Goal: Task Accomplishment & Management: Manage account settings

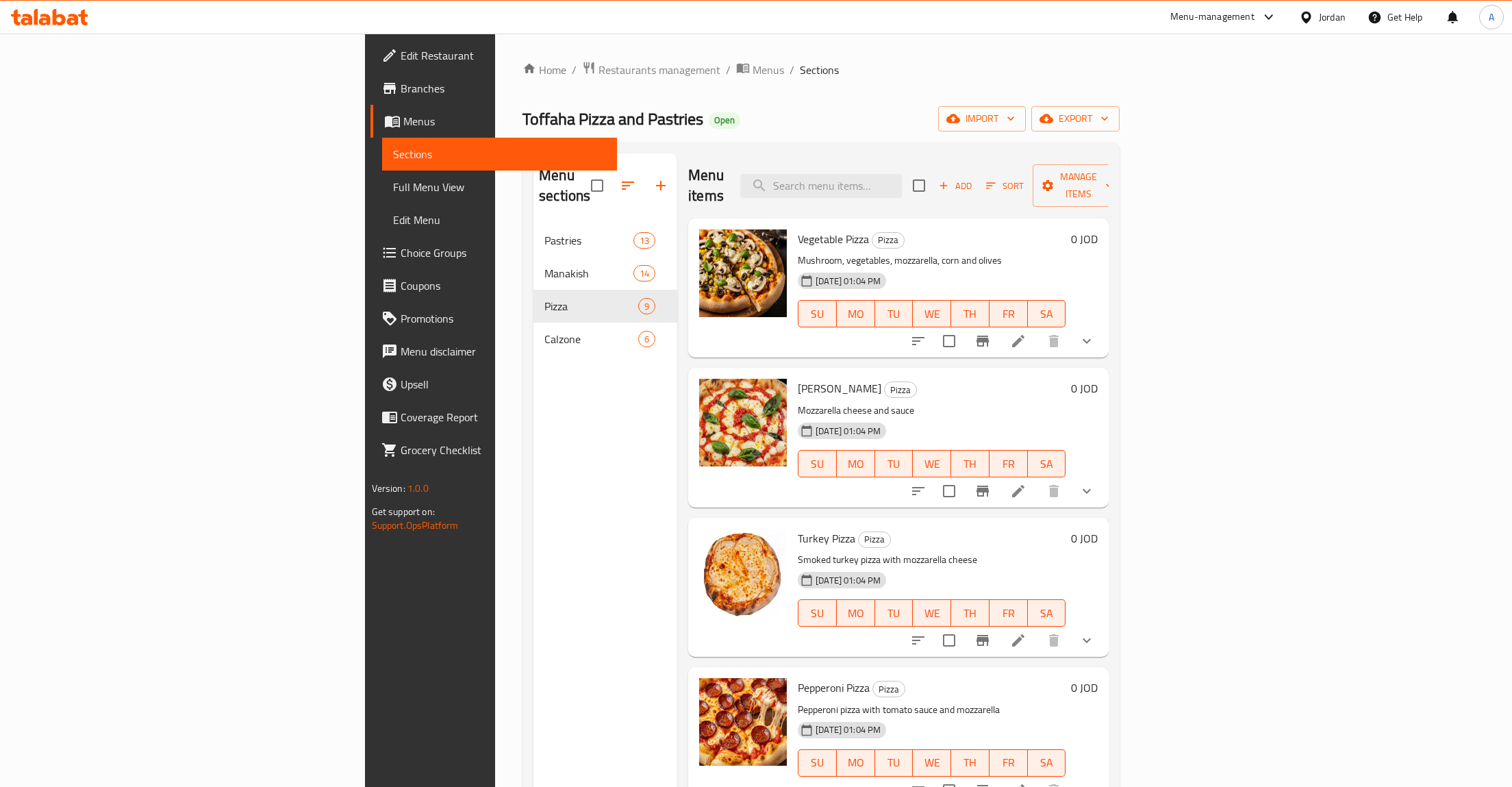
click at [752, 75] on span "Menus" at bounding box center [768, 70] width 32 height 16
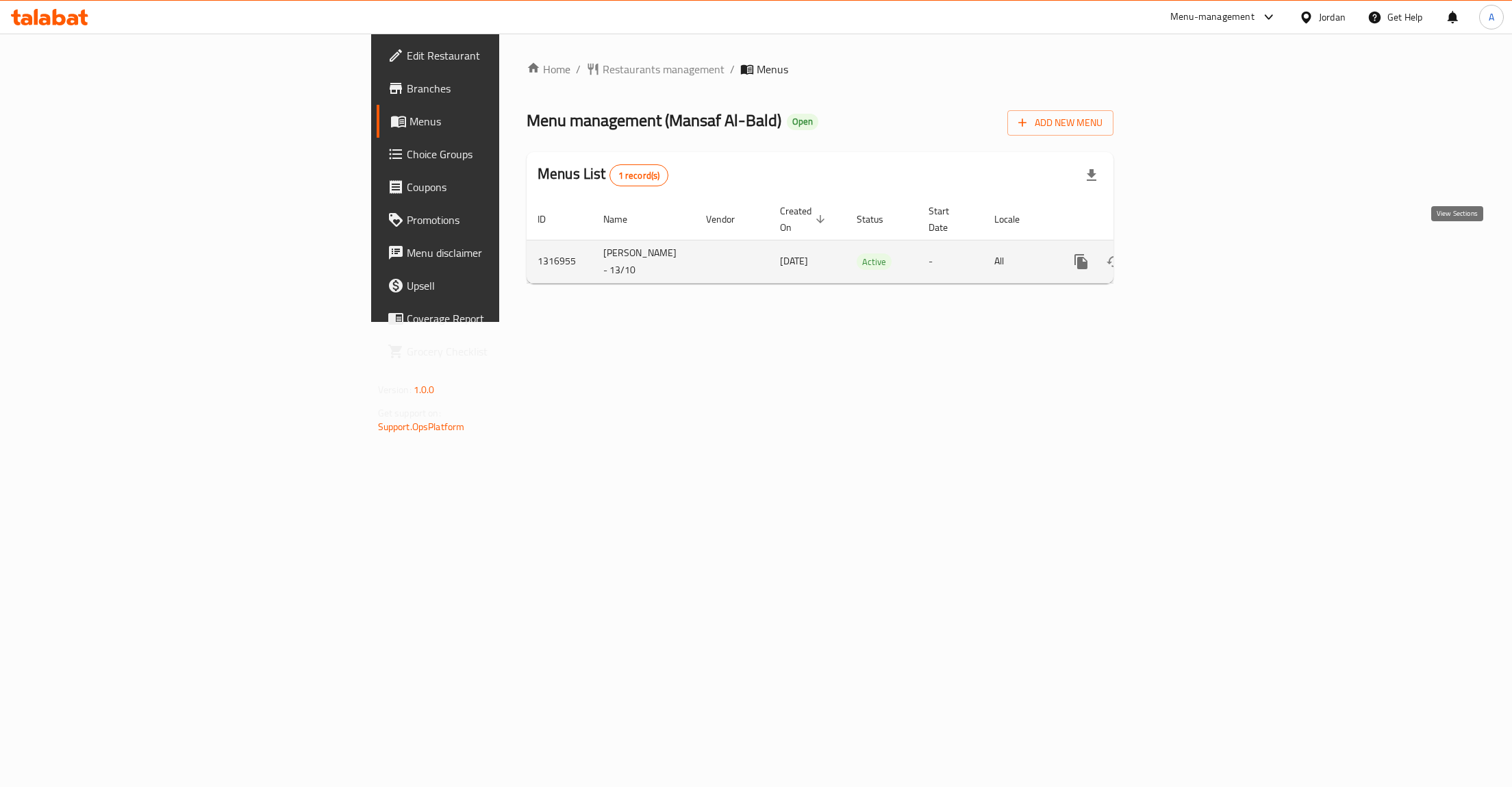
click at [1188, 254] on icon "enhanced table" at bounding box center [1180, 262] width 16 height 16
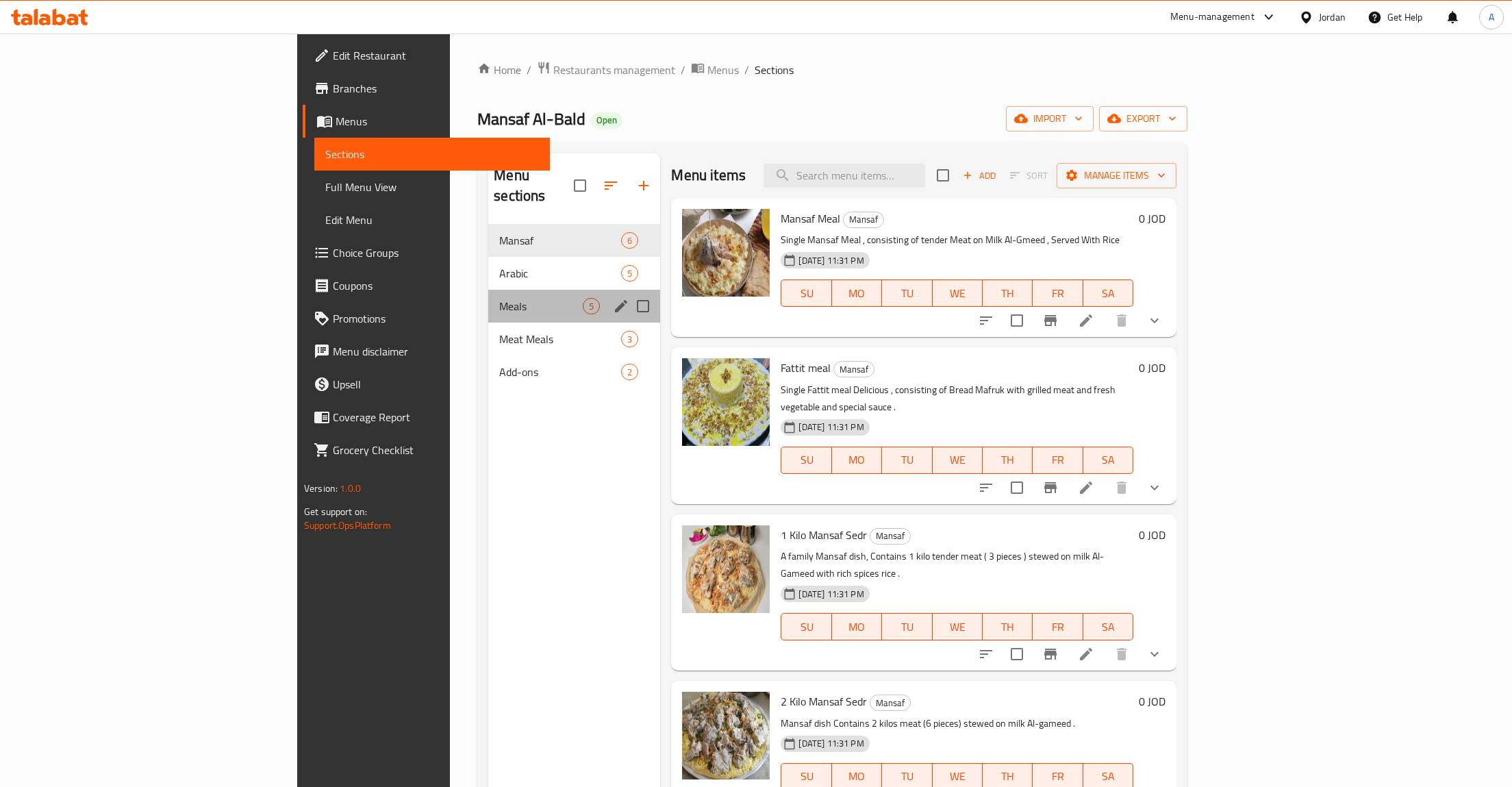
click at [488, 299] on div "Meals 5" at bounding box center [574, 306] width 172 height 33
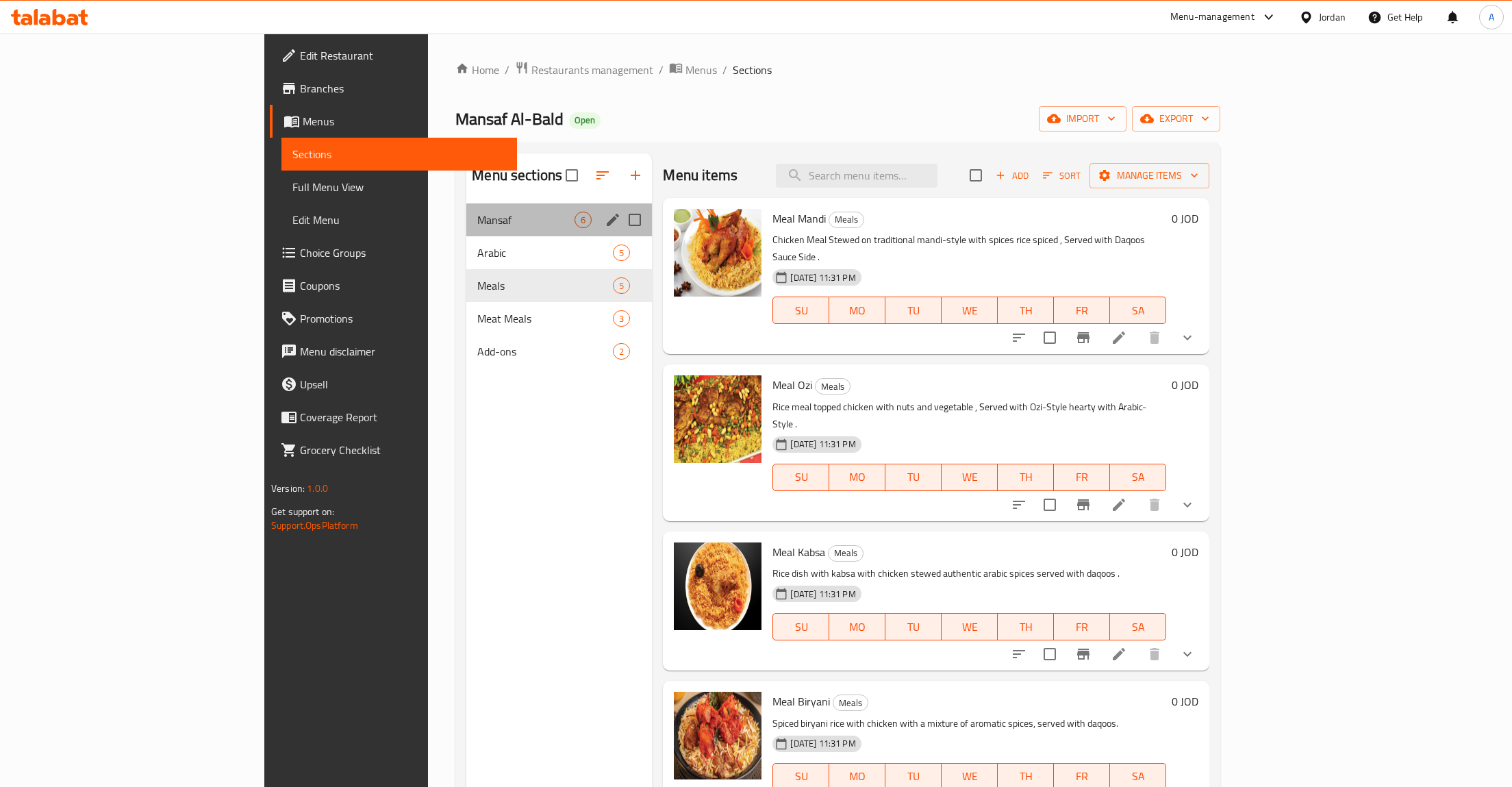
click at [466, 233] on div "Mansaf 6" at bounding box center [559, 219] width 186 height 33
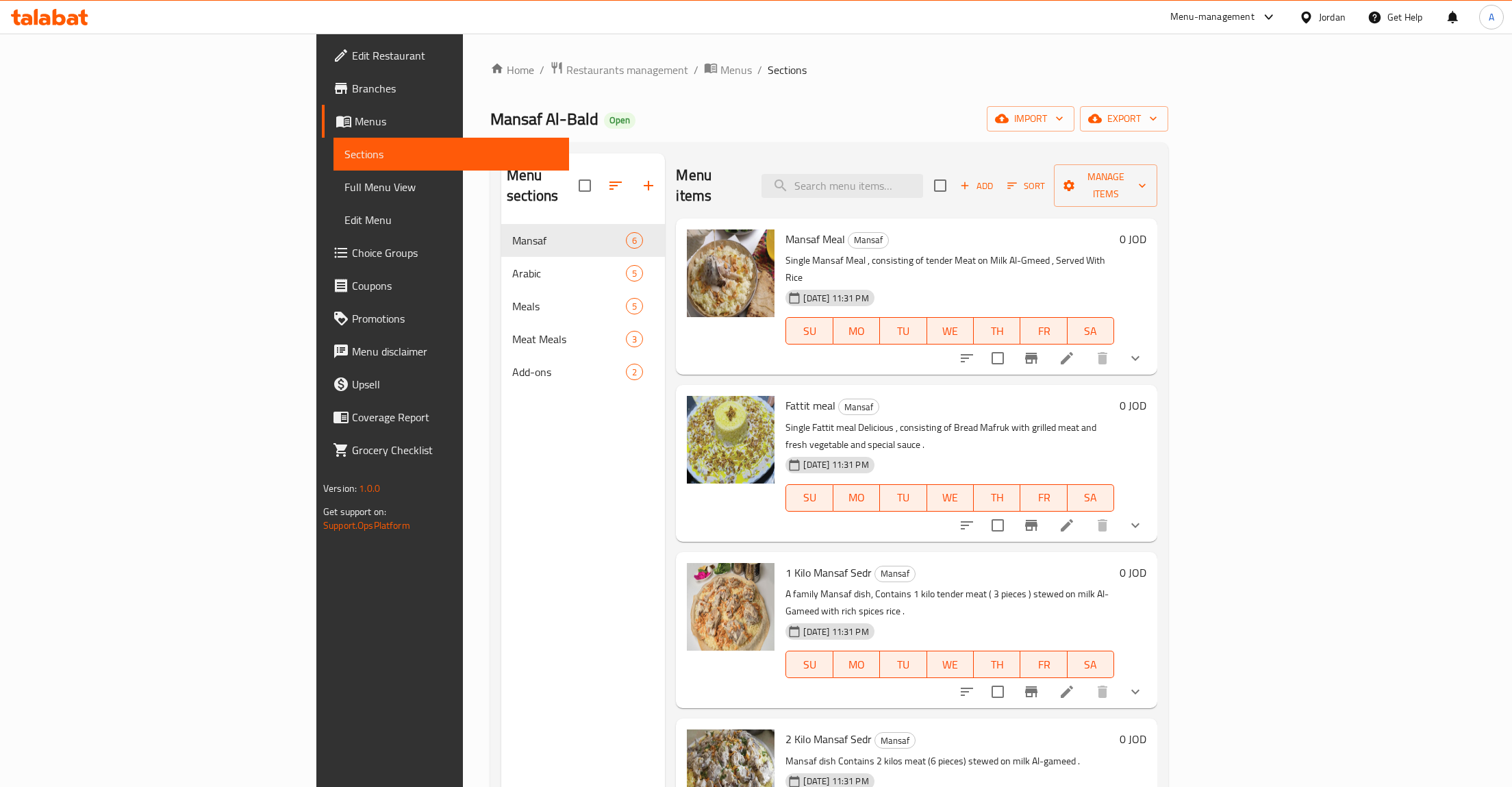
click at [1143, 350] on icon "show more" at bounding box center [1135, 358] width 16 height 16
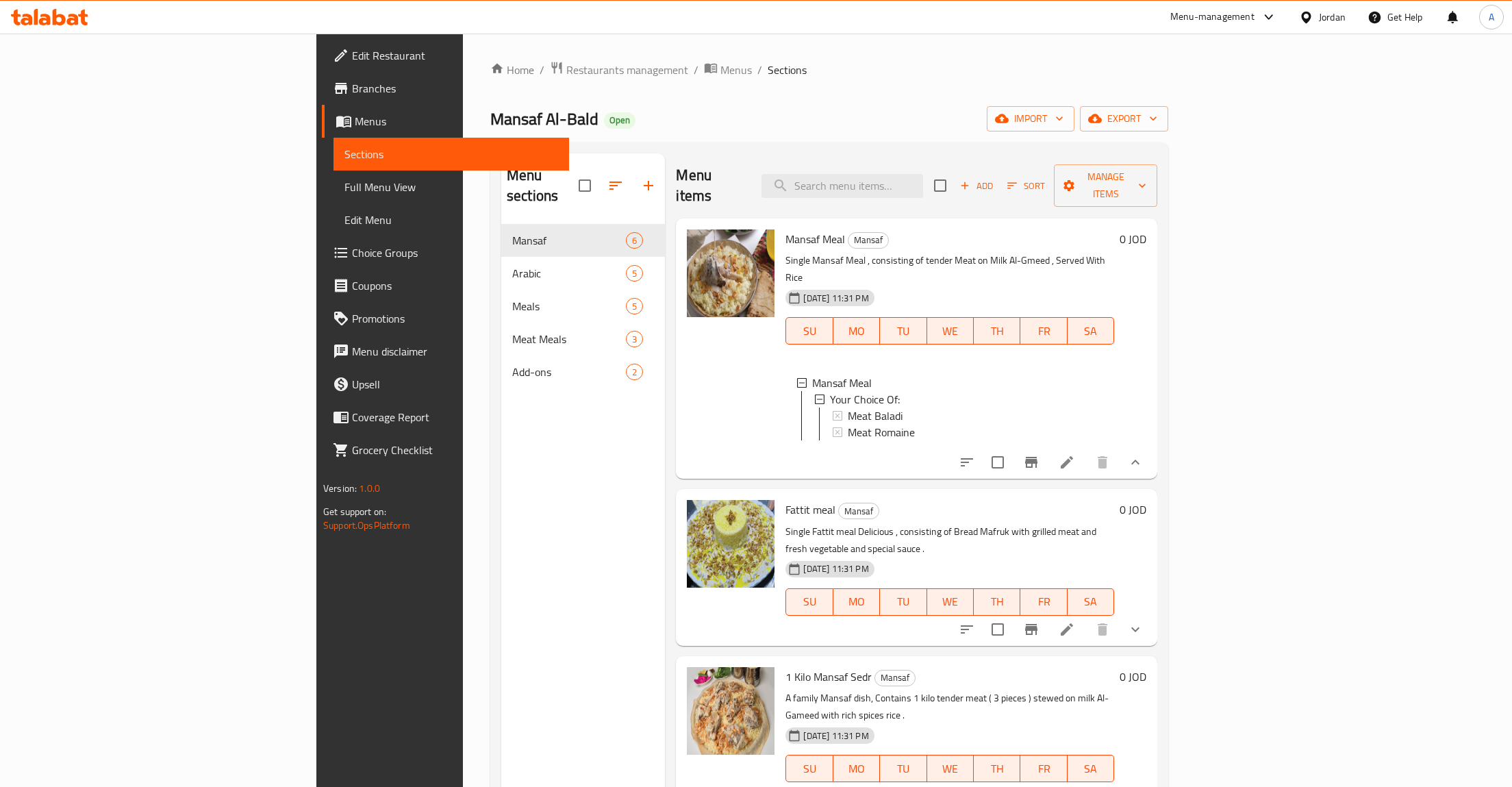
scroll to position [2, 0]
click at [1073, 456] on icon at bounding box center [1066, 462] width 12 height 12
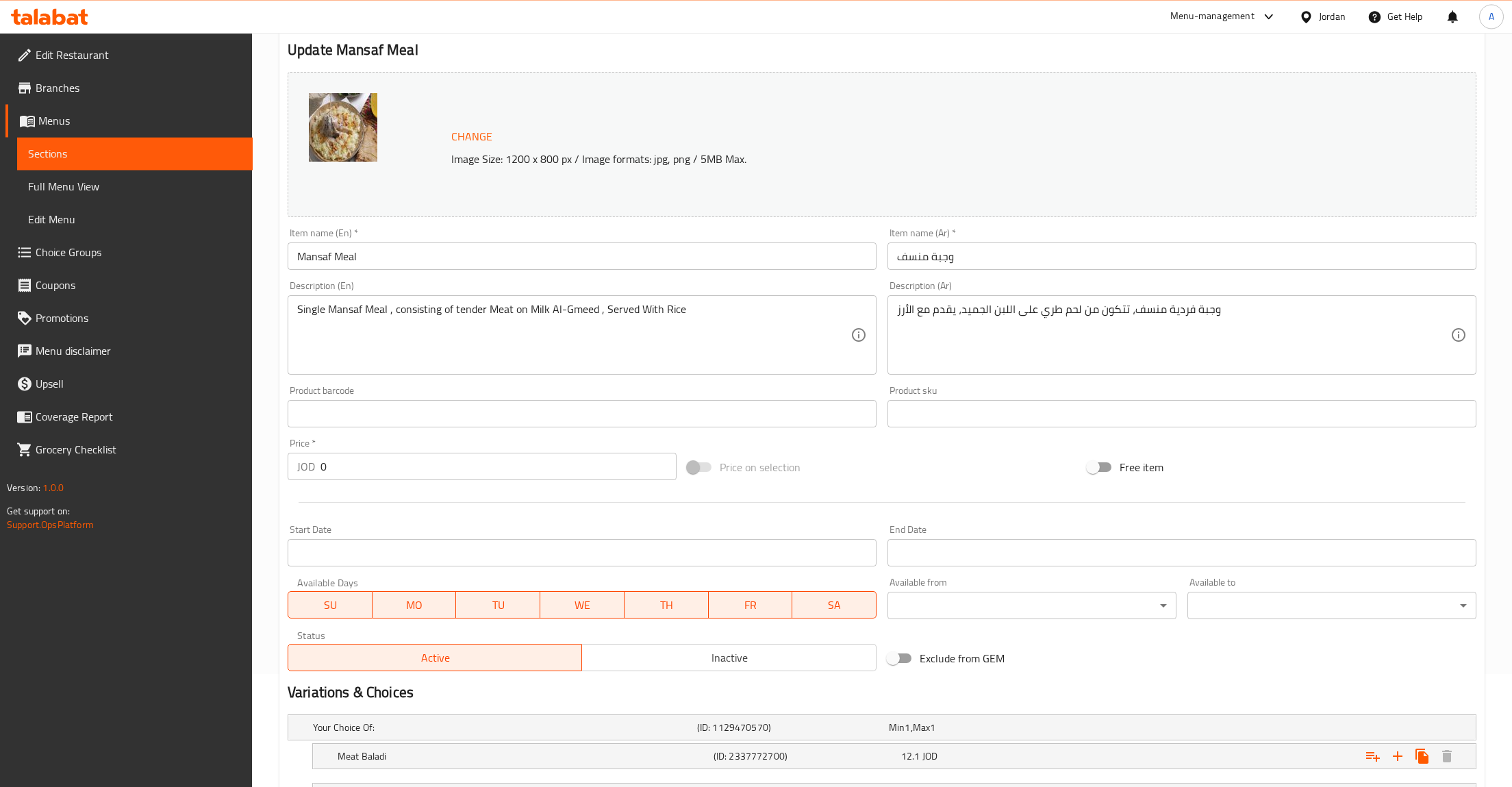
scroll to position [90, 0]
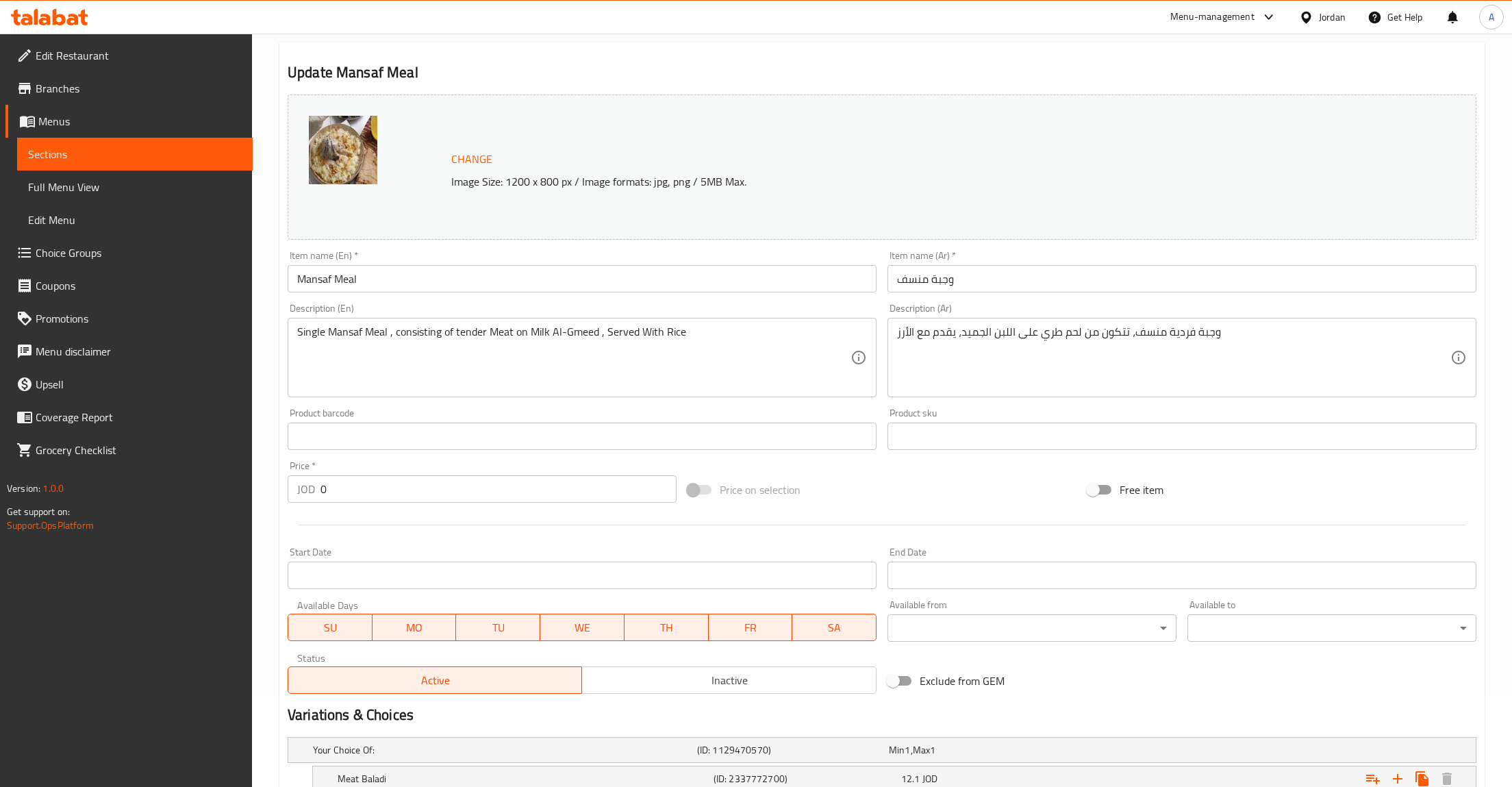
click at [119, 153] on span "Sections" at bounding box center [134, 154] width 213 height 16
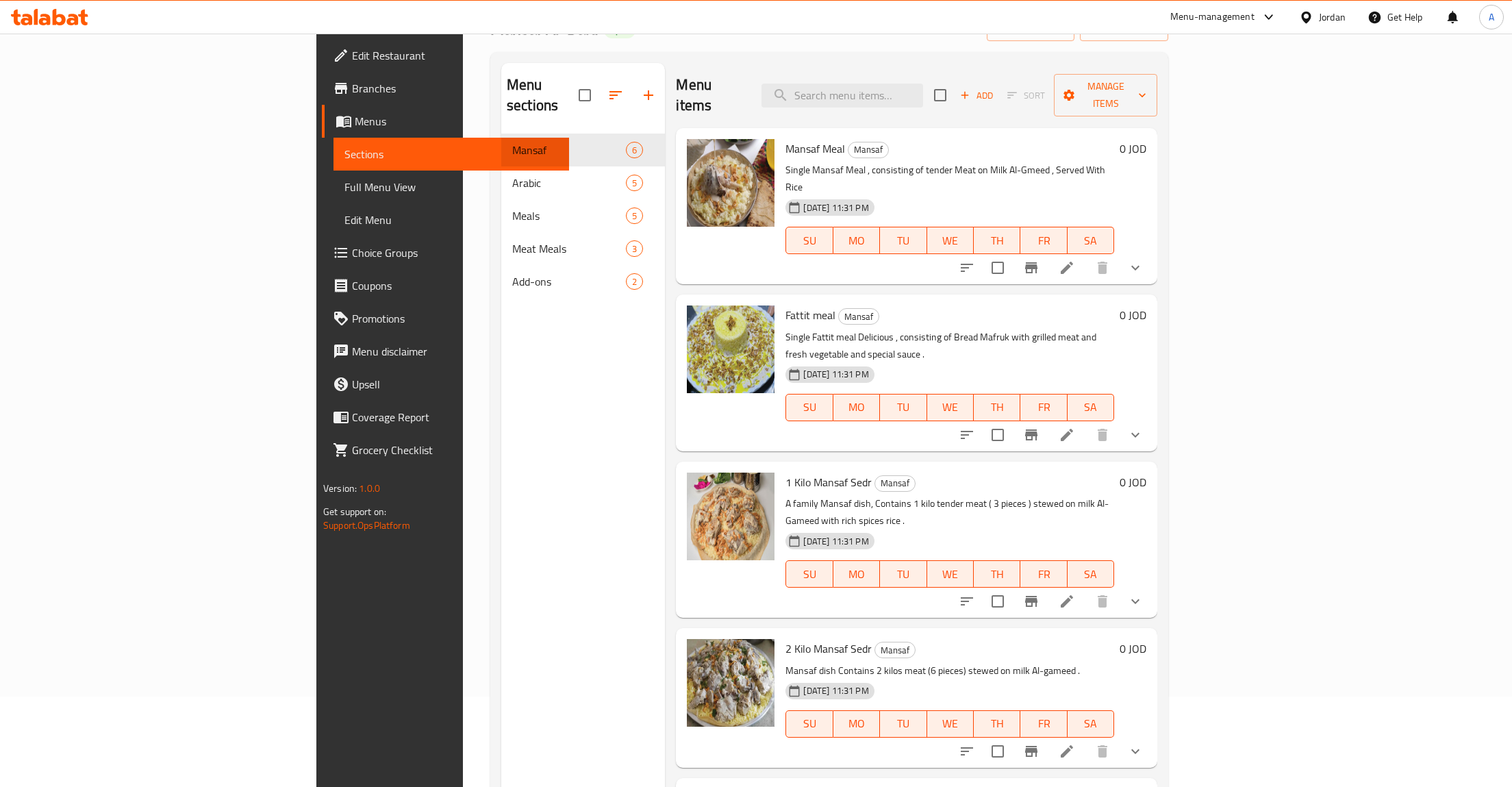
scroll to position [104, 0]
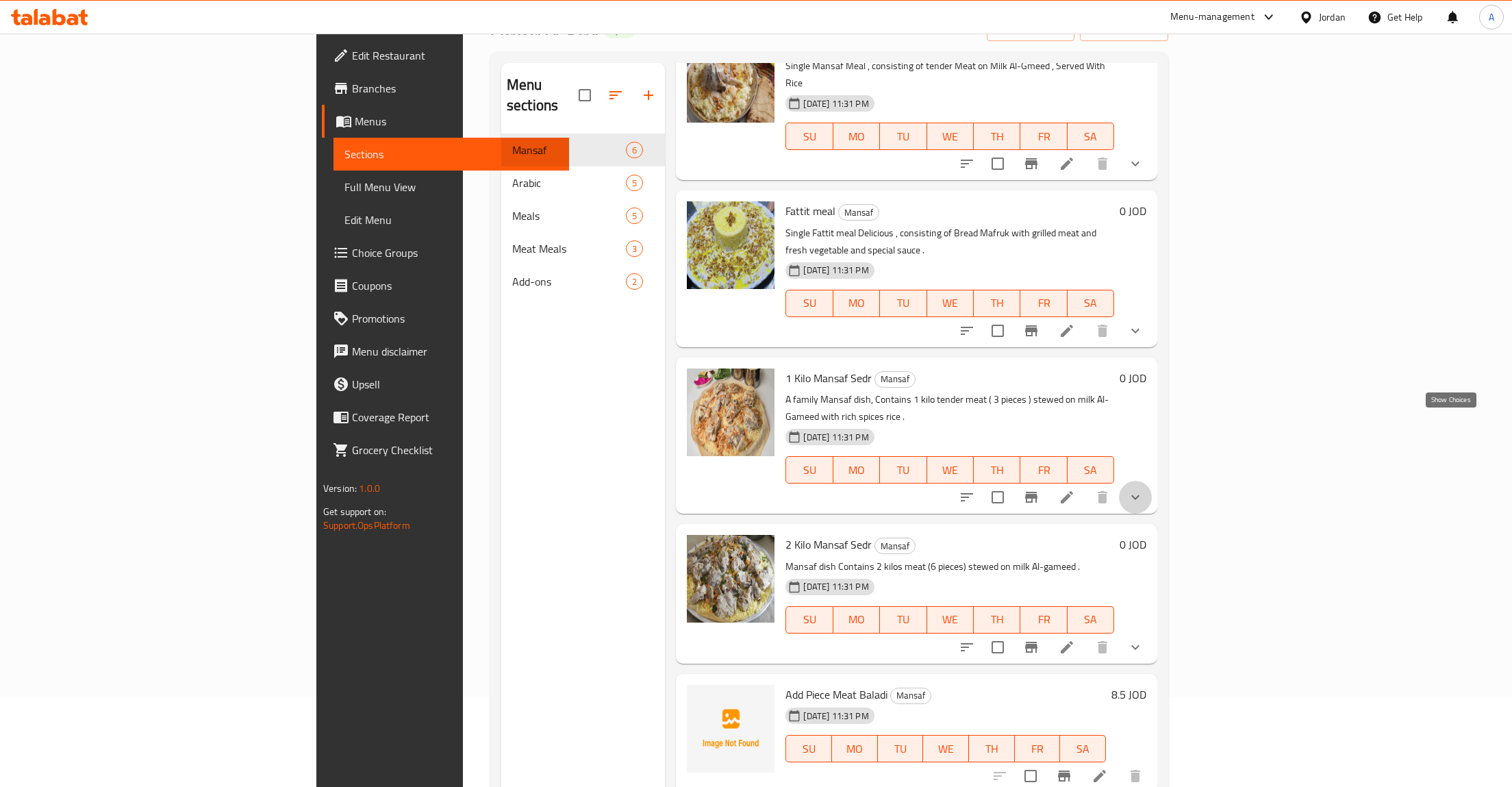
click at [1143, 489] on icon "show more" at bounding box center [1135, 497] width 16 height 16
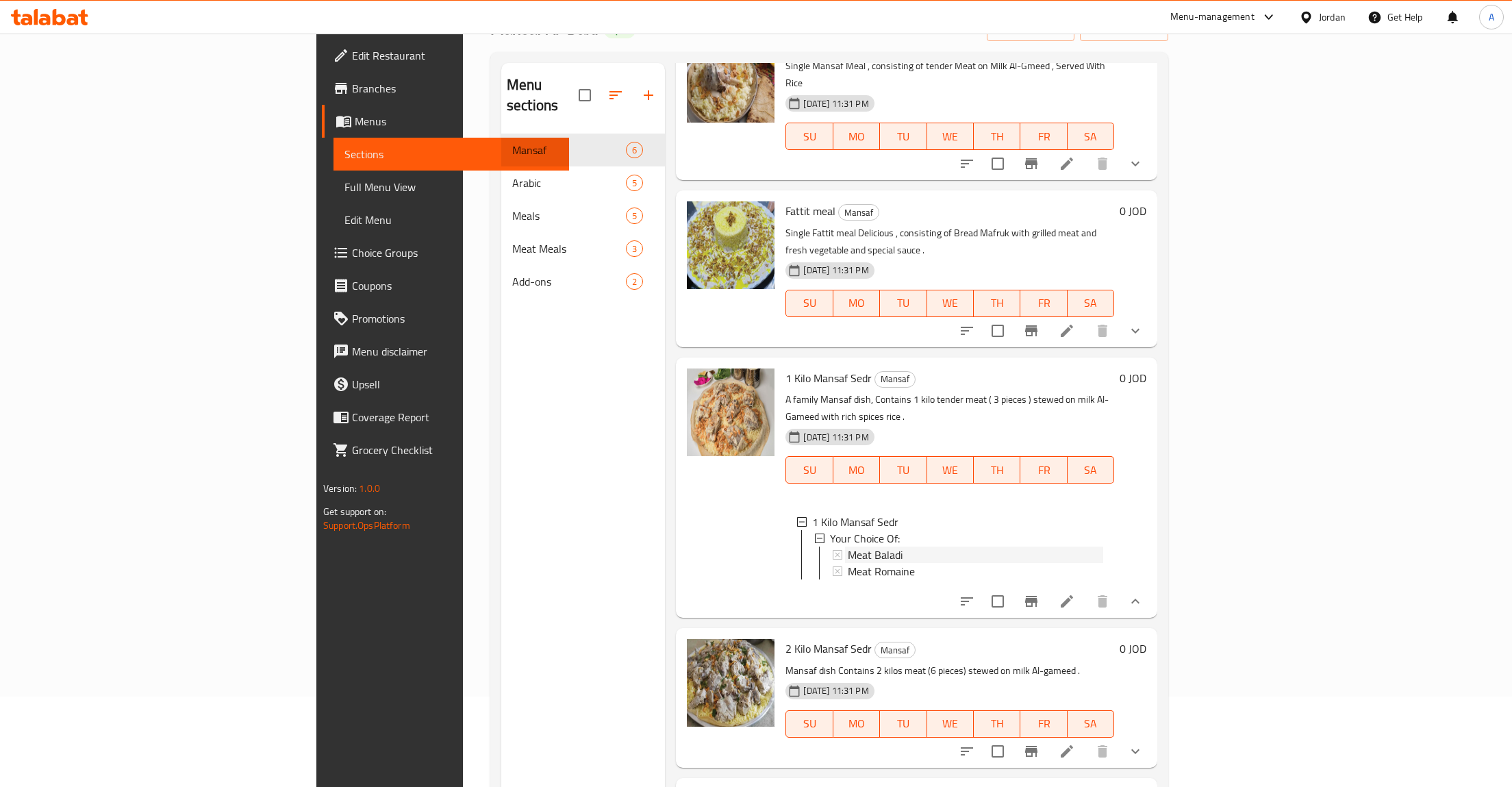
click at [848, 546] on div "Meat Baladi" at bounding box center [975, 554] width 255 height 16
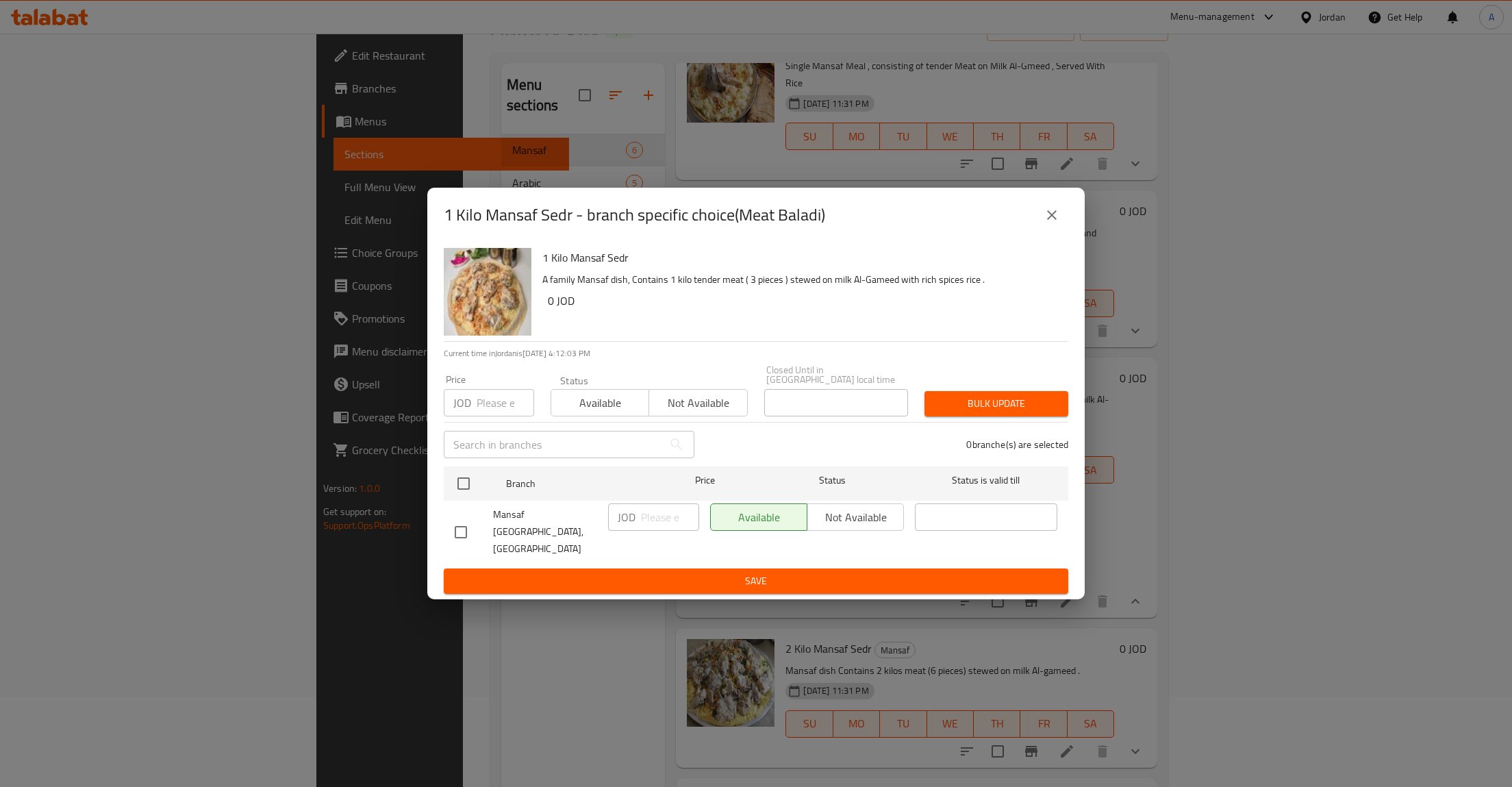
click at [1067, 230] on button "close" at bounding box center [1052, 215] width 33 height 33
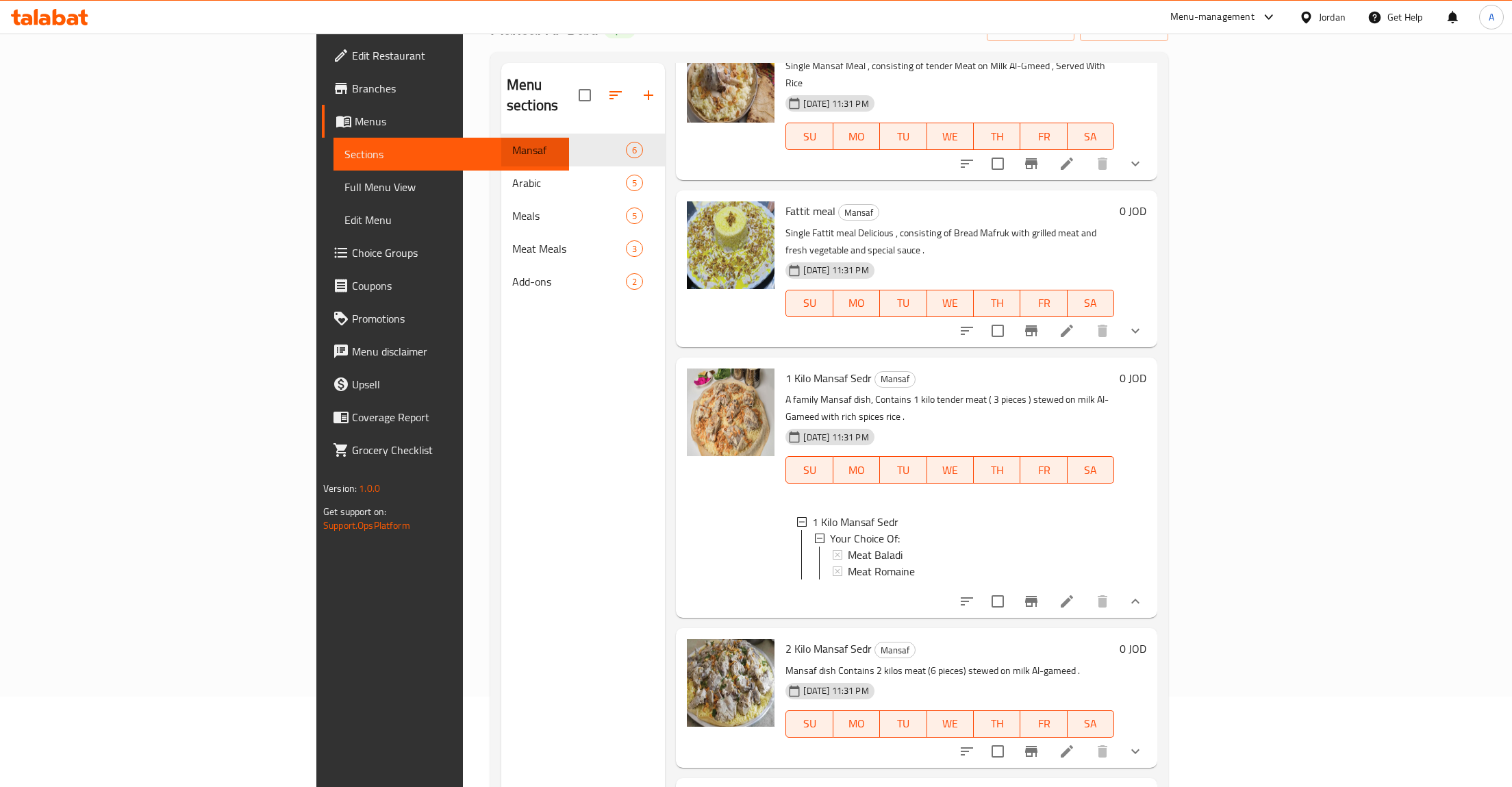
click at [1152, 585] on div at bounding box center [1051, 601] width 202 height 33
click at [1086, 589] on li at bounding box center [1067, 601] width 38 height 25
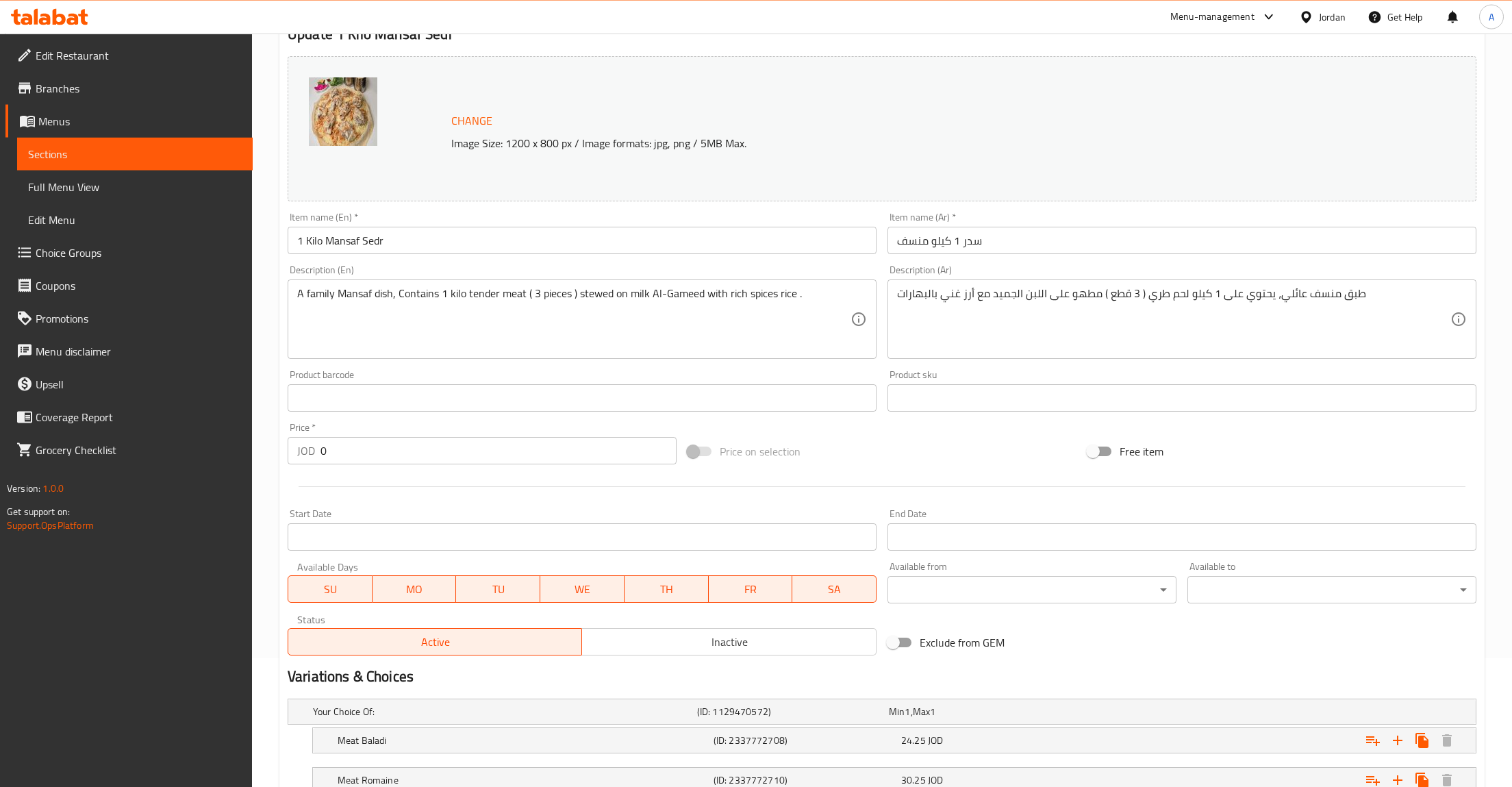
scroll to position [233, 0]
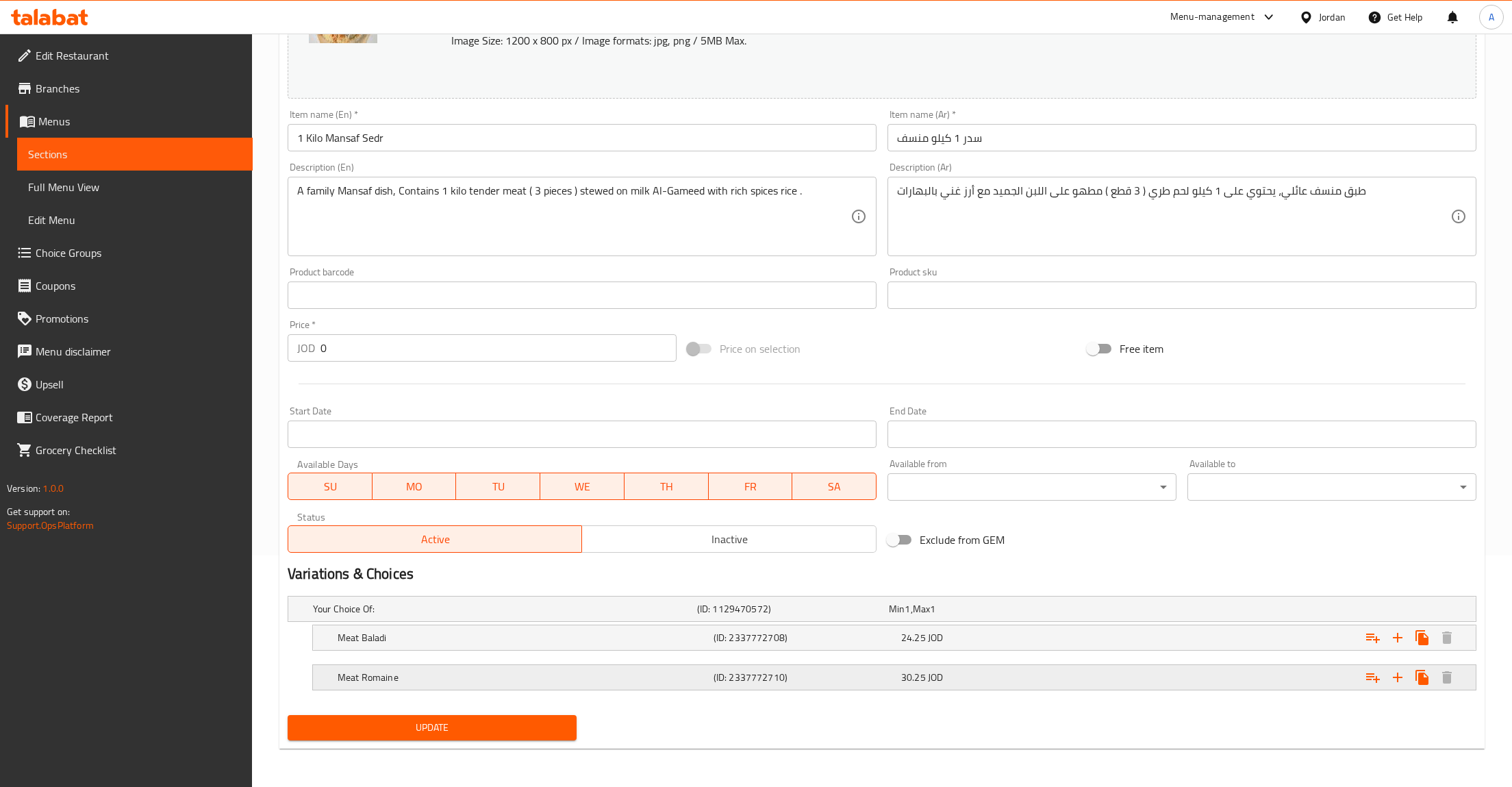
click at [947, 681] on div "30.25 JOD" at bounding box center [992, 677] width 182 height 14
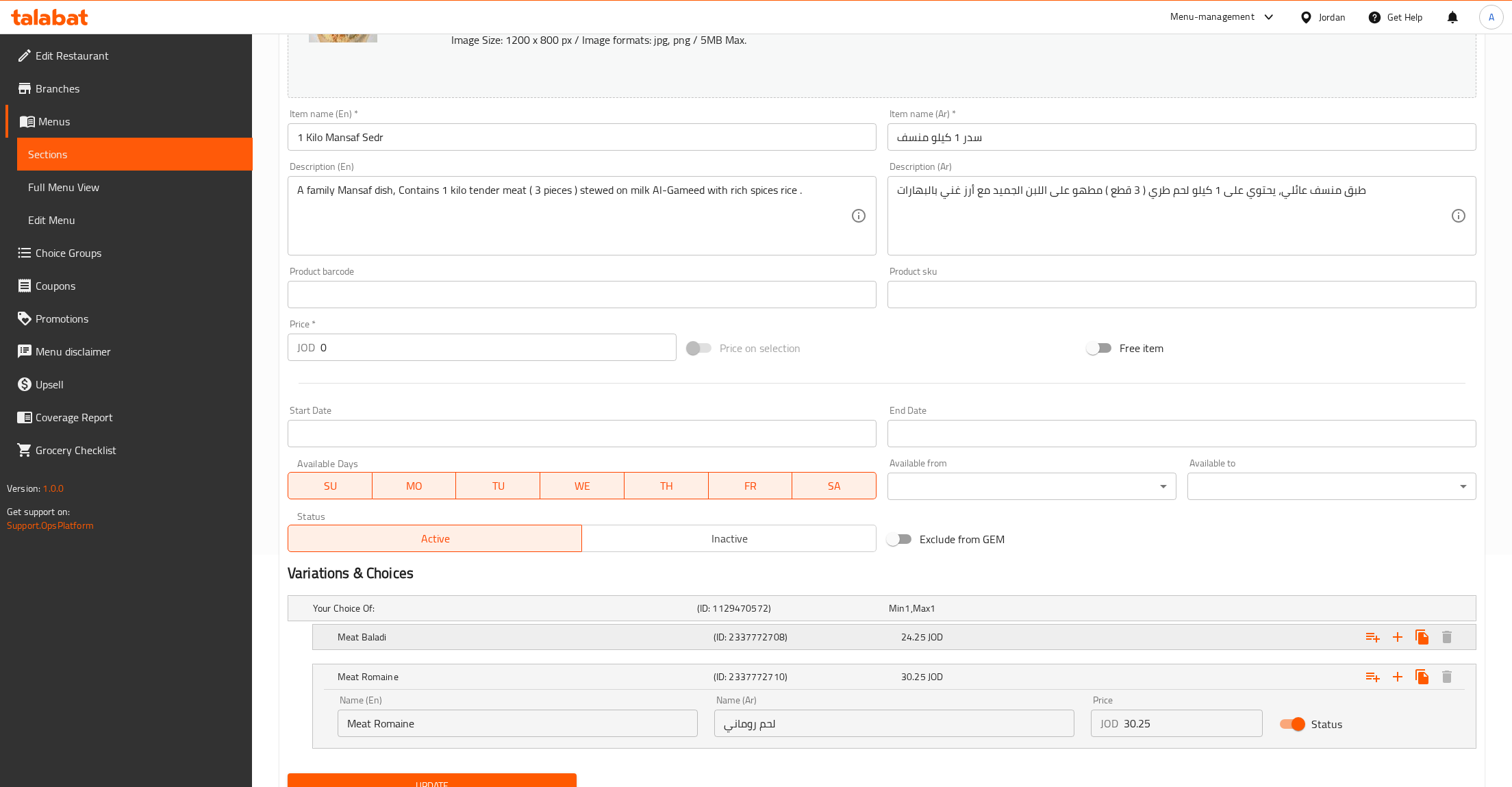
click at [931, 634] on span "JOD" at bounding box center [935, 637] width 15 height 18
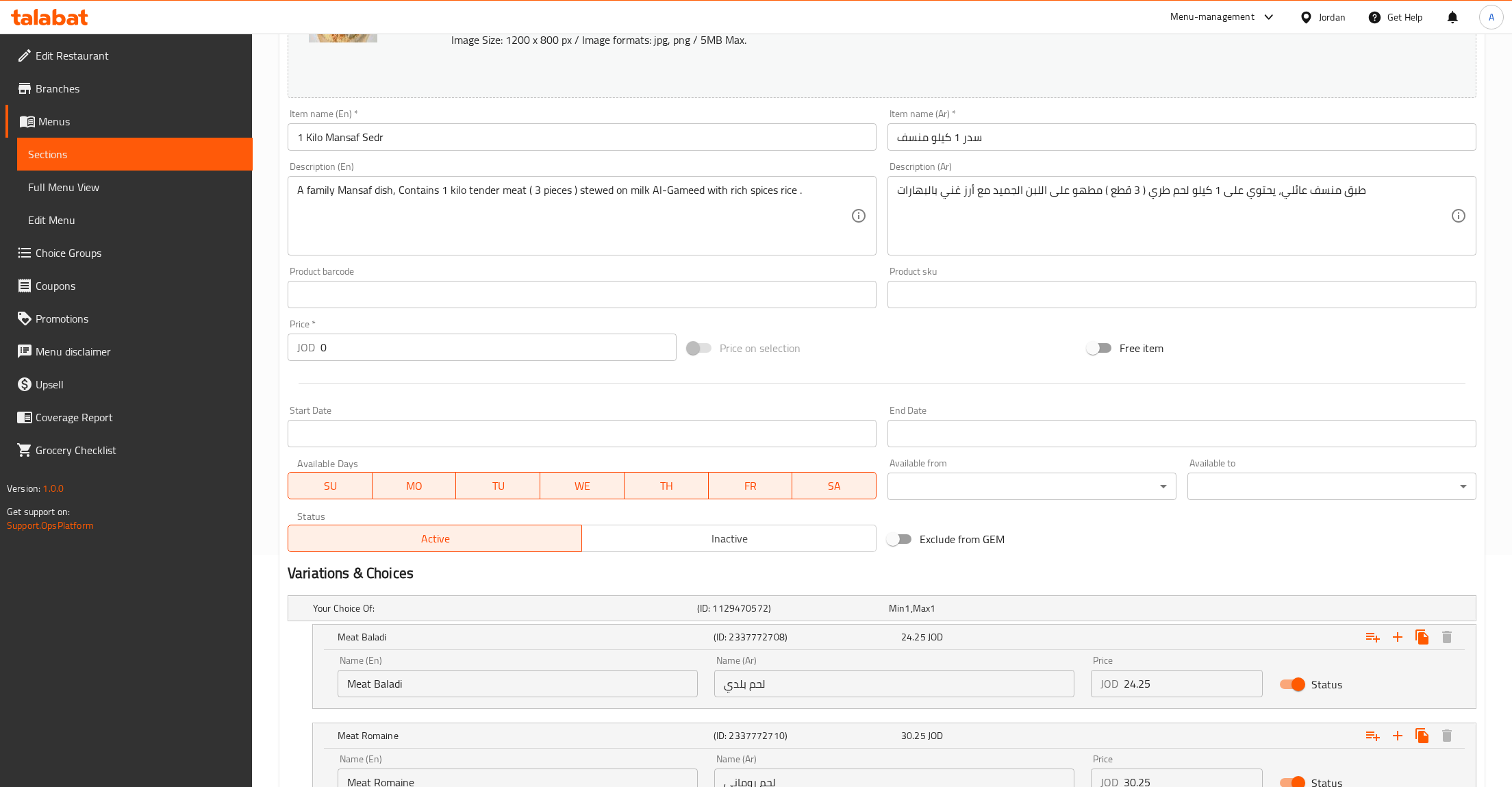
click at [1177, 689] on input "24.25" at bounding box center [1193, 683] width 139 height 27
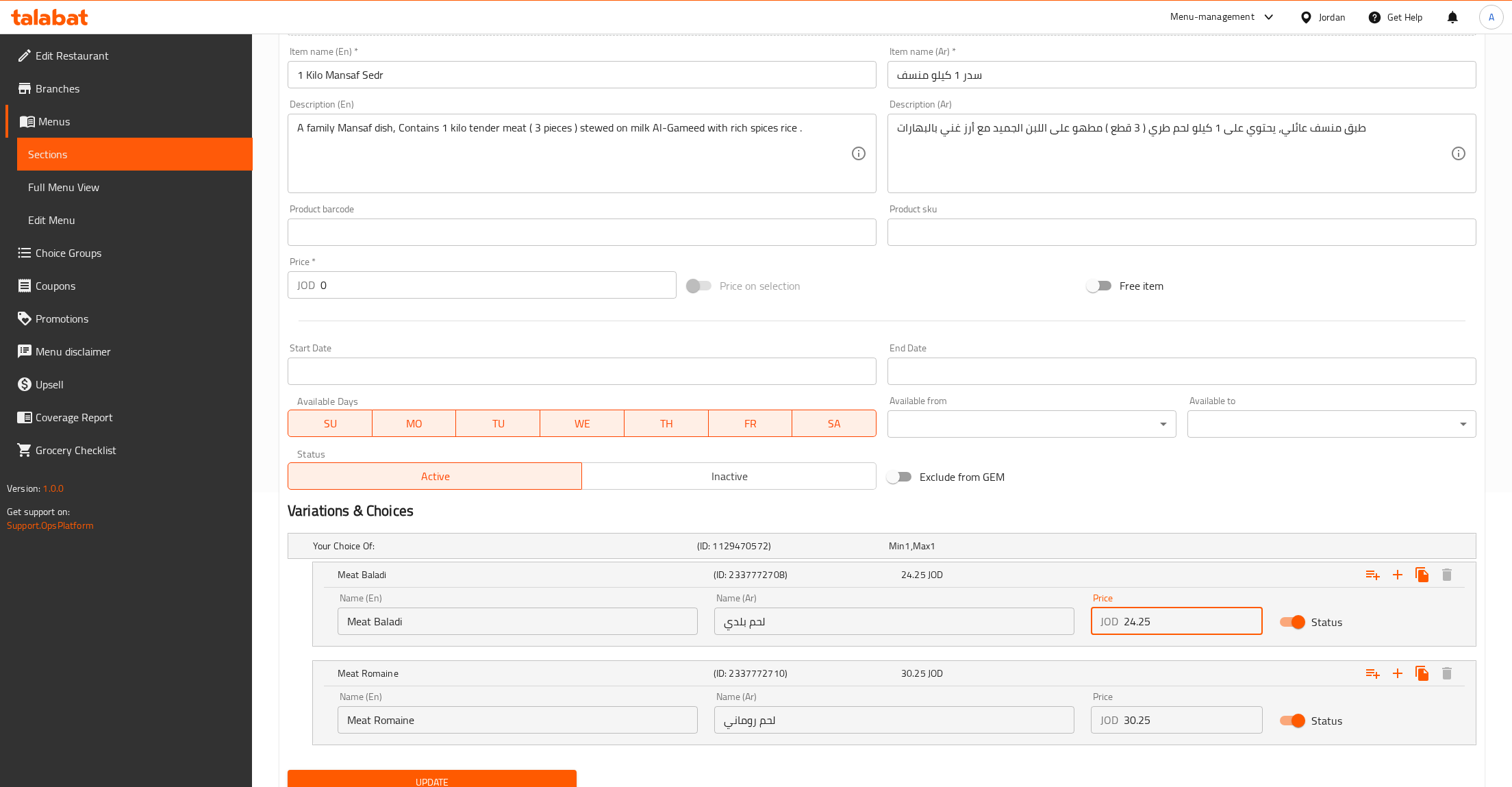
scroll to position [349, 0]
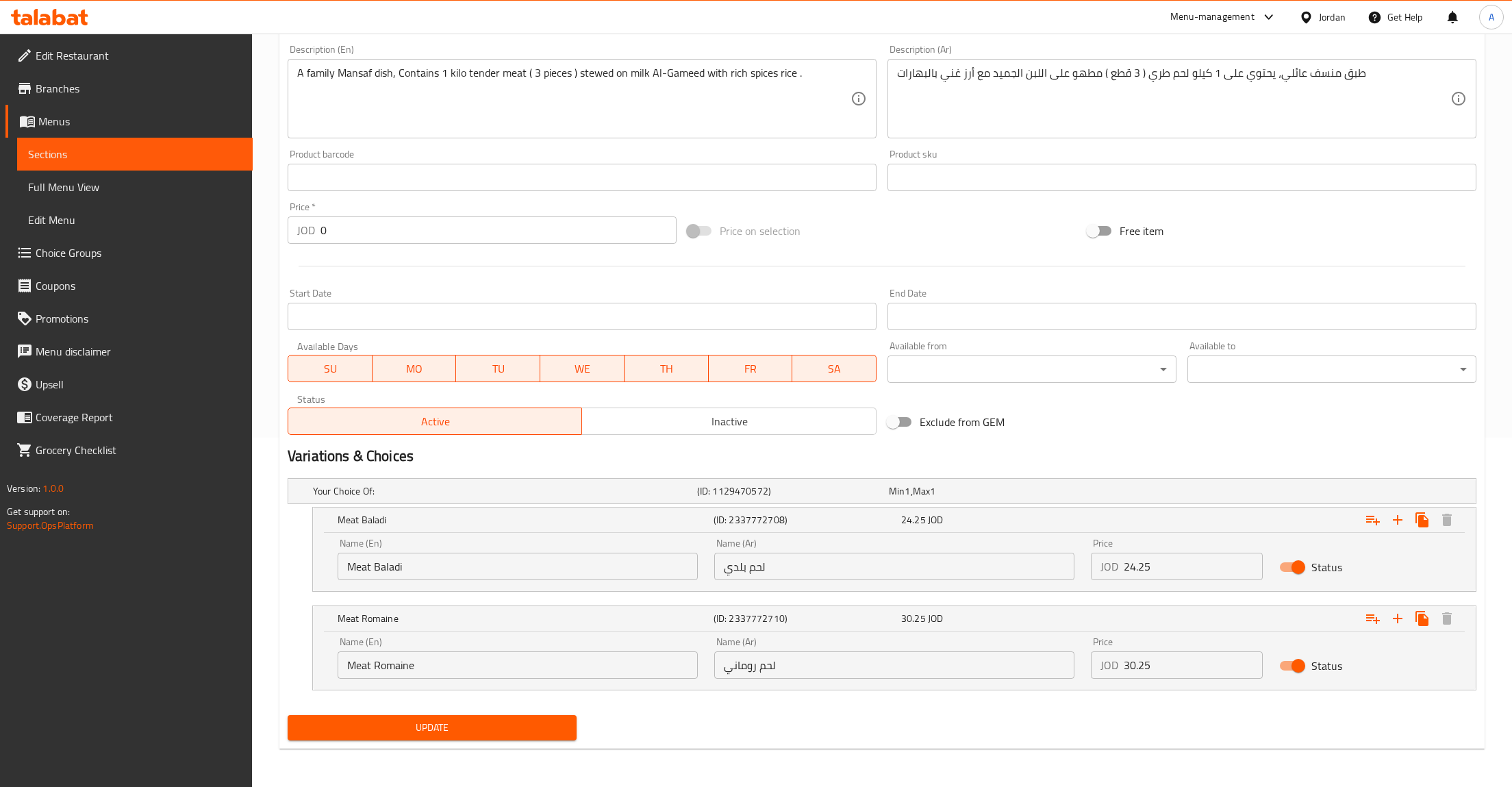
click at [1145, 683] on div "Price JOD 30.25 Price" at bounding box center [1176, 657] width 188 height 58
click at [1145, 679] on div "Price JOD 30.25 Price" at bounding box center [1176, 657] width 188 height 58
click at [1151, 673] on input "30.25" at bounding box center [1193, 665] width 139 height 27
click at [1199, 572] on input "24.25" at bounding box center [1193, 566] width 139 height 27
paste input "30"
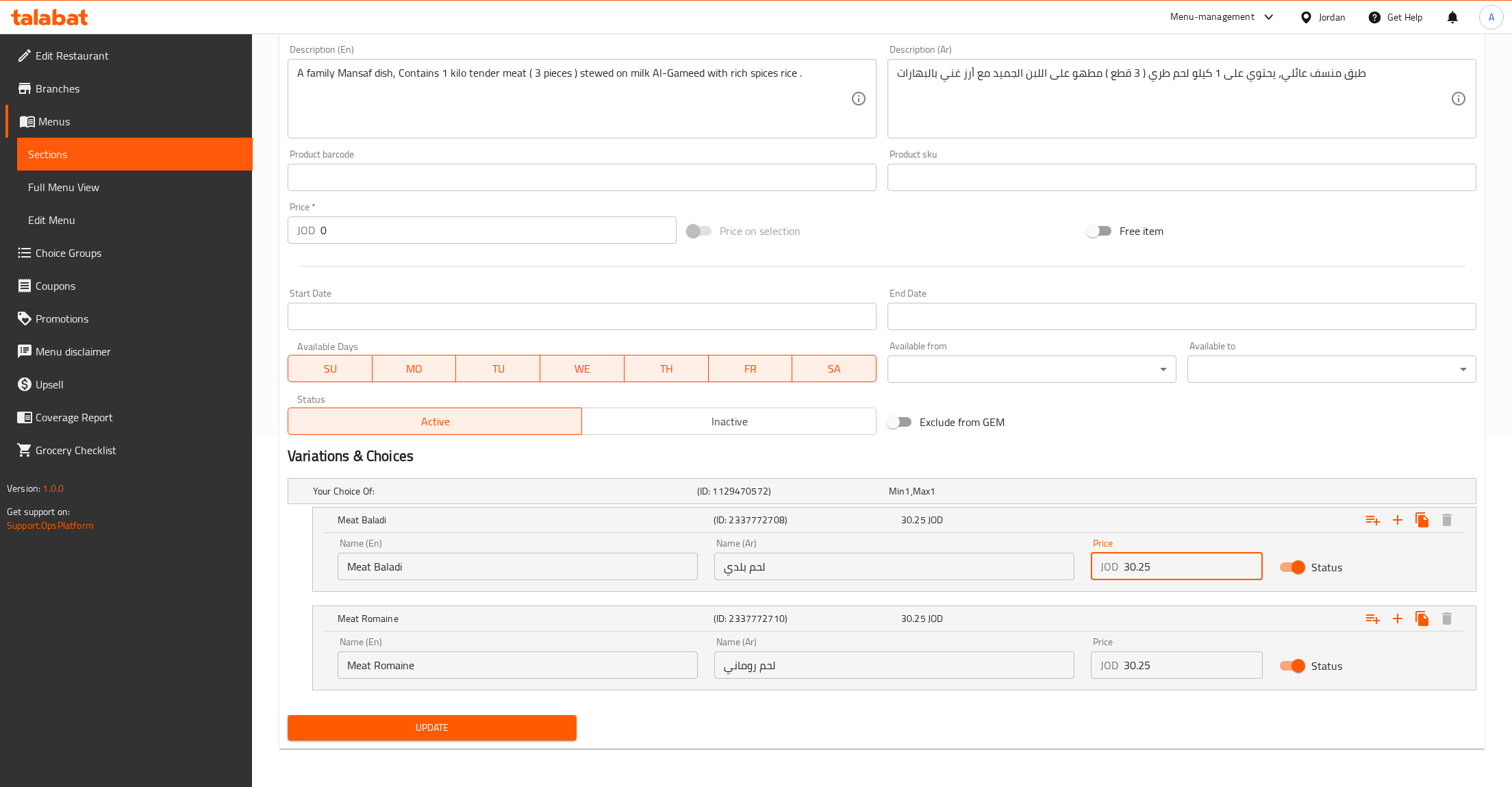
type input "30.25"
click at [1137, 664] on input "30.25" at bounding box center [1193, 665] width 139 height 27
paste input "24"
type input "24.25"
click at [533, 733] on span "Update" at bounding box center [432, 728] width 267 height 17
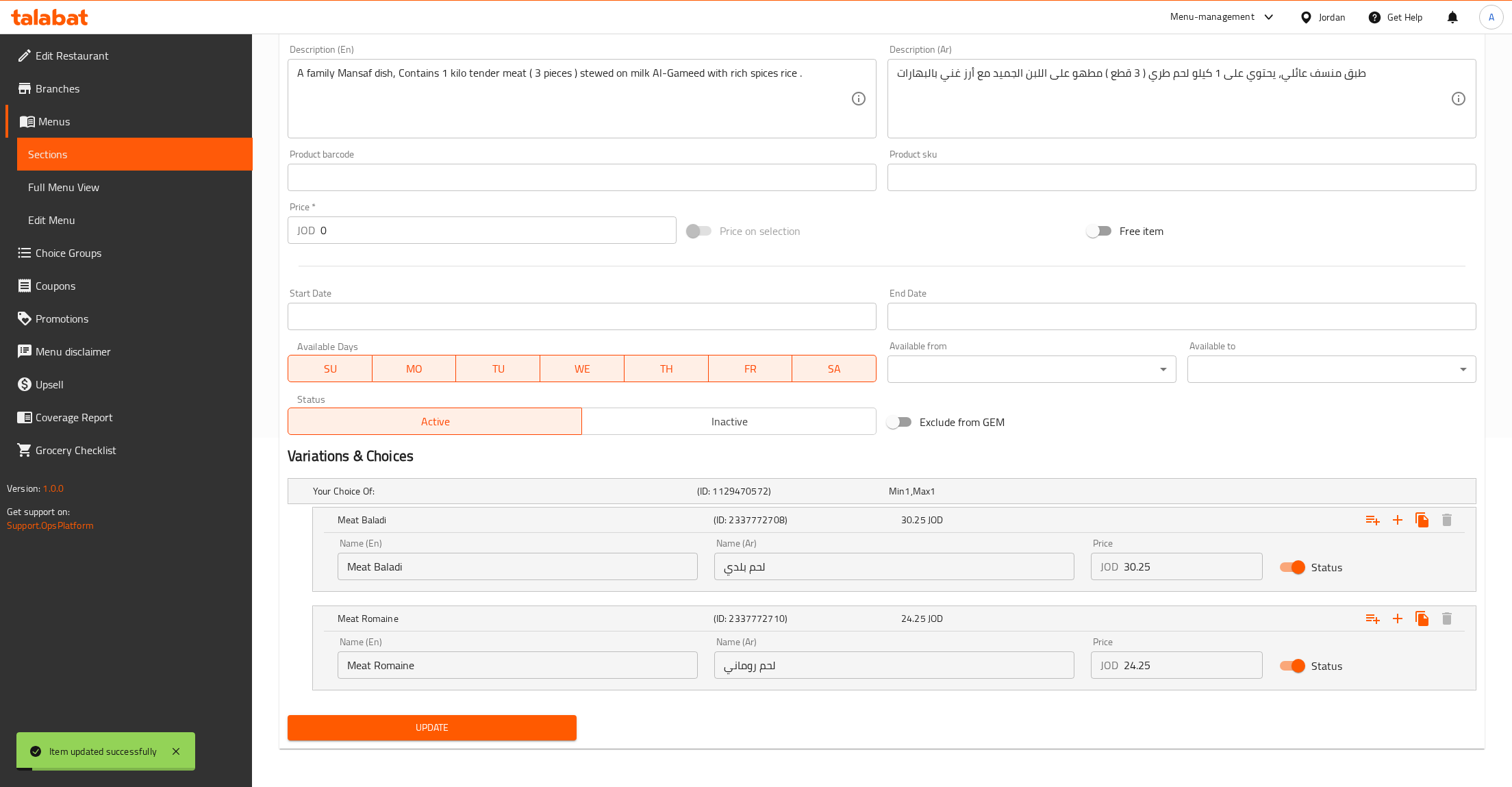
drag, startPoint x: 497, startPoint y: 703, endPoint x: 497, endPoint y: 719, distance: 16.0
click at [495, 703] on nav at bounding box center [881, 698] width 1189 height 11
click at [490, 722] on span "Update" at bounding box center [432, 728] width 267 height 17
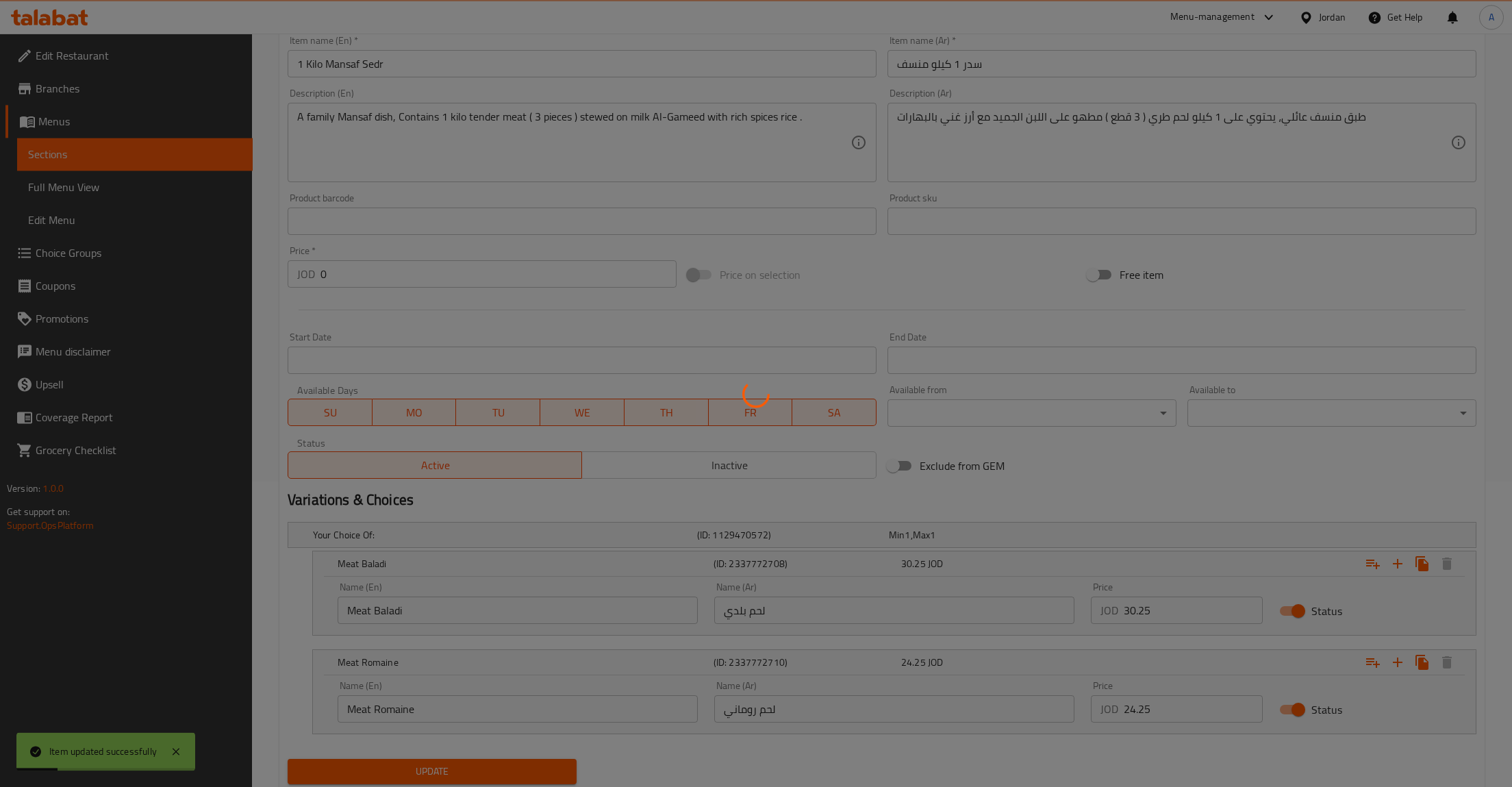
scroll to position [66, 0]
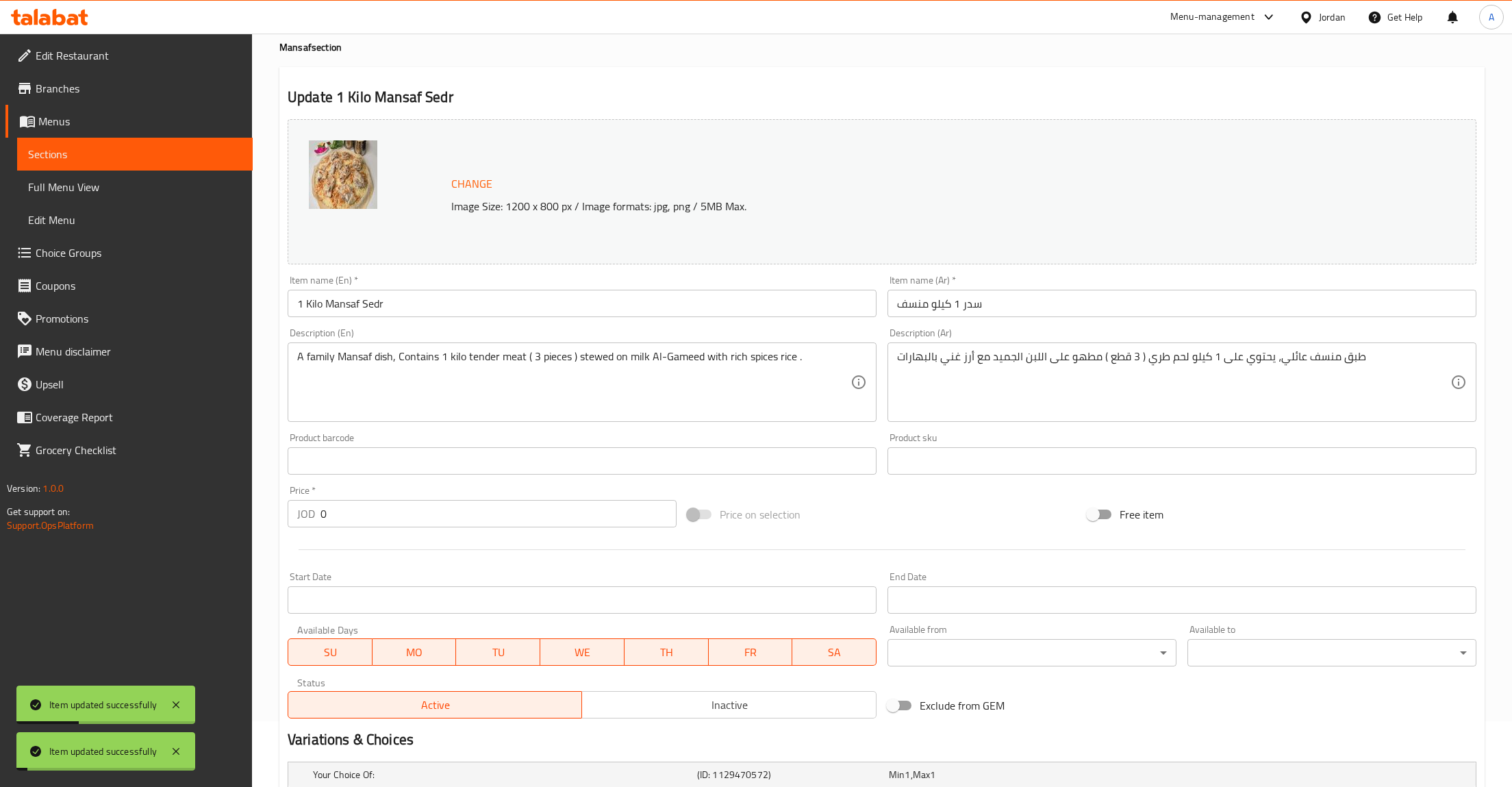
click at [128, 160] on span "Sections" at bounding box center [134, 154] width 213 height 16
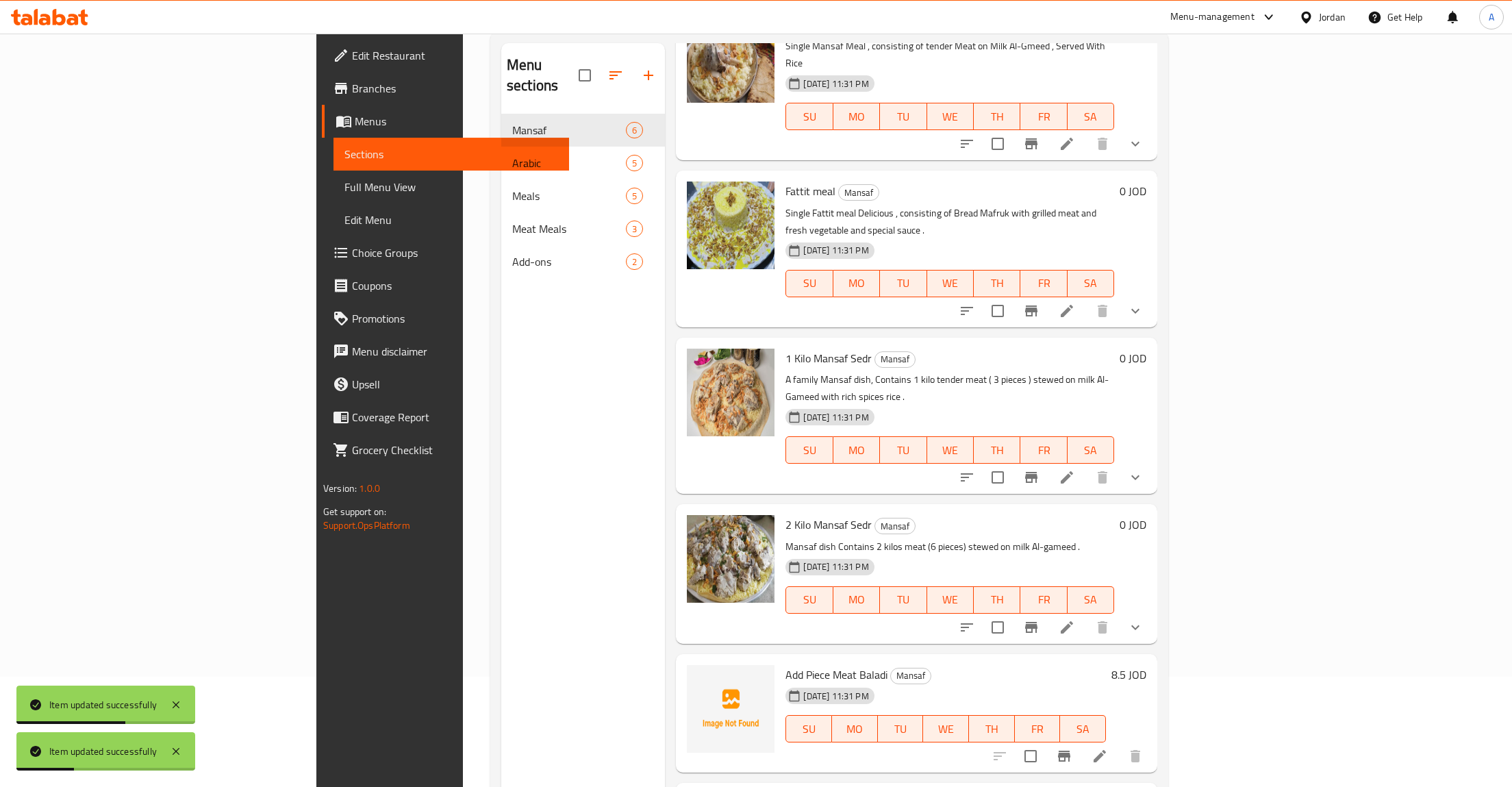
scroll to position [137, 0]
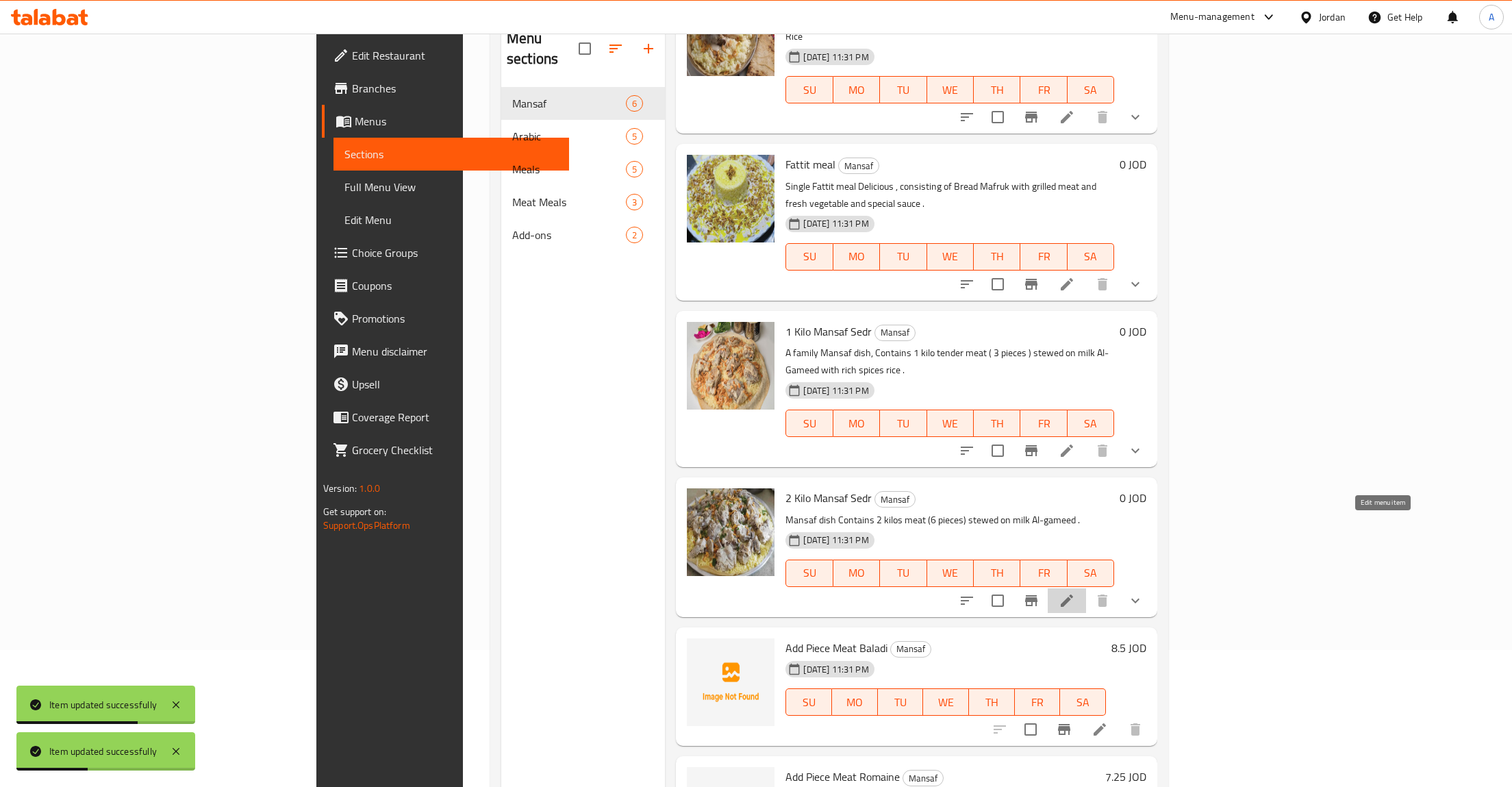
click at [1075, 593] on icon at bounding box center [1067, 601] width 16 height 16
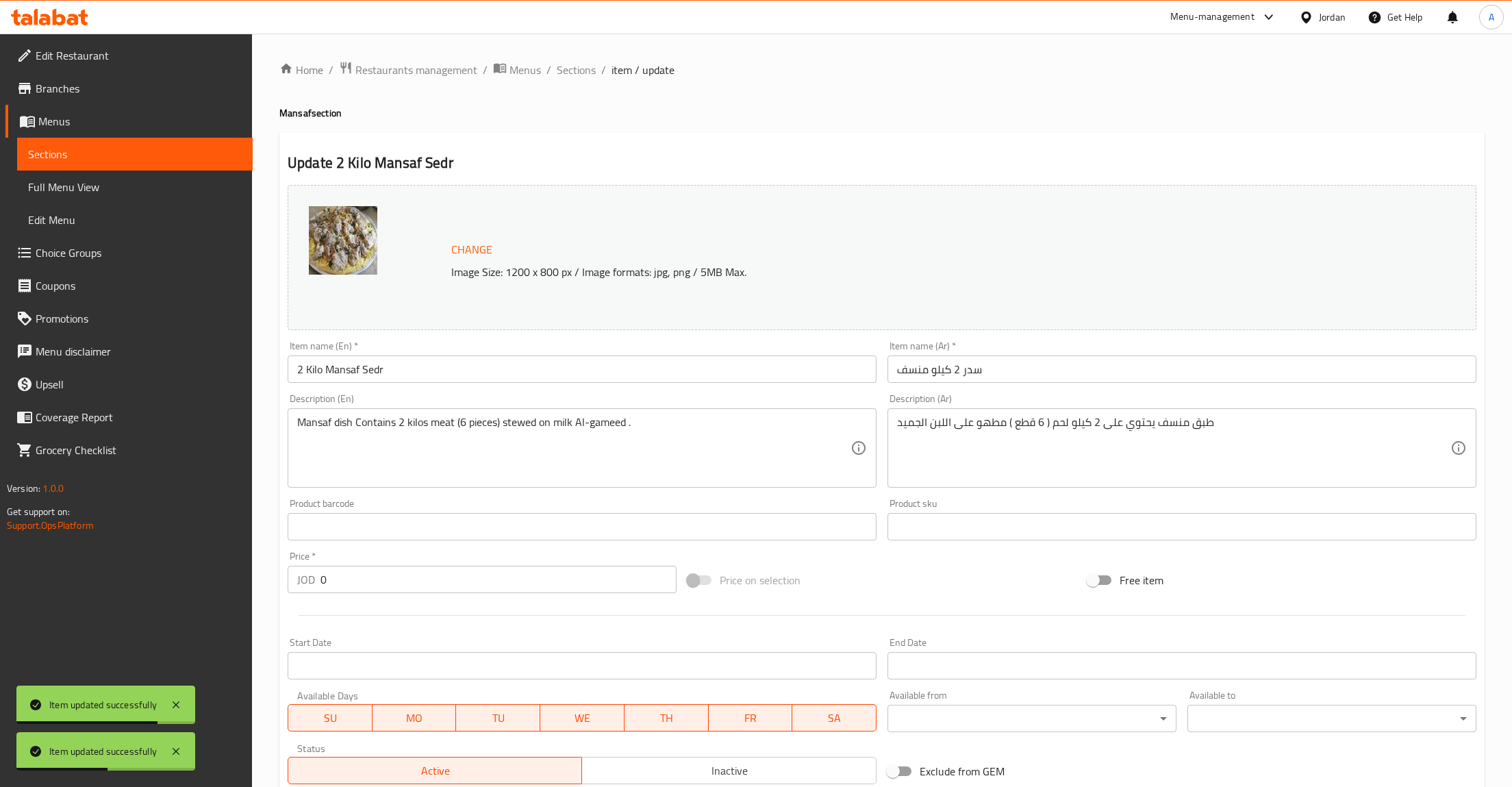
scroll to position [233, 0]
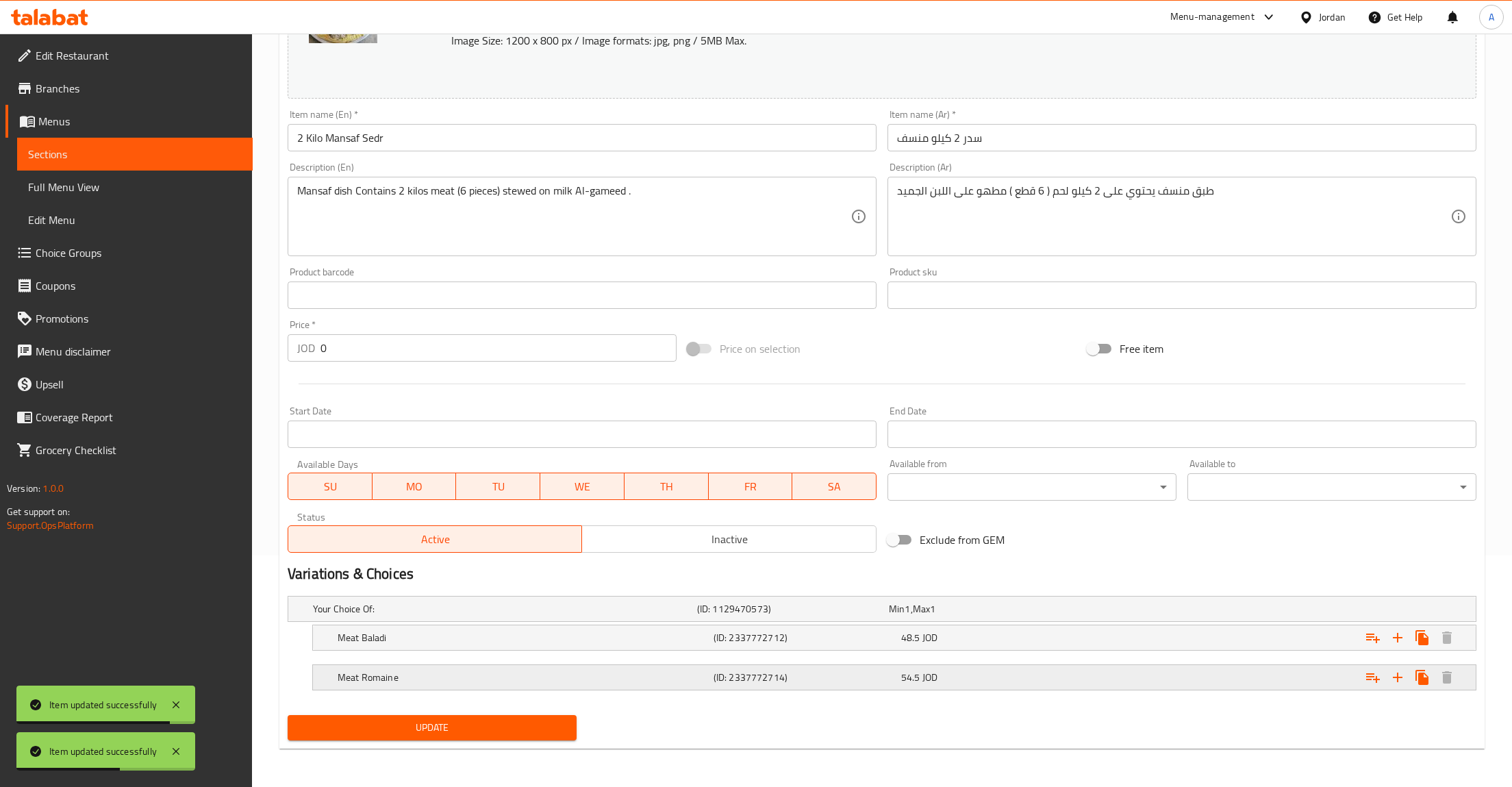
click at [903, 664] on div "Meat Romaine (ID: 2337772714) 54.5 JOD" at bounding box center [898, 677] width 1127 height 30
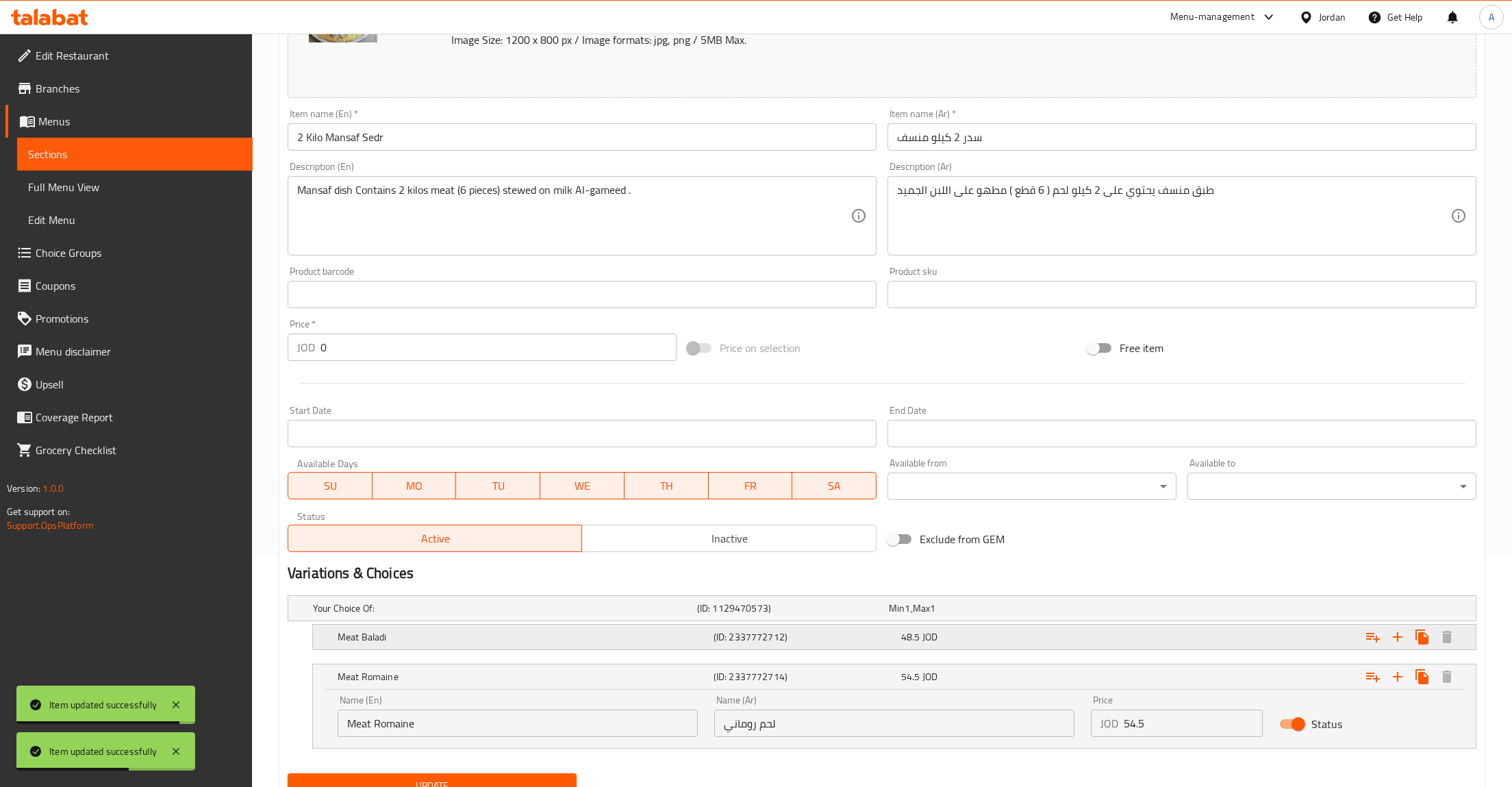
click at [953, 642] on div "48.5 JOD" at bounding box center [992, 637] width 182 height 14
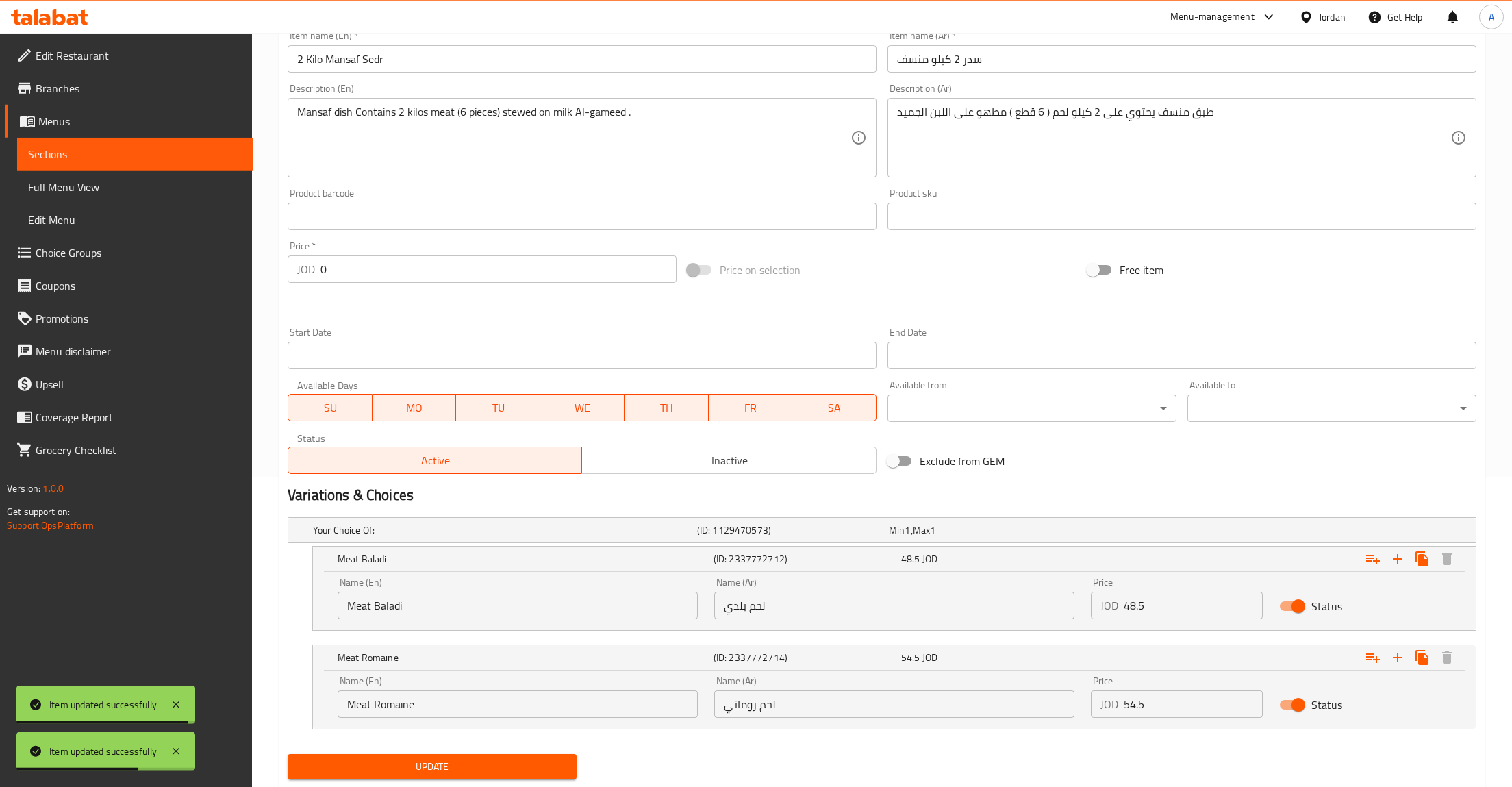
scroll to position [349, 0]
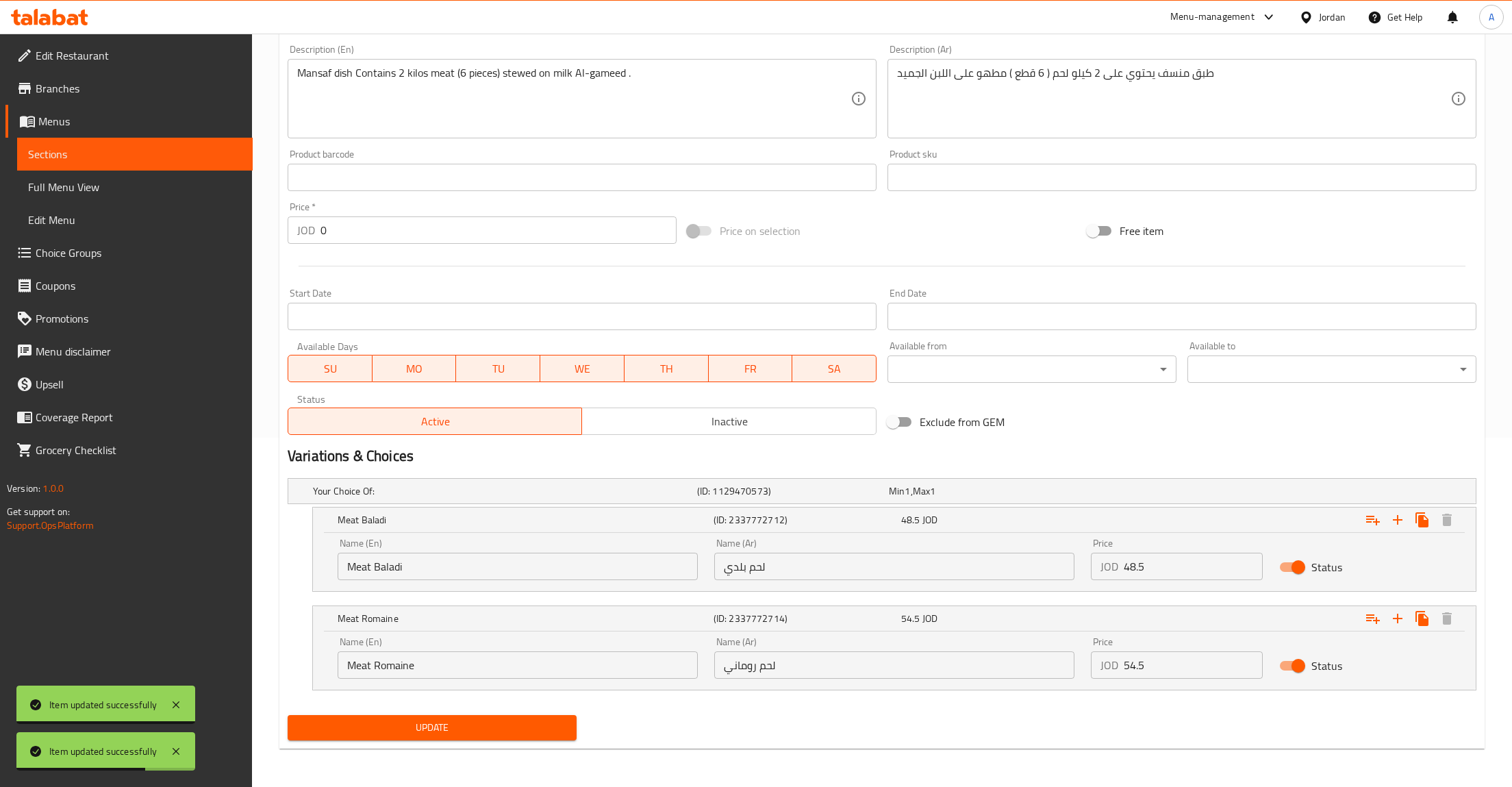
click at [1193, 577] on input "48.5" at bounding box center [1193, 566] width 139 height 27
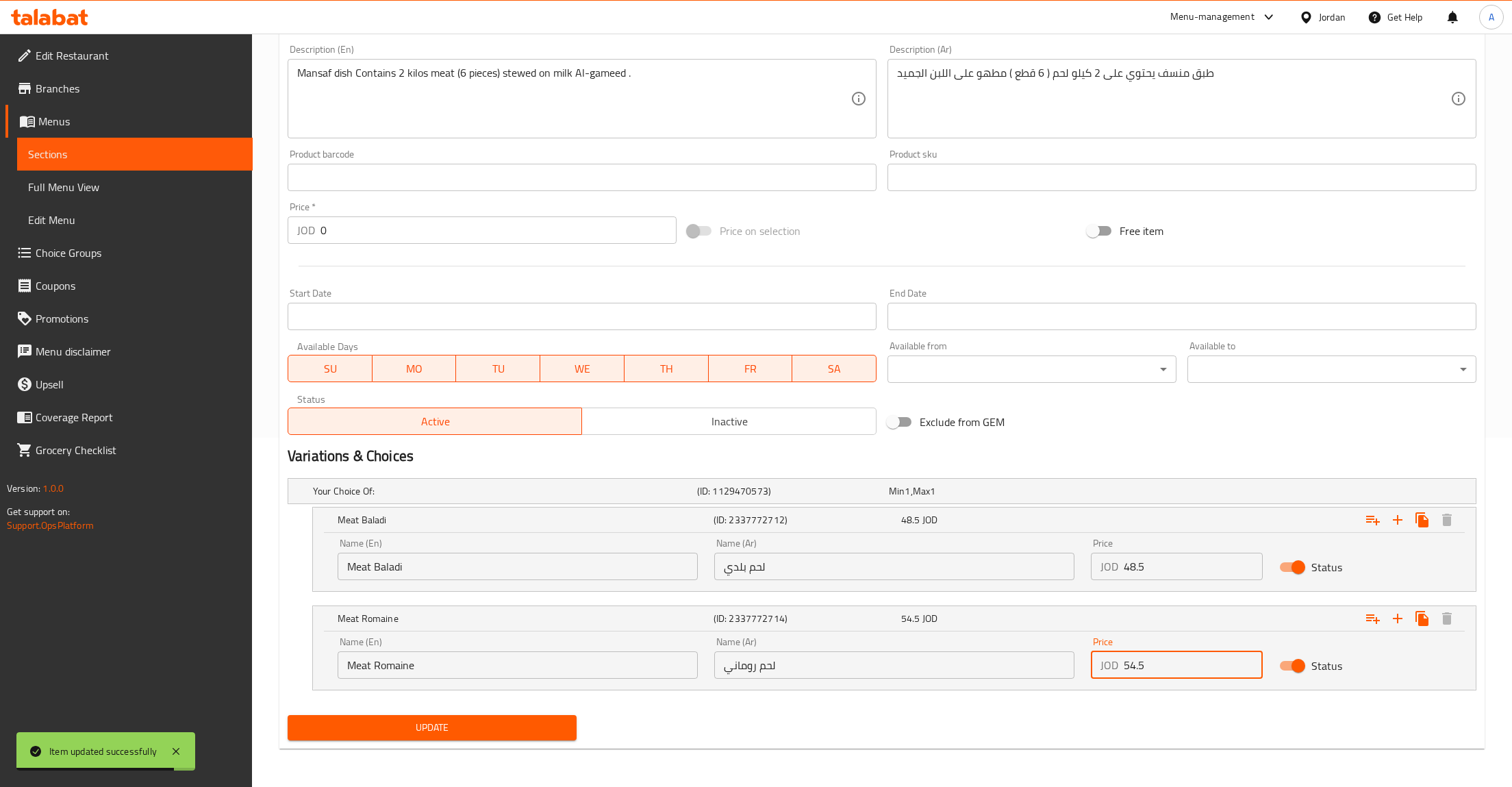
click at [1154, 673] on input "54.5" at bounding box center [1193, 665] width 139 height 27
click at [1182, 546] on div "Price JOD 48.5 Price" at bounding box center [1177, 559] width 172 height 42
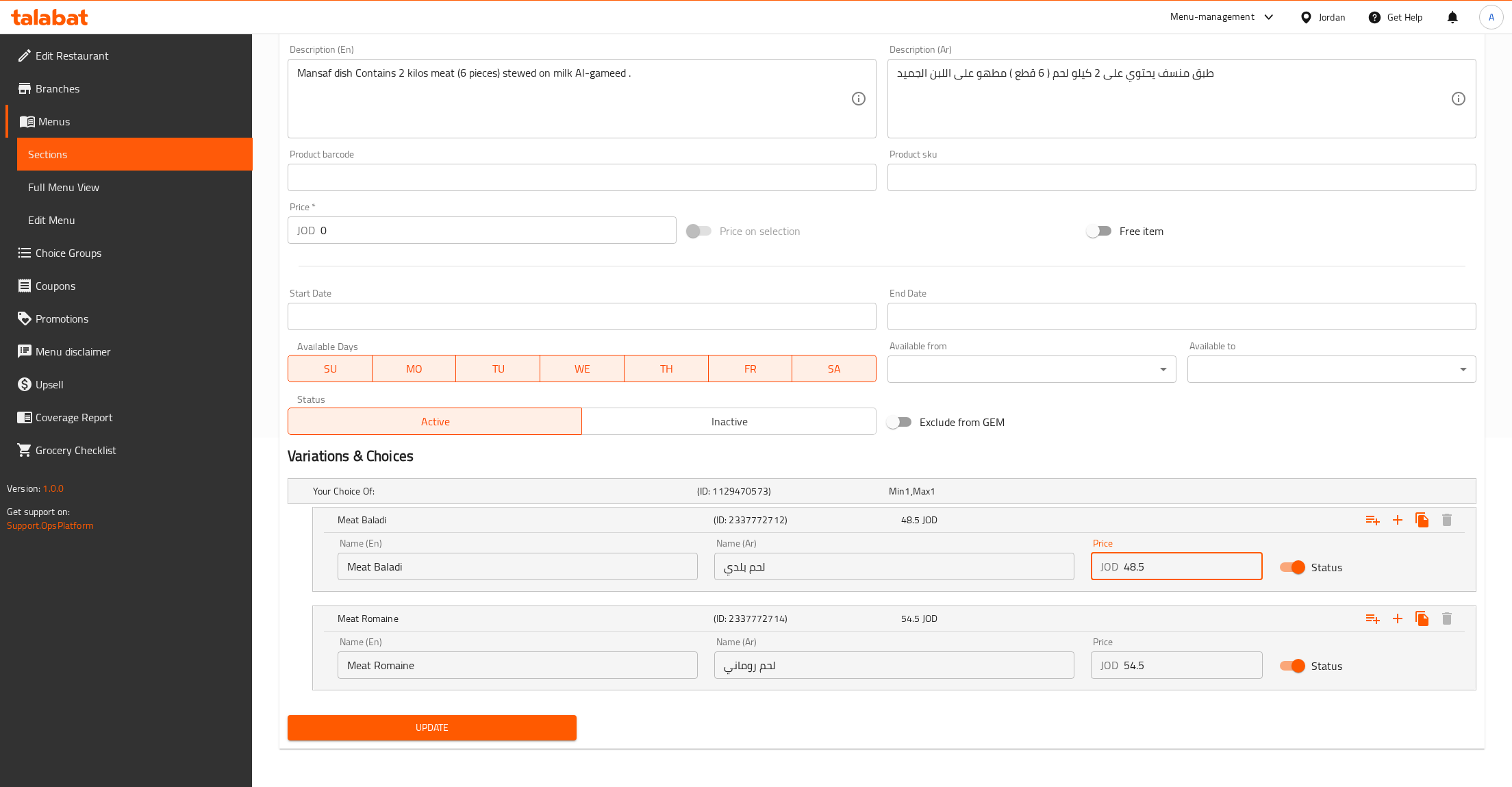
click at [1176, 568] on input "48.5" at bounding box center [1193, 566] width 139 height 27
paste input "54"
type input "54.5"
click at [1152, 673] on input "54.5" at bounding box center [1193, 665] width 139 height 27
paste input "48"
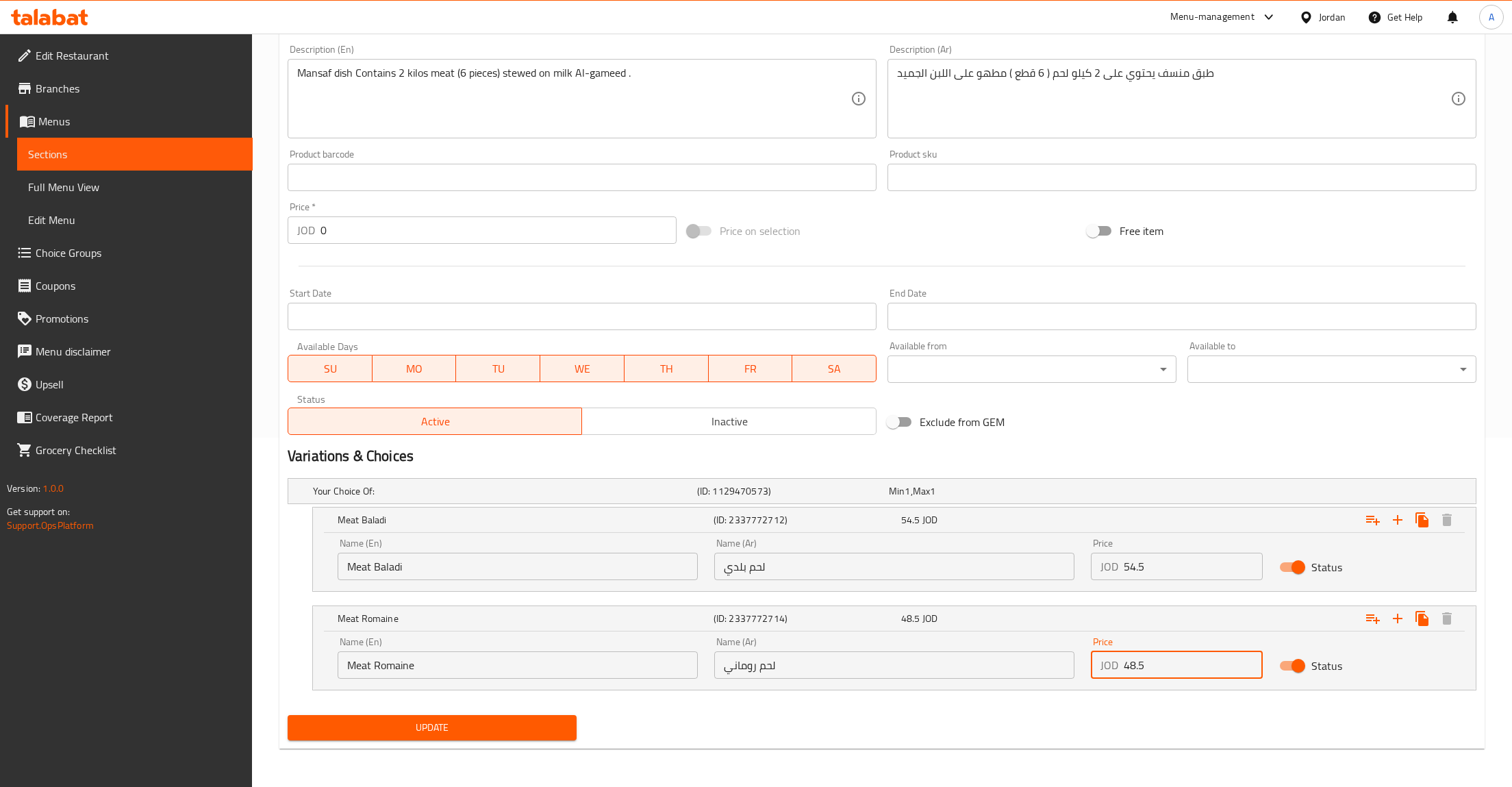
type input "48.5"
click at [497, 728] on span "Update" at bounding box center [432, 728] width 267 height 17
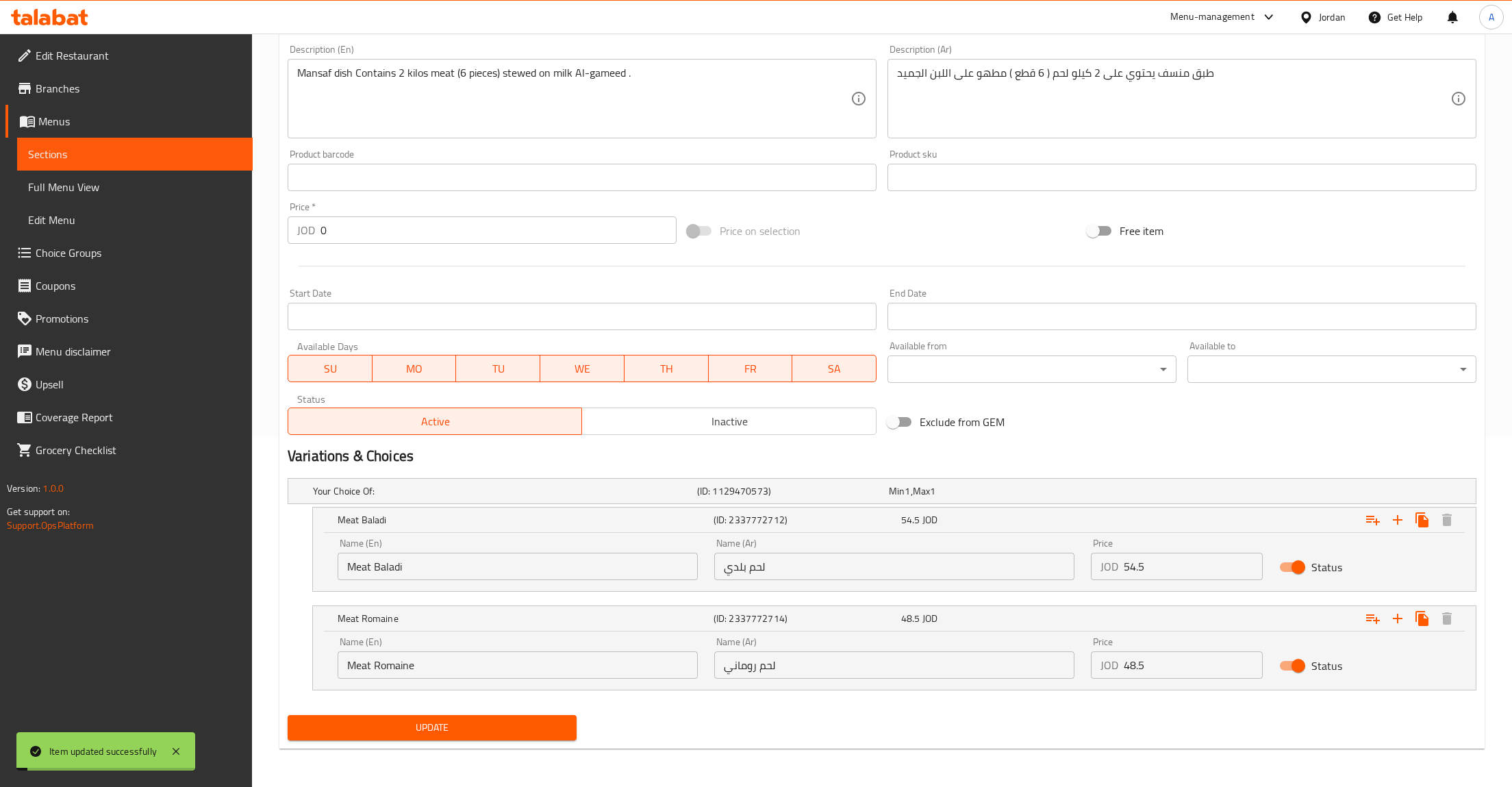
click at [521, 714] on div "Update" at bounding box center [432, 727] width 300 height 36
click at [519, 723] on span "Update" at bounding box center [432, 728] width 267 height 17
click at [519, 723] on div at bounding box center [756, 393] width 1512 height 787
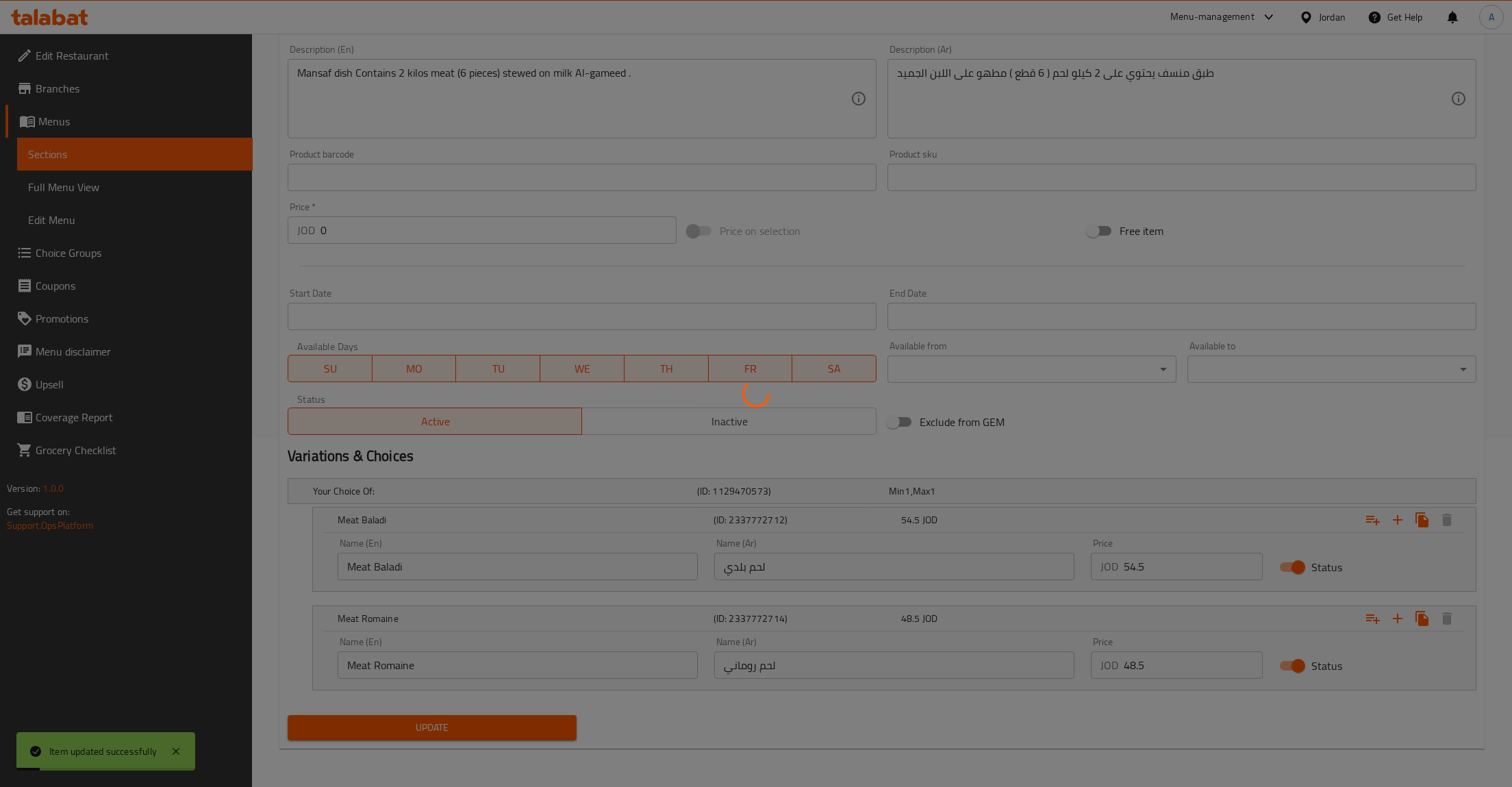
click at [519, 723] on div at bounding box center [756, 393] width 1512 height 787
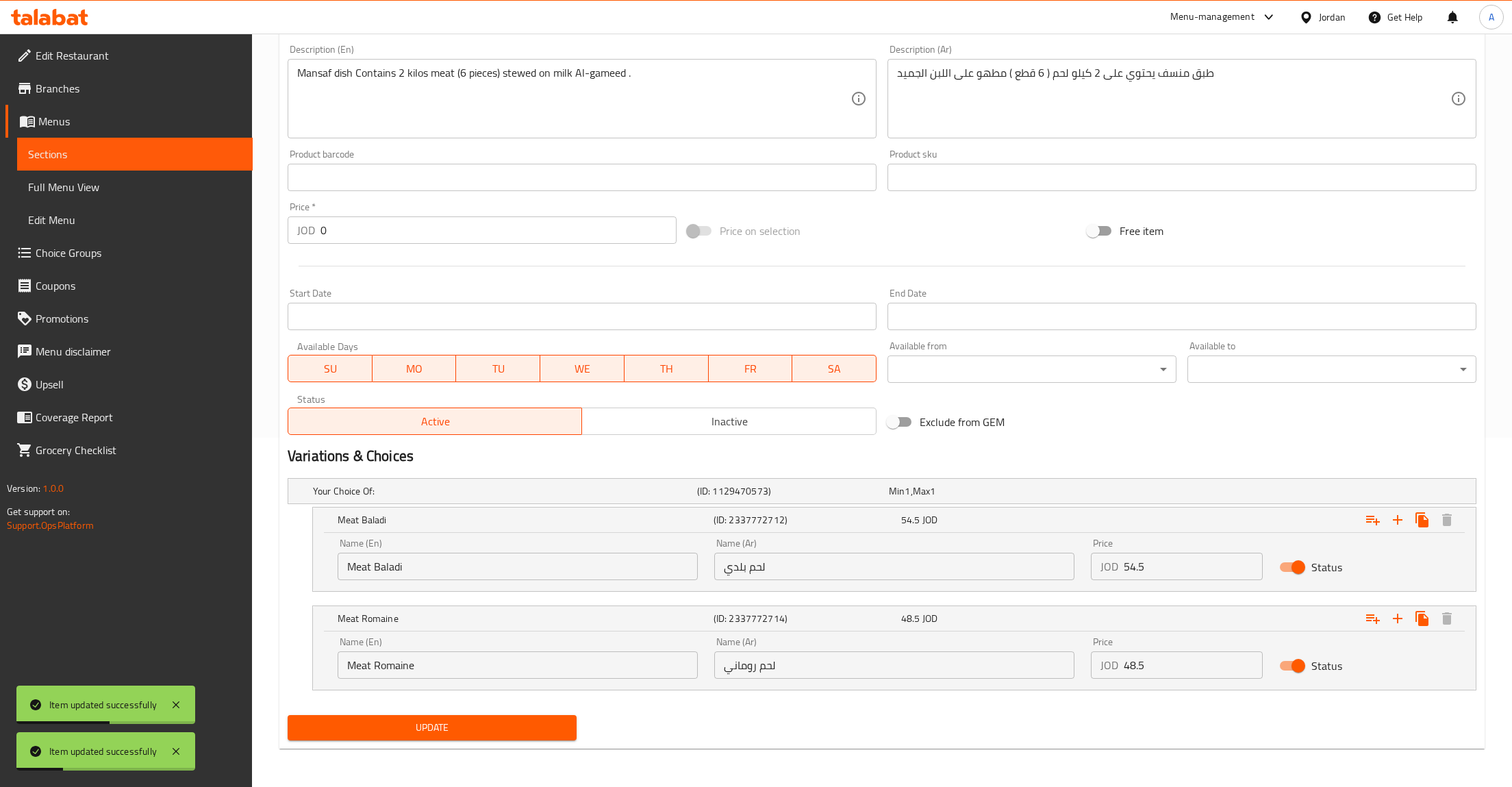
click at [160, 144] on link "Sections" at bounding box center [134, 154] width 235 height 33
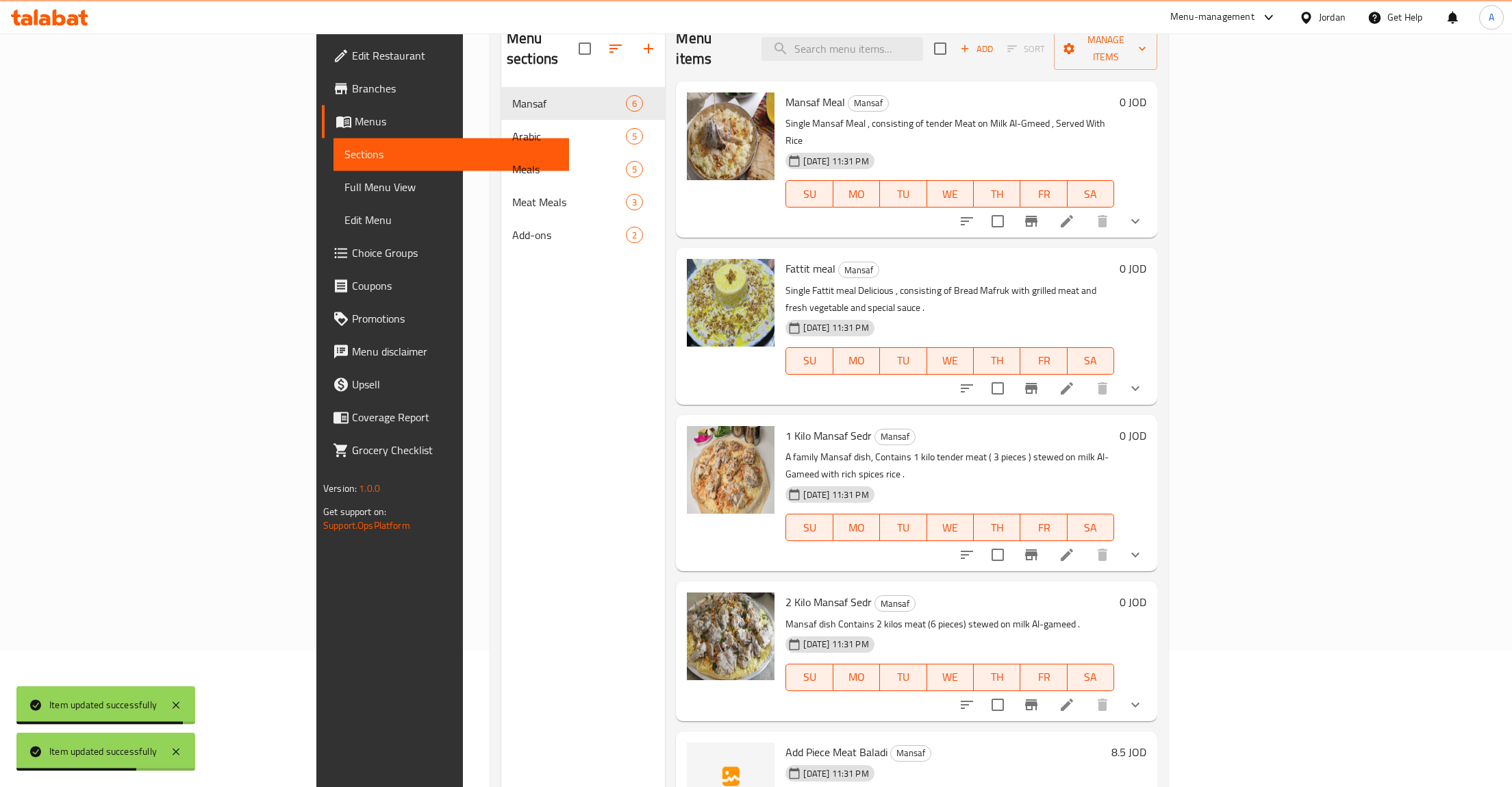
scroll to position [142, 0]
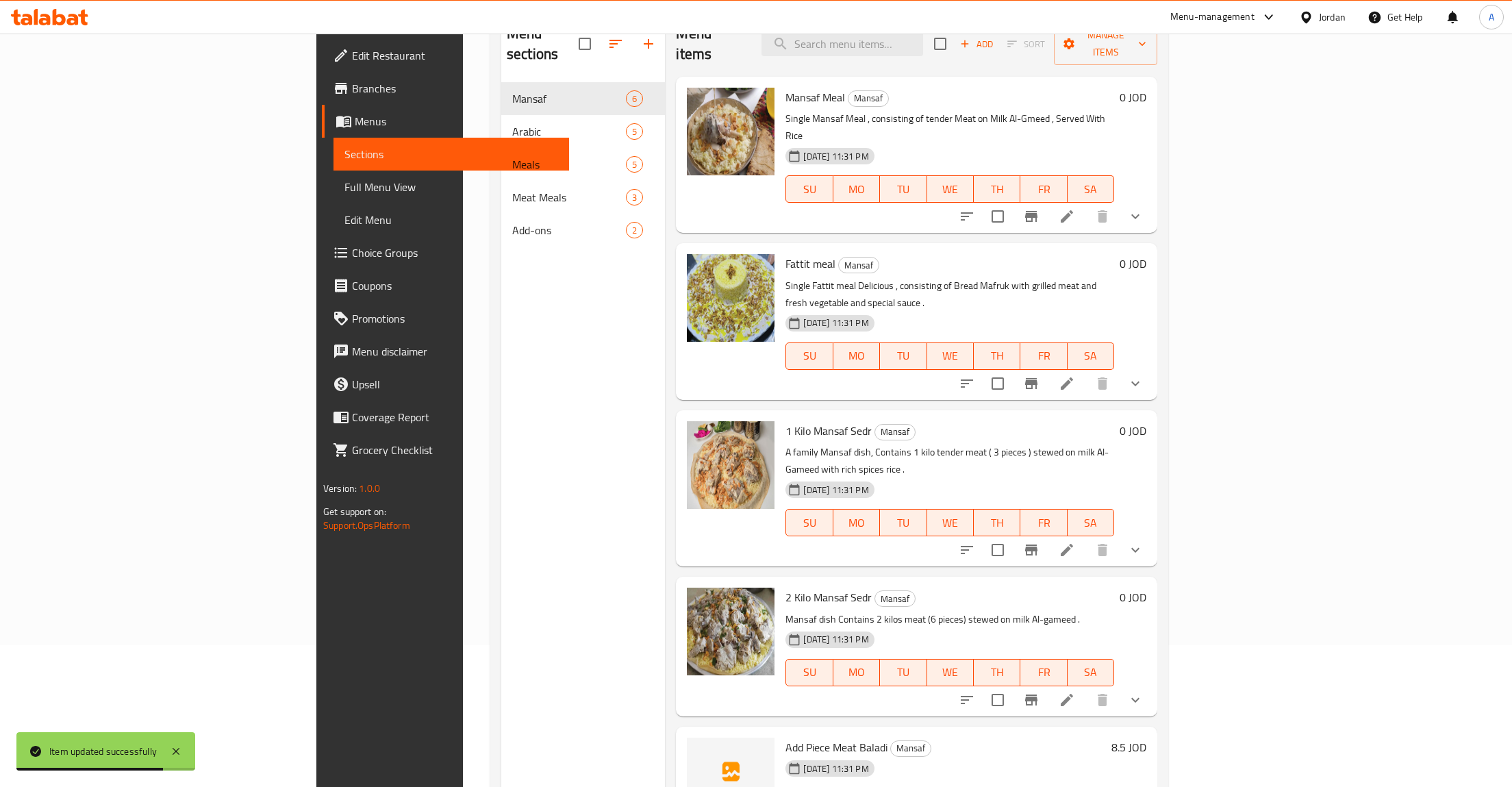
click at [1152, 367] on button "show more" at bounding box center [1135, 384] width 33 height 33
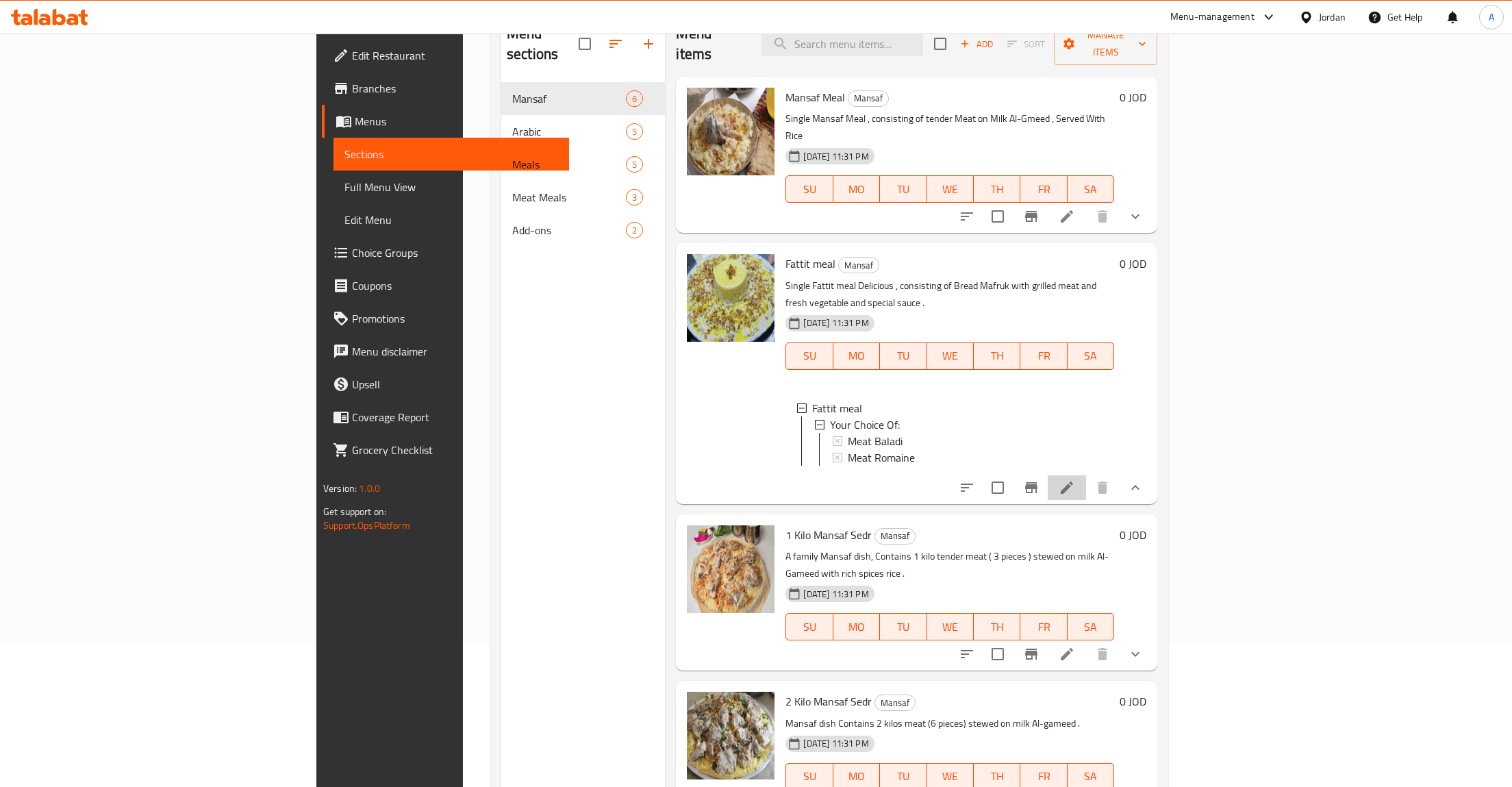
click at [1086, 475] on li at bounding box center [1067, 488] width 38 height 25
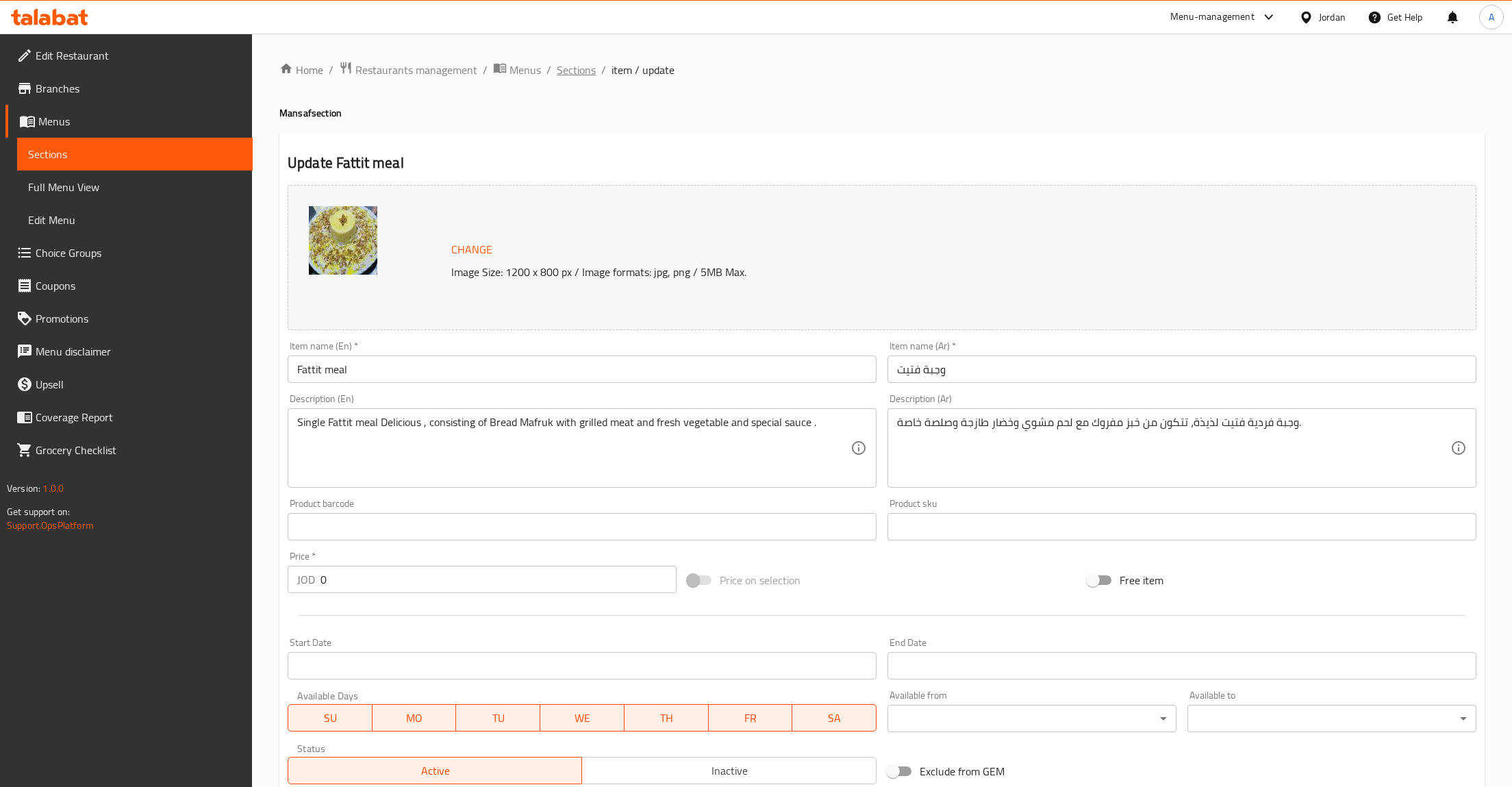
click at [591, 74] on span "Sections" at bounding box center [576, 70] width 39 height 16
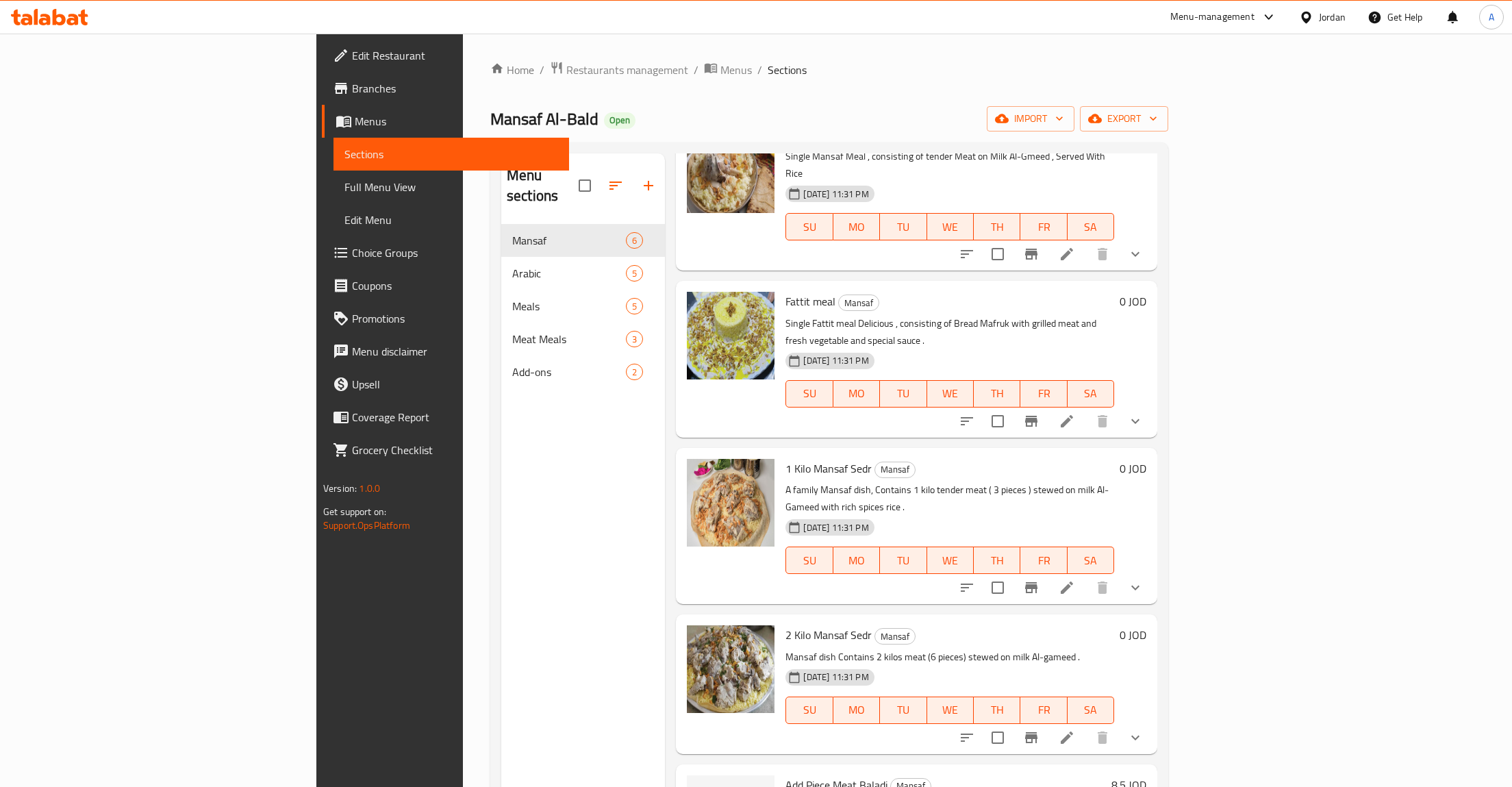
scroll to position [191, 0]
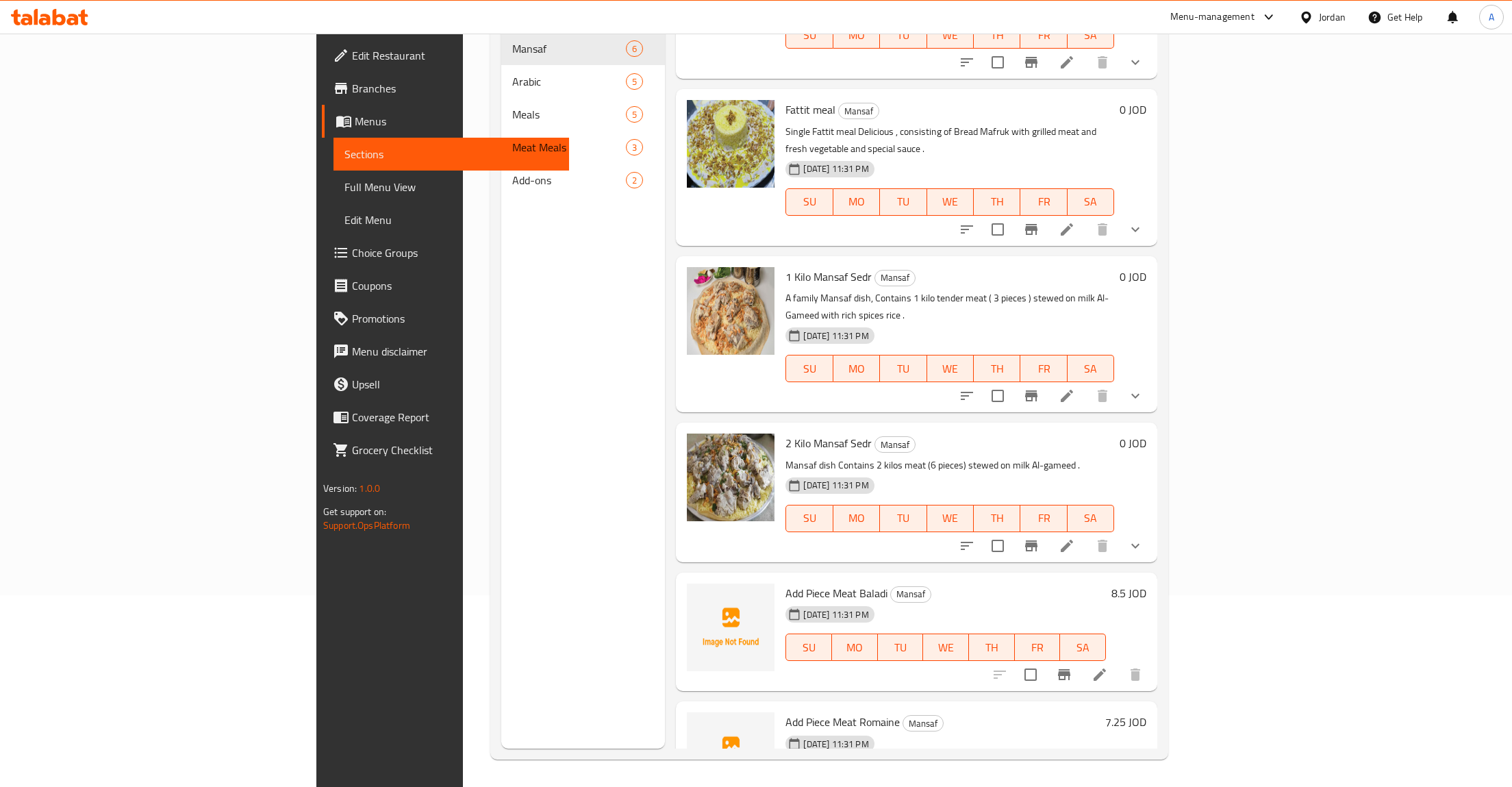
click at [1143, 388] on icon "show more" at bounding box center [1135, 396] width 16 height 16
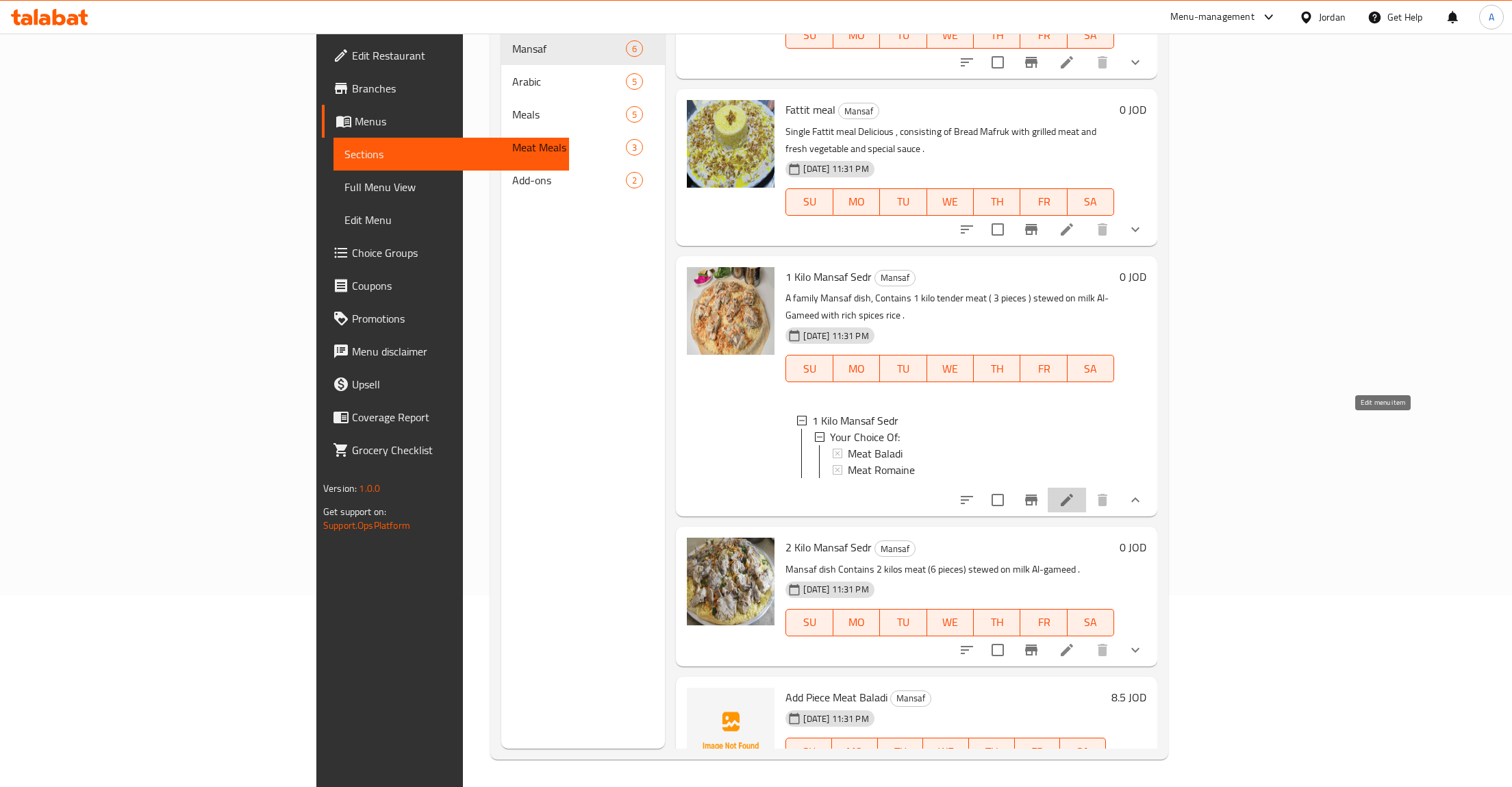
click at [1073, 494] on icon at bounding box center [1066, 499] width 12 height 12
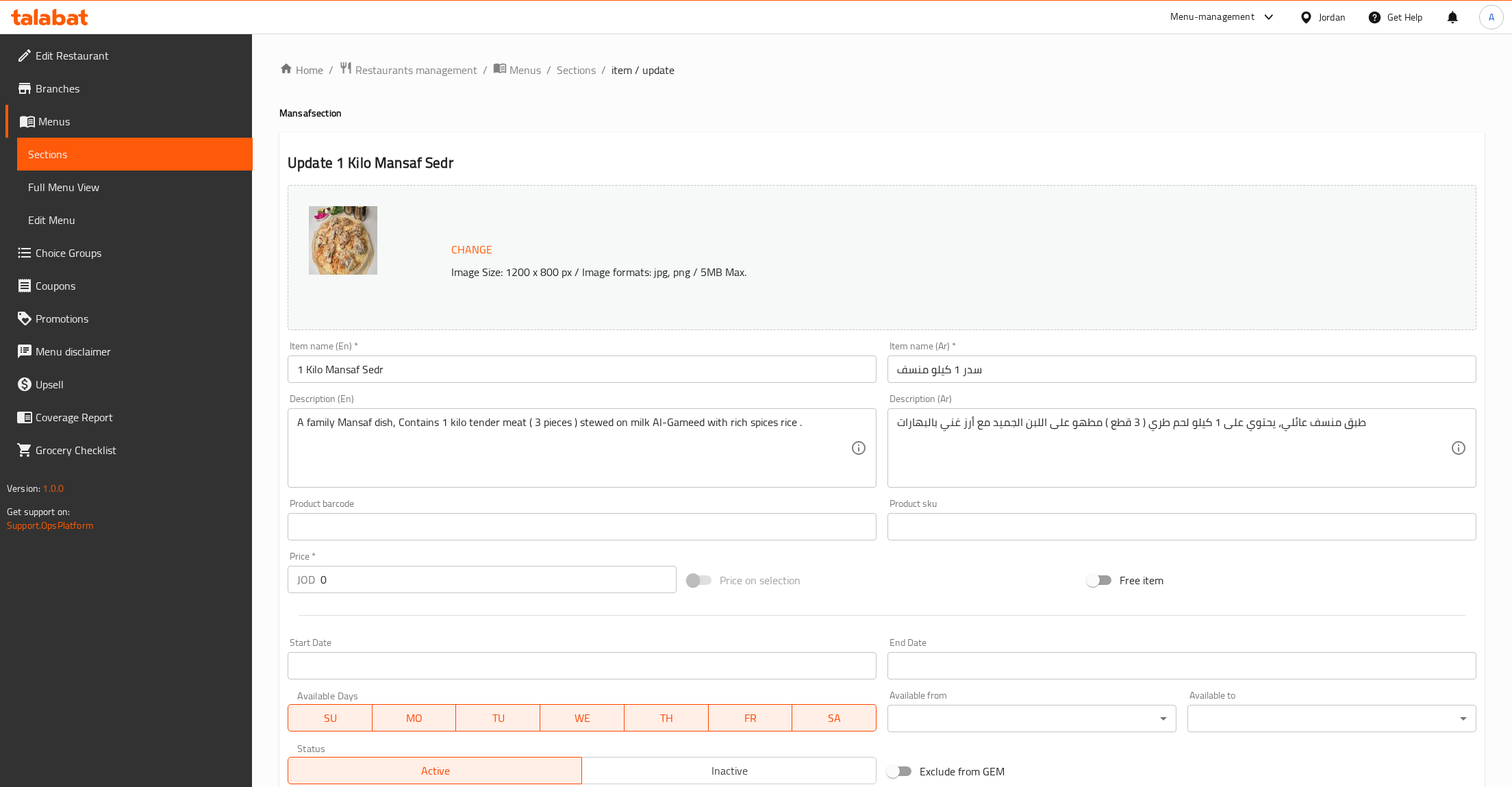
scroll to position [233, 0]
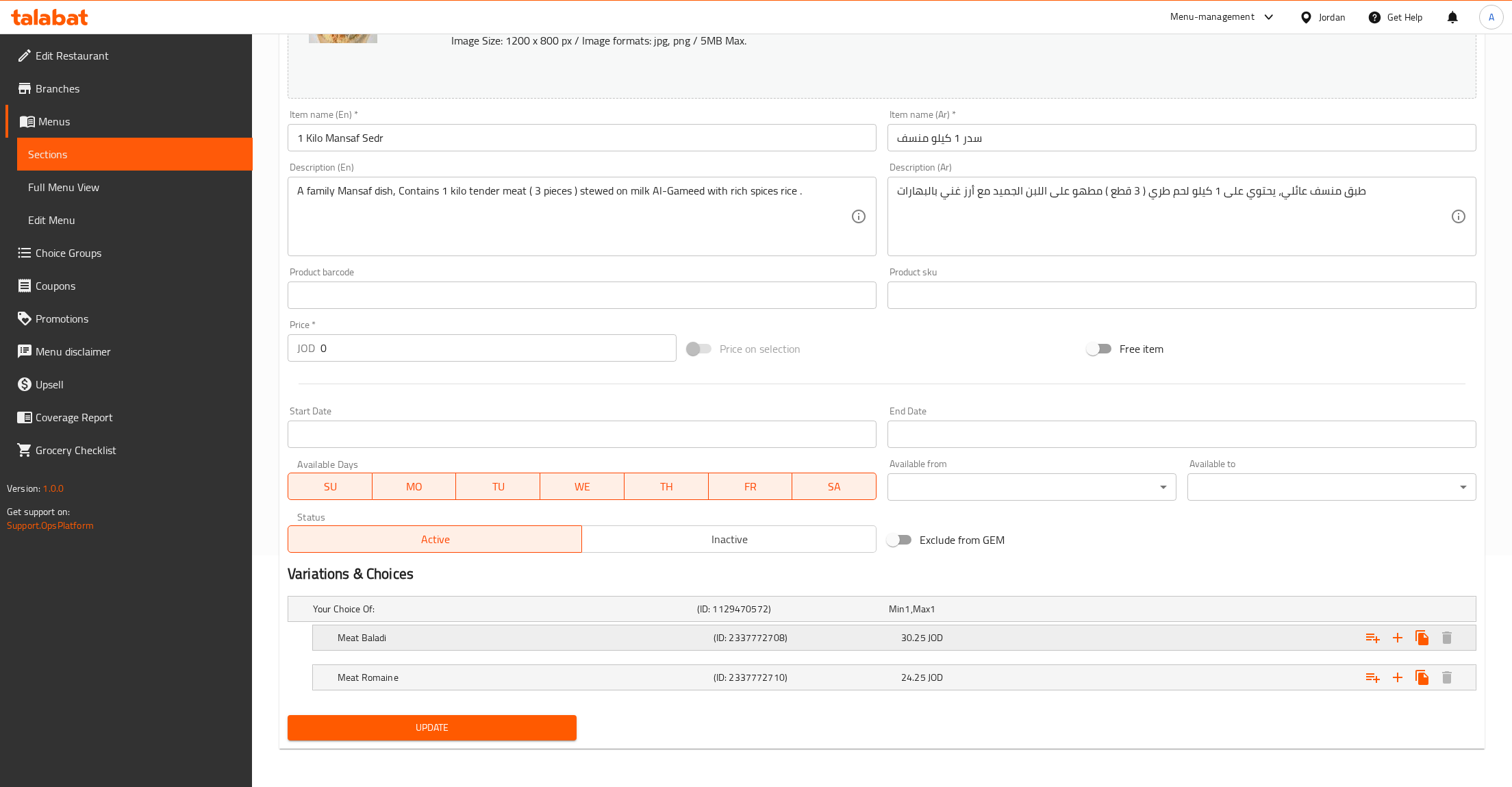
click at [1096, 646] on div "Expand" at bounding box center [1274, 637] width 376 height 30
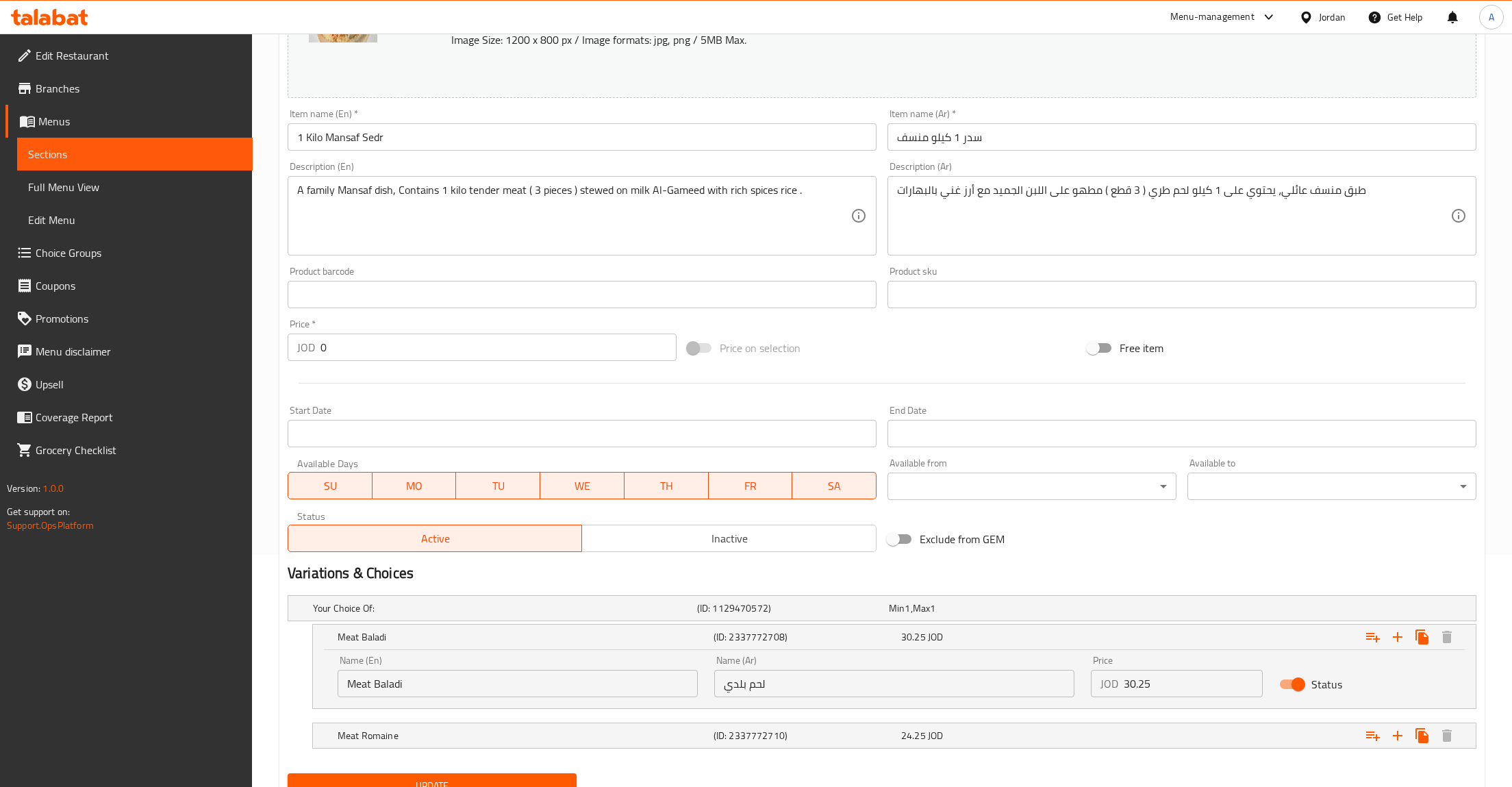
click at [1007, 656] on div "Name (Ar) لحم بلدي Name (Ar)" at bounding box center [894, 676] width 360 height 42
drag, startPoint x: 1002, startPoint y: 648, endPoint x: 1002, endPoint y: 733, distance: 85.0
click at [1002, 733] on div "Your Choice Of: (ID: 1129470572) Min 1 , Max 1 Name (En) Your Choice Of: Name (…" at bounding box center [882, 678] width 1200 height 178
drag, startPoint x: 986, startPoint y: 752, endPoint x: 1004, endPoint y: 634, distance: 119.4
click at [1003, 664] on div "Your Choice Of: (ID: 1129470572) Min 1 , Max 1 Name (En) Your Choice Of: Name (…" at bounding box center [882, 678] width 1200 height 178
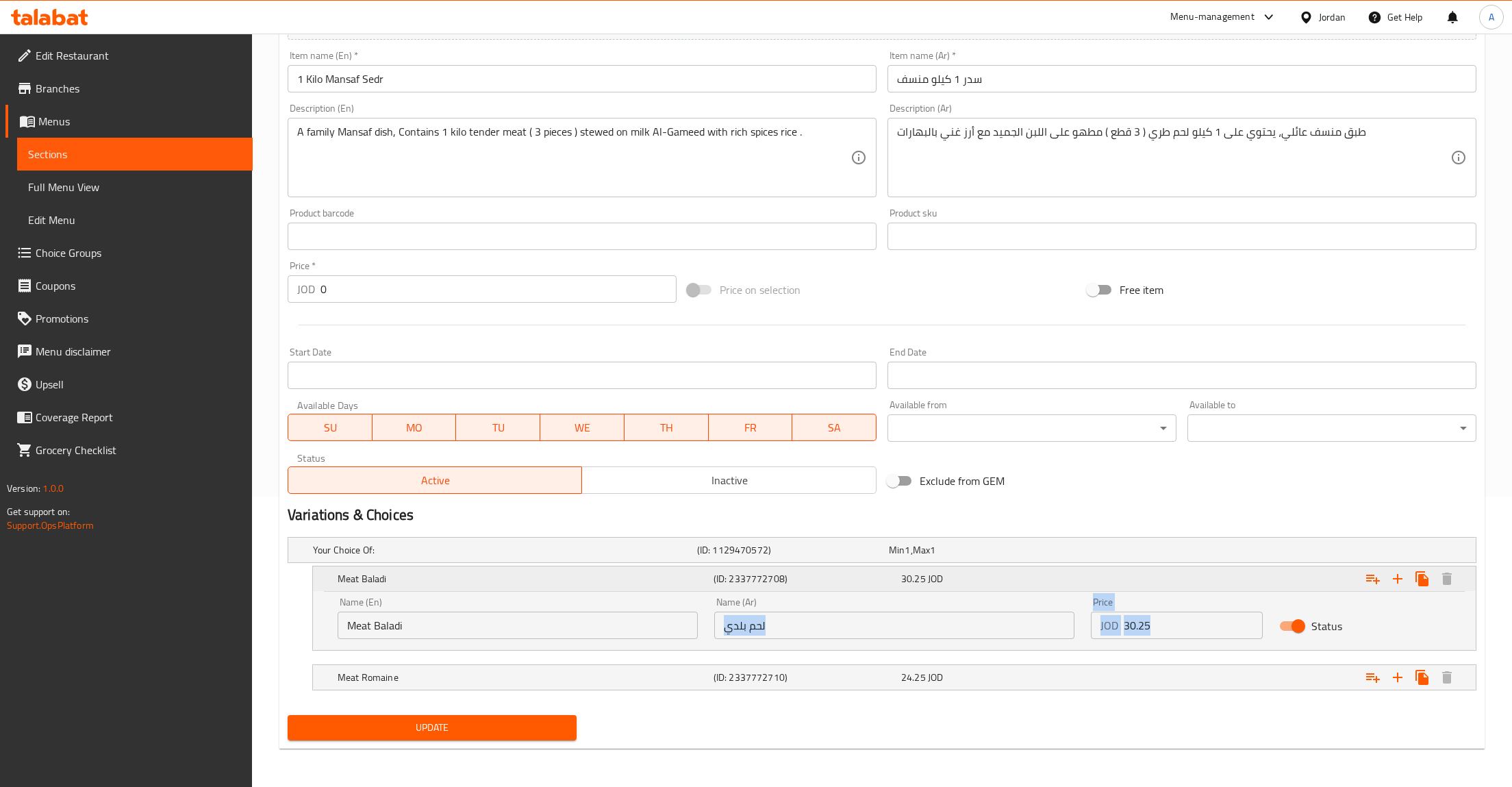
click at [971, 576] on div "30.25 JOD" at bounding box center [992, 579] width 182 height 14
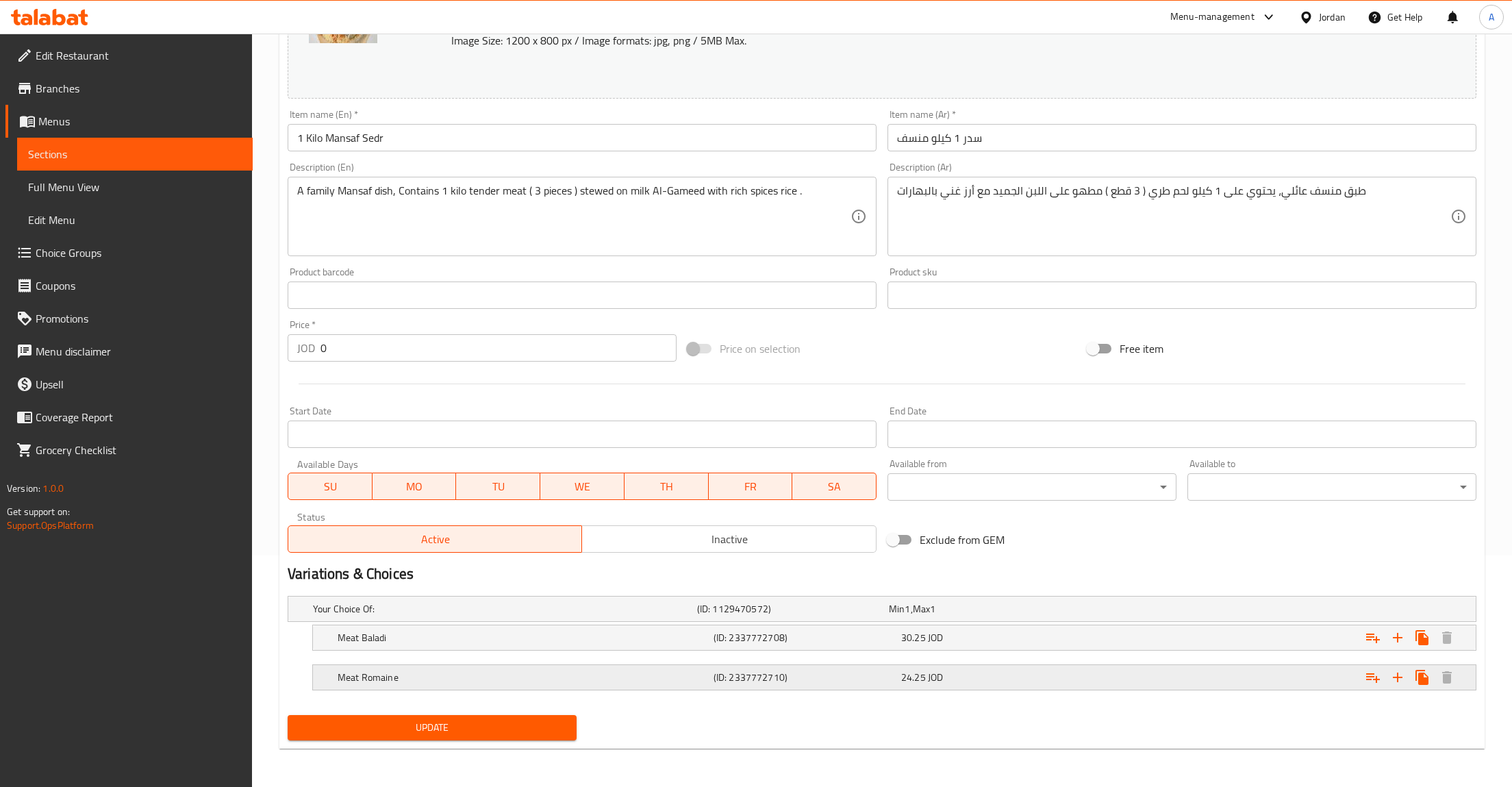
click at [1024, 684] on div "24.25 JOD" at bounding box center [992, 677] width 188 height 19
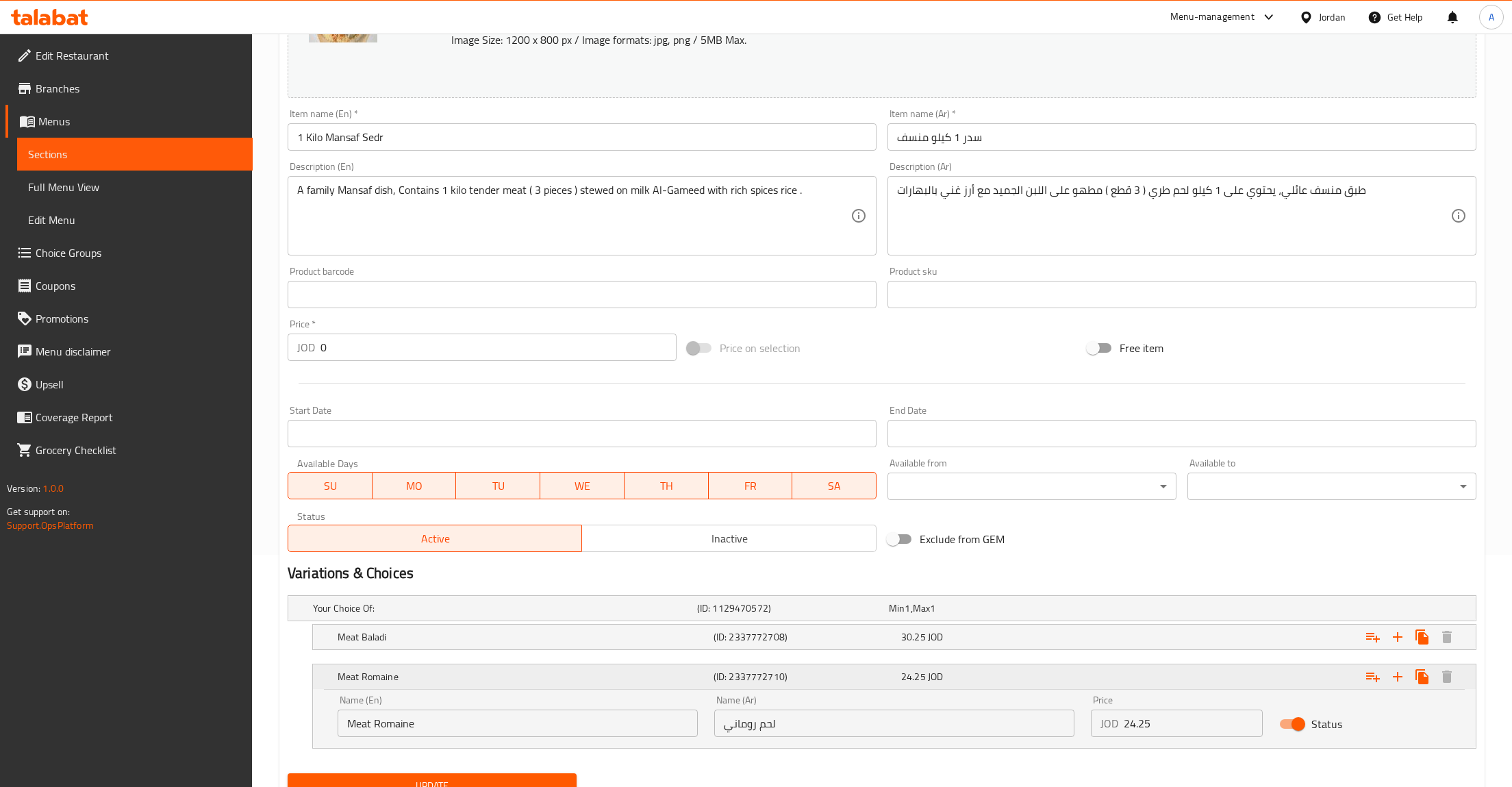
click at [1024, 682] on div "24.25 JOD" at bounding box center [992, 676] width 182 height 14
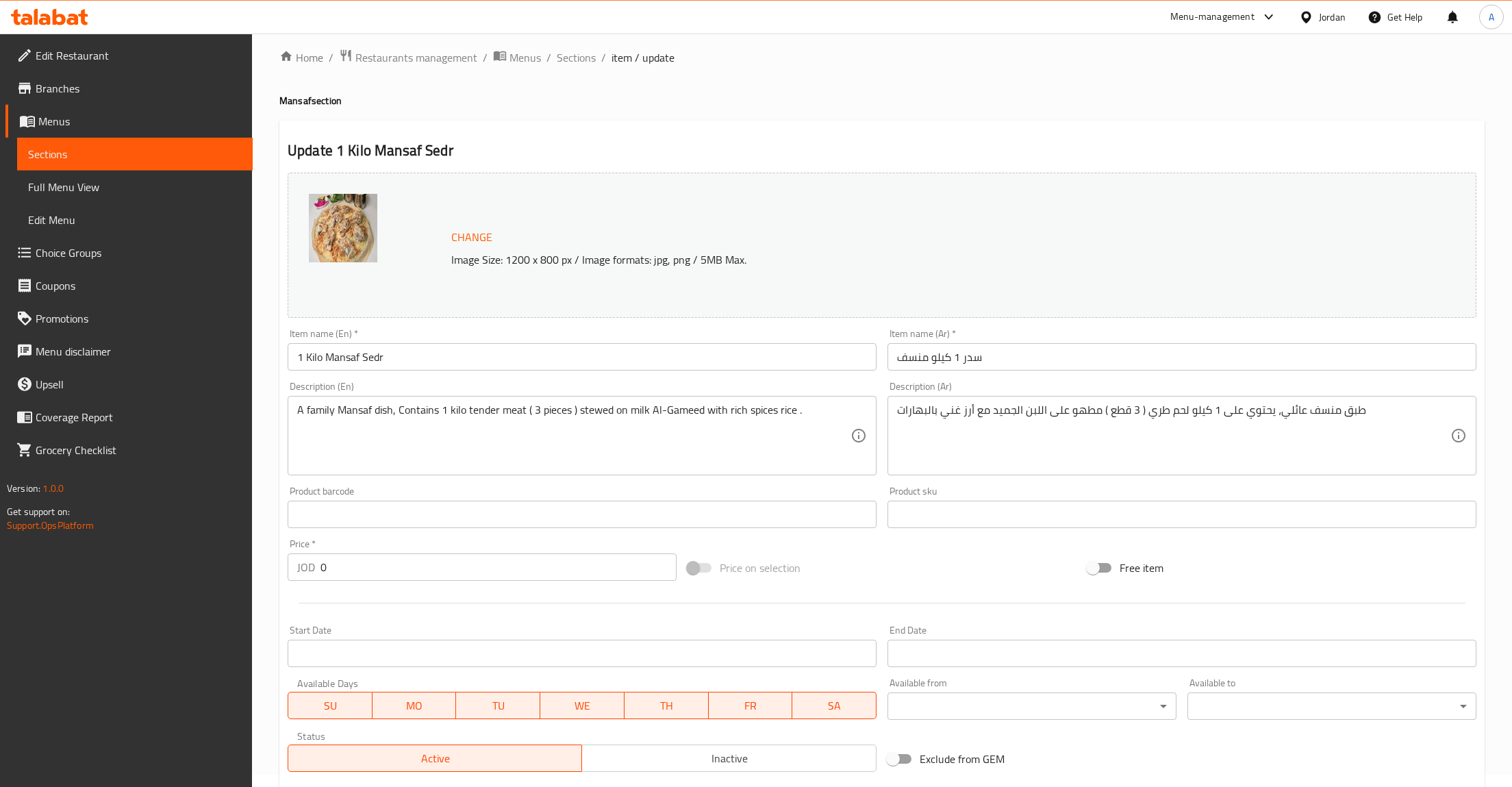
scroll to position [0, 0]
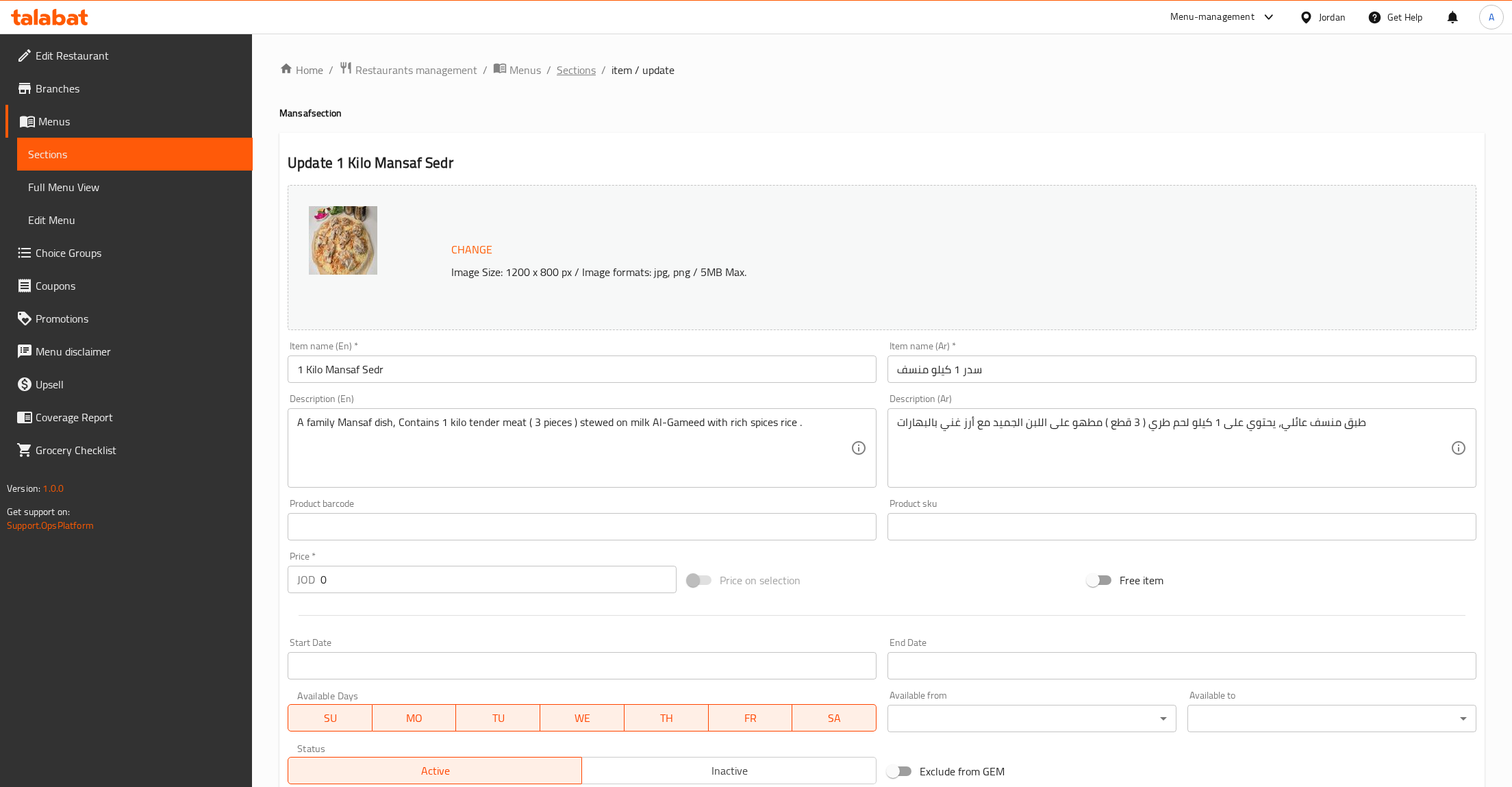
click at [584, 75] on span "Sections" at bounding box center [576, 70] width 39 height 16
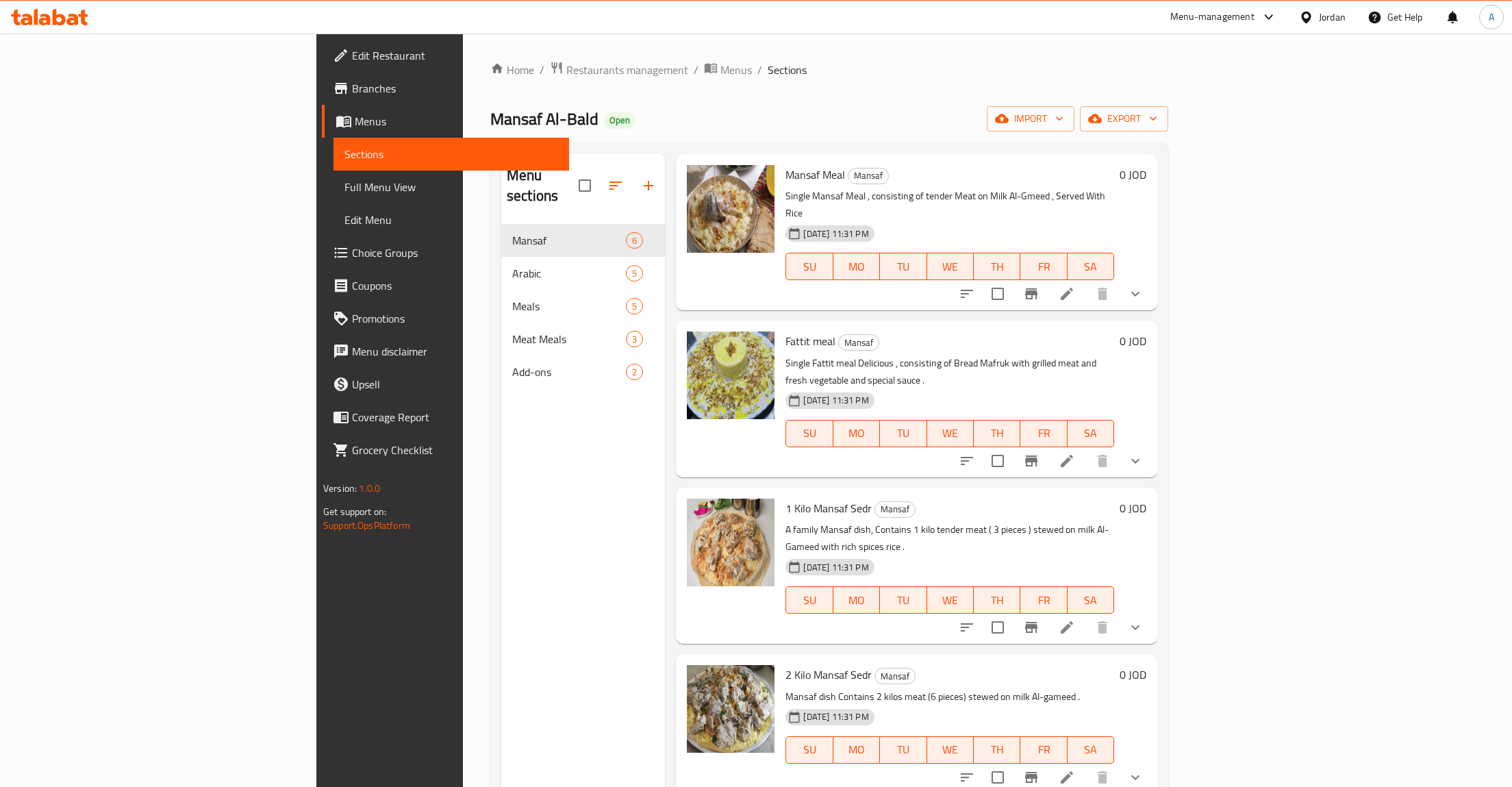
scroll to position [104, 0]
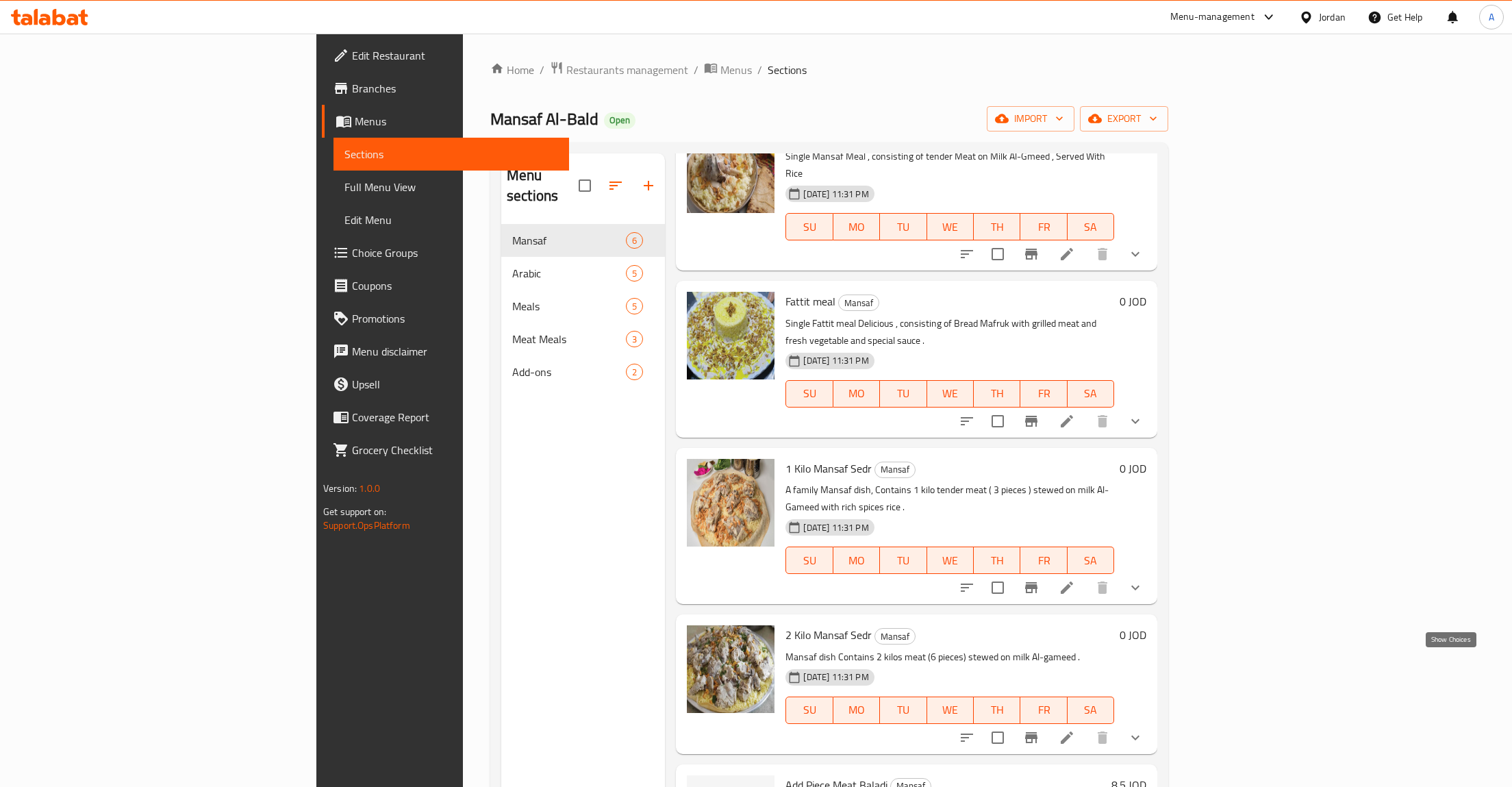
click at [1143, 730] on icon "show more" at bounding box center [1135, 738] width 16 height 16
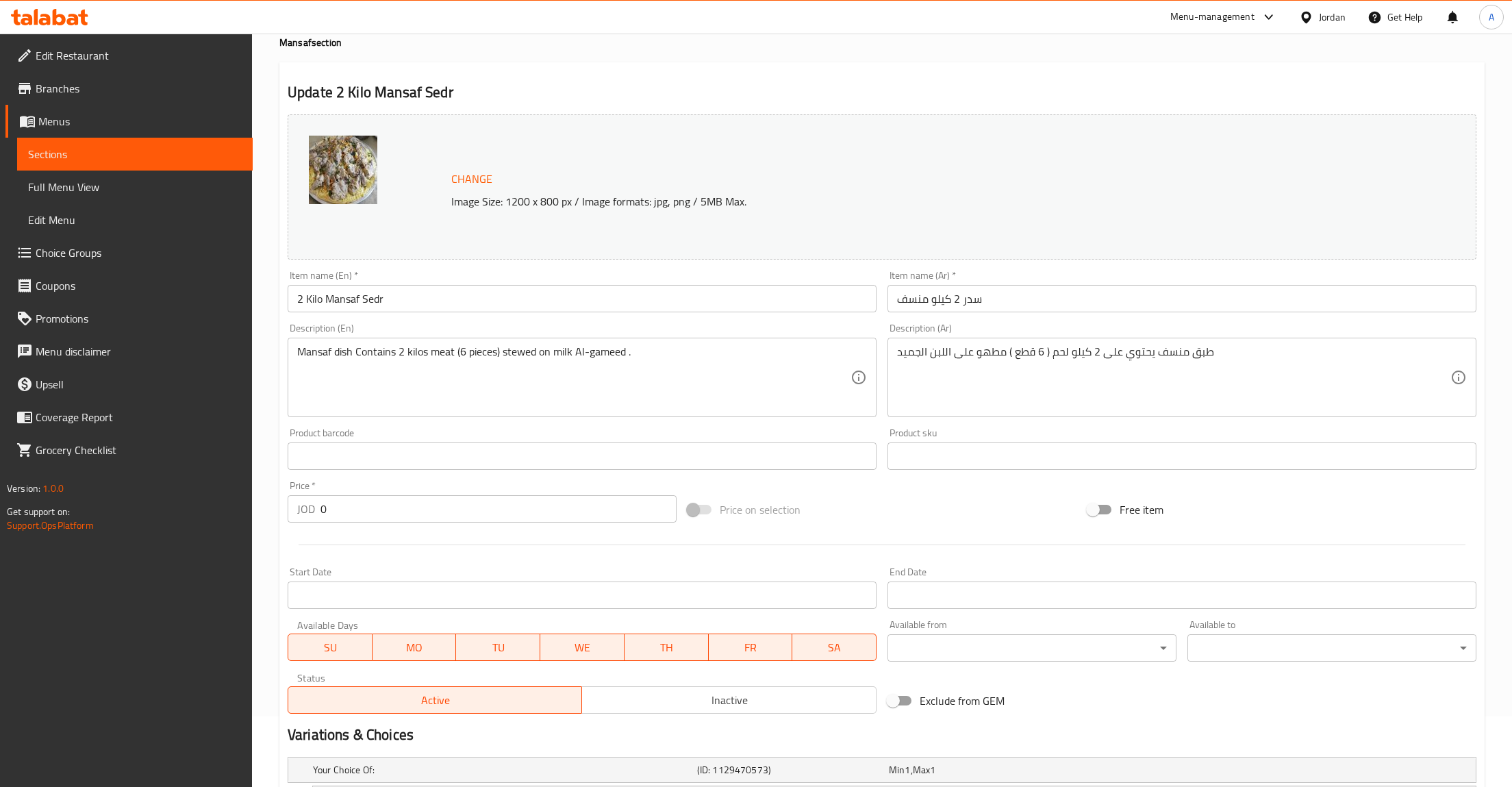
scroll to position [233, 0]
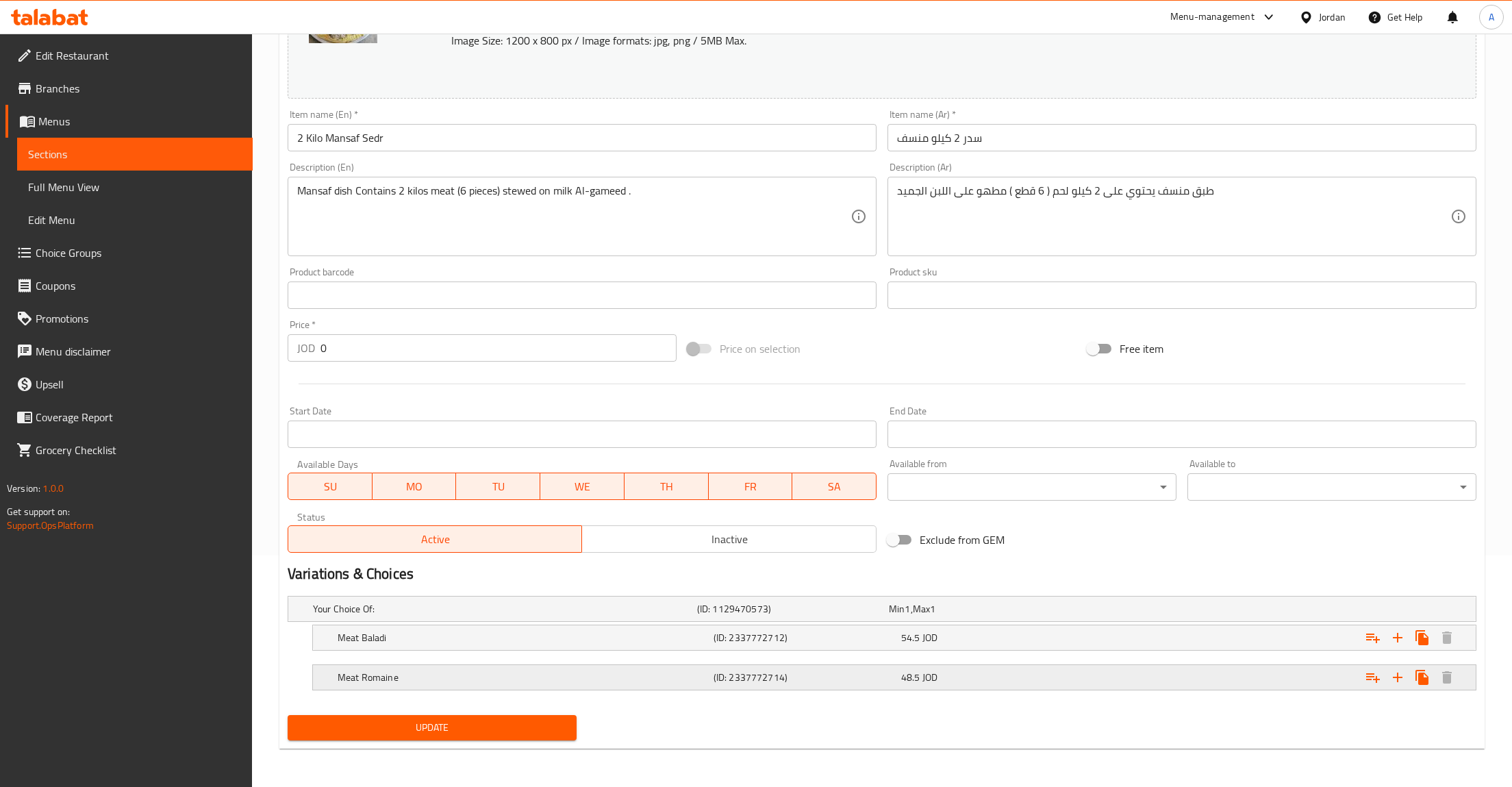
click at [951, 678] on div "48.5 JOD" at bounding box center [992, 677] width 182 height 14
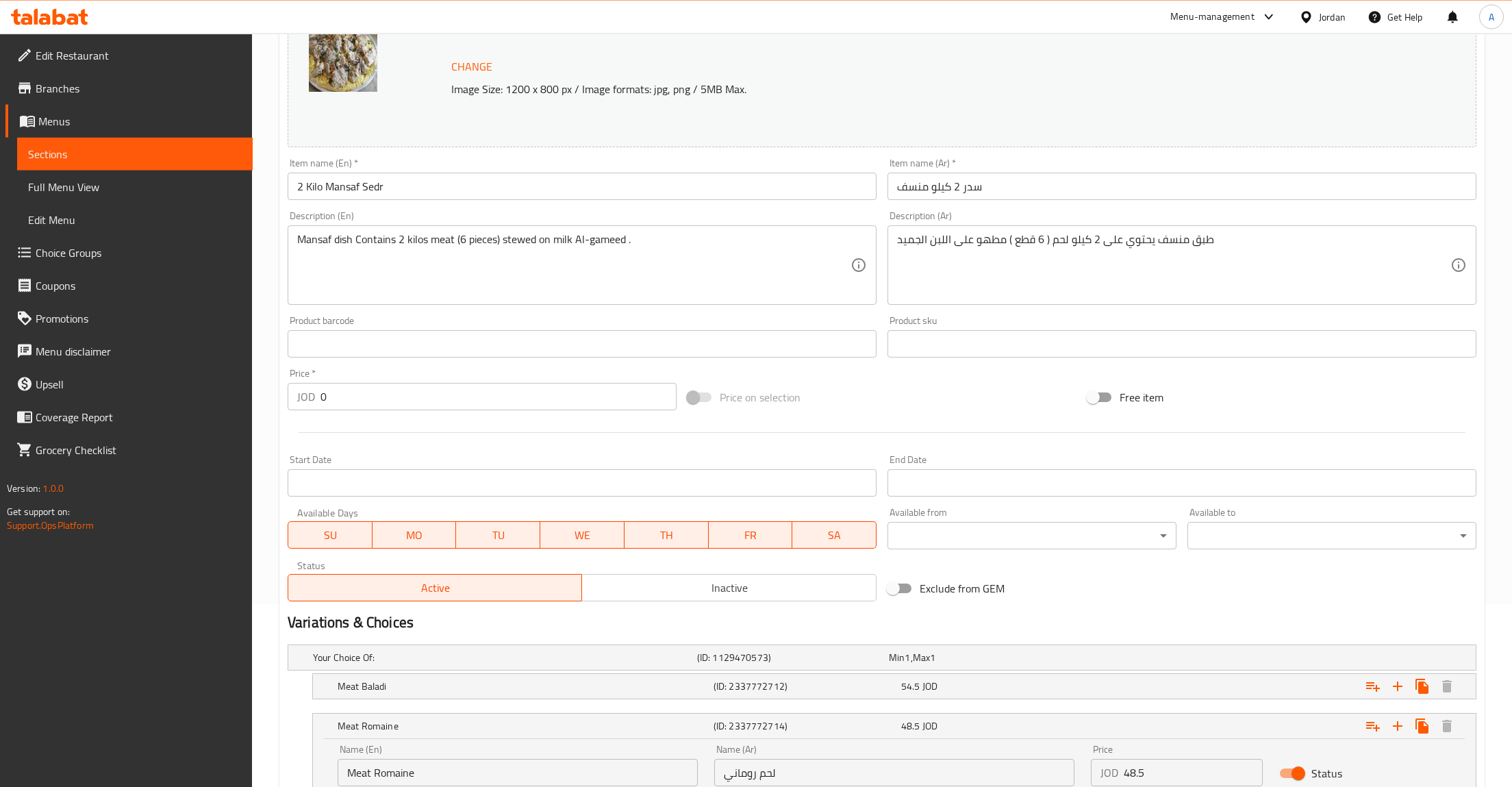
scroll to position [0, 0]
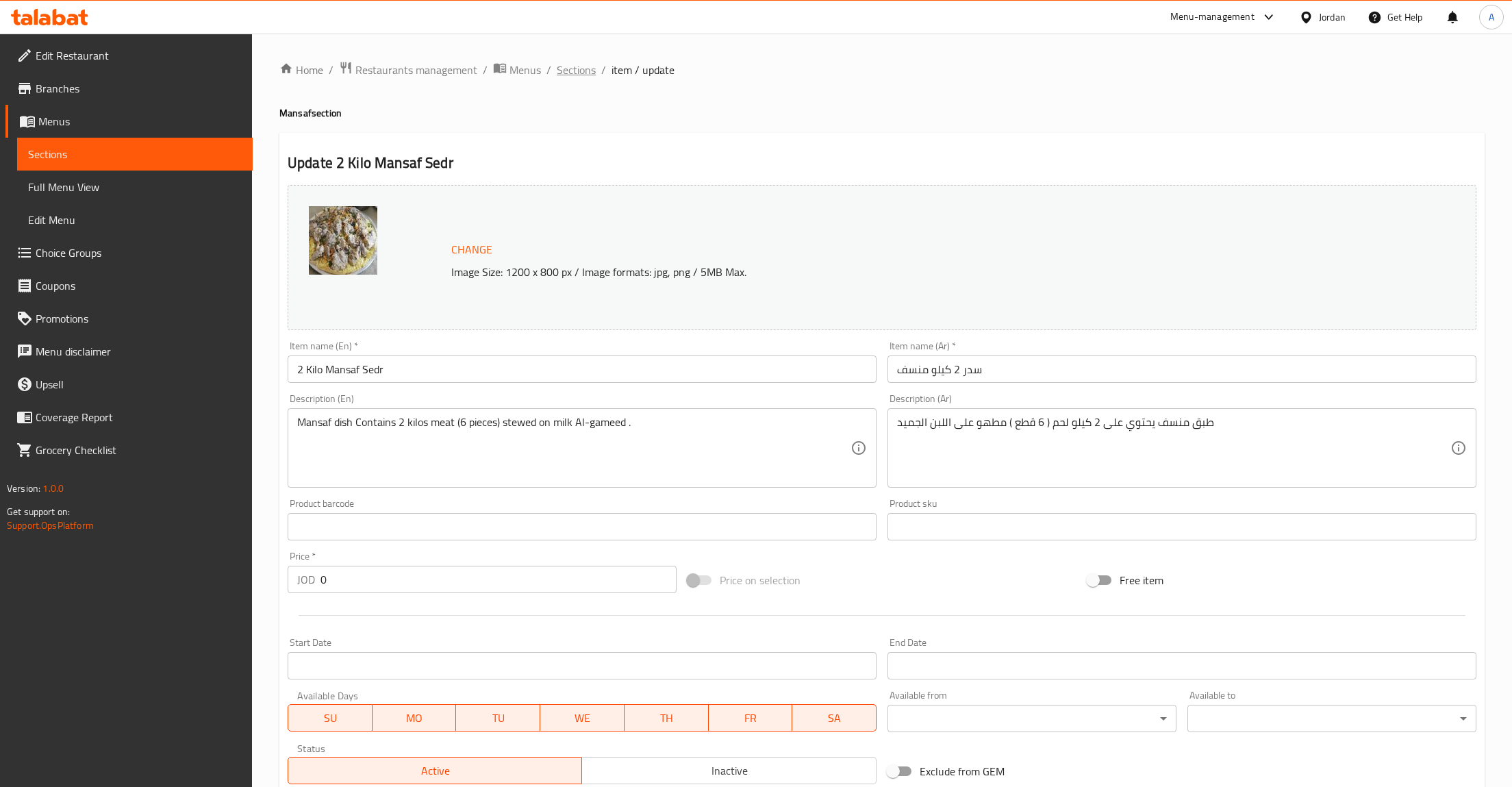
click at [569, 69] on span "Sections" at bounding box center [576, 70] width 39 height 16
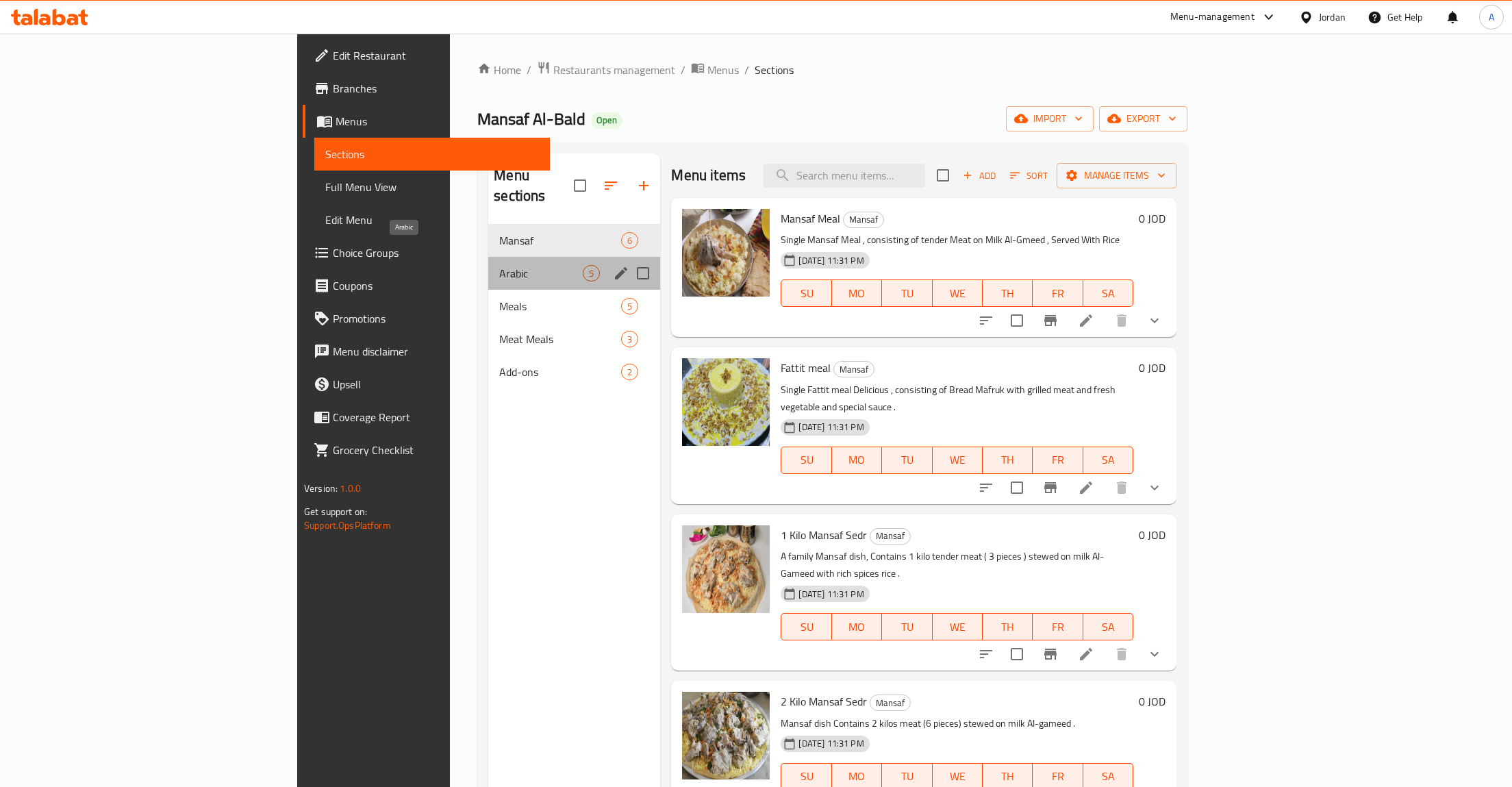
click at [499, 265] on span "Arabic" at bounding box center [541, 273] width 84 height 16
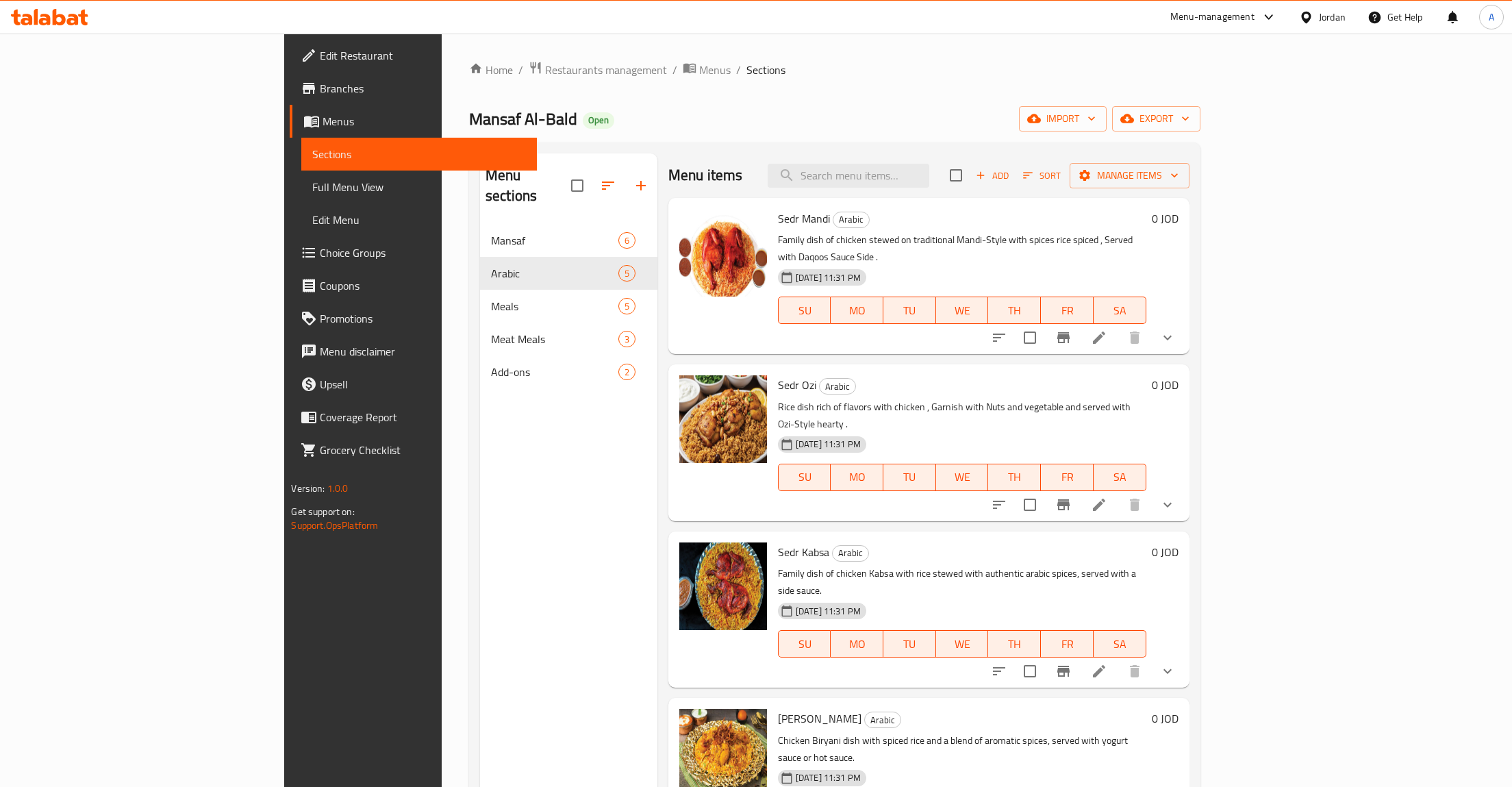
click at [469, 199] on div "Menu sections Mansaf 6 Arabic 5 Meals 5 Meat Meals 3 Add-ons 2 Menu items Add S…" at bounding box center [834, 546] width 731 height 809
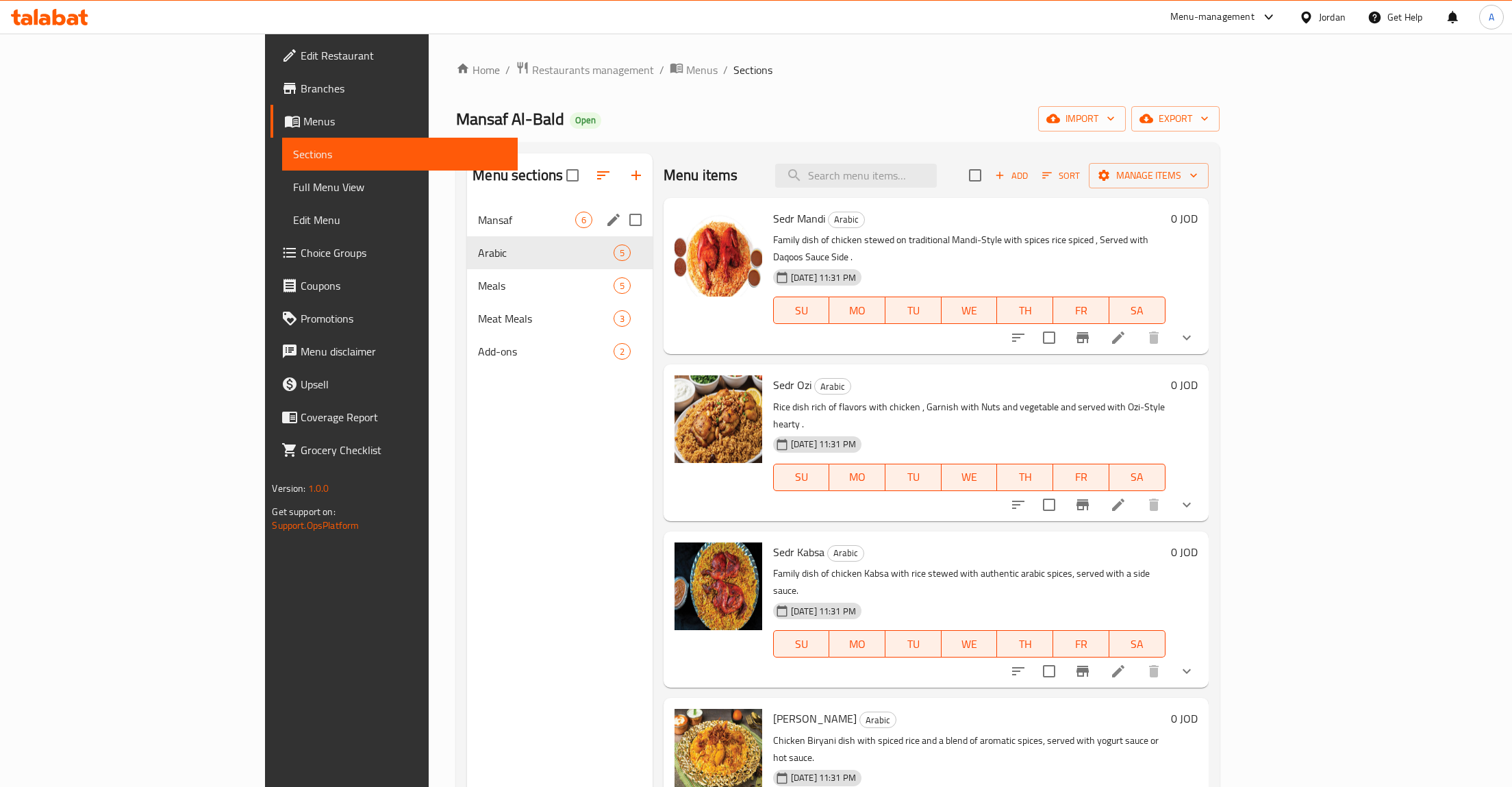
click at [478, 221] on span "Mansaf" at bounding box center [526, 220] width 97 height 16
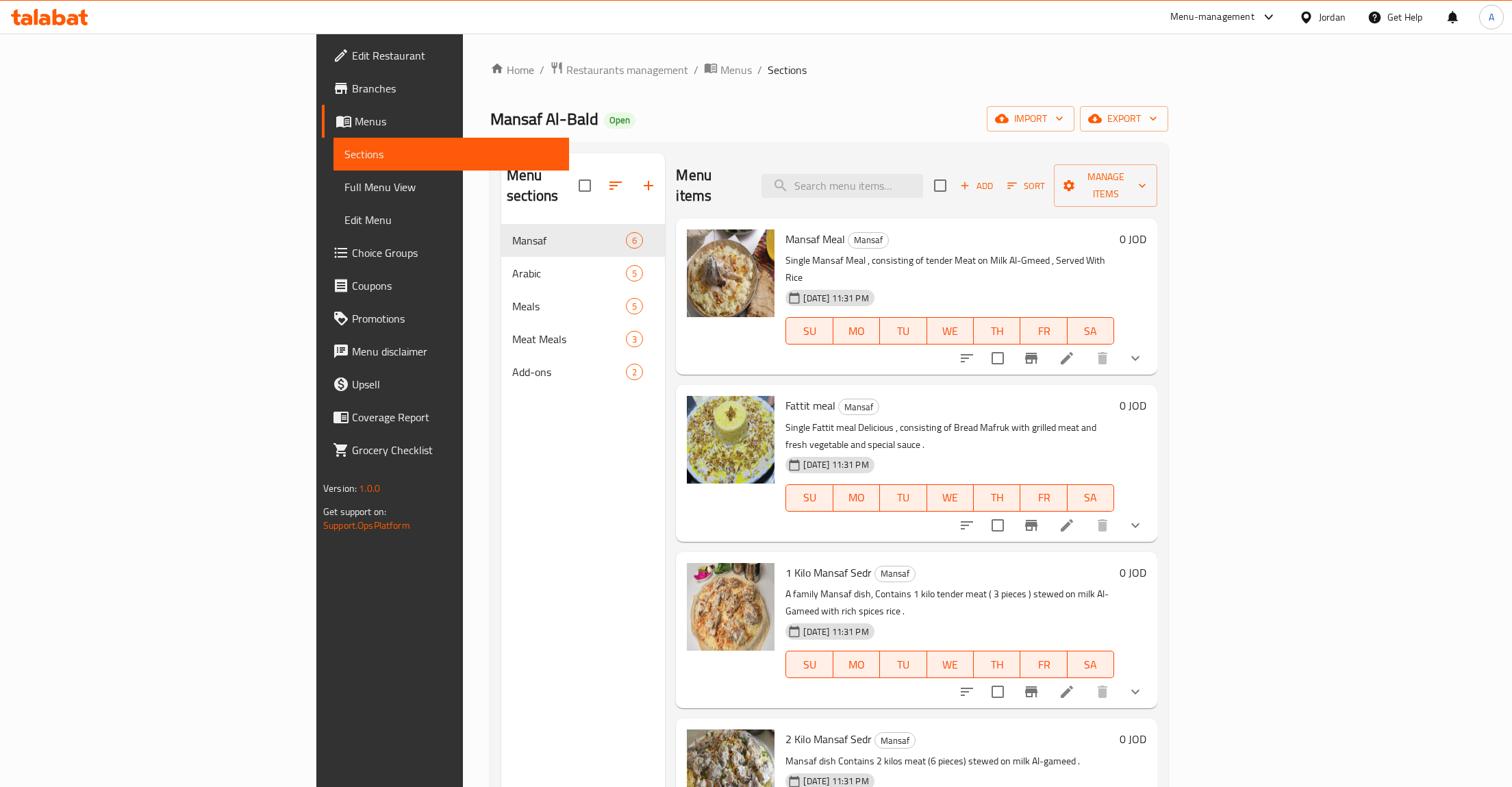
click at [1152, 342] on button "show more" at bounding box center [1135, 358] width 33 height 33
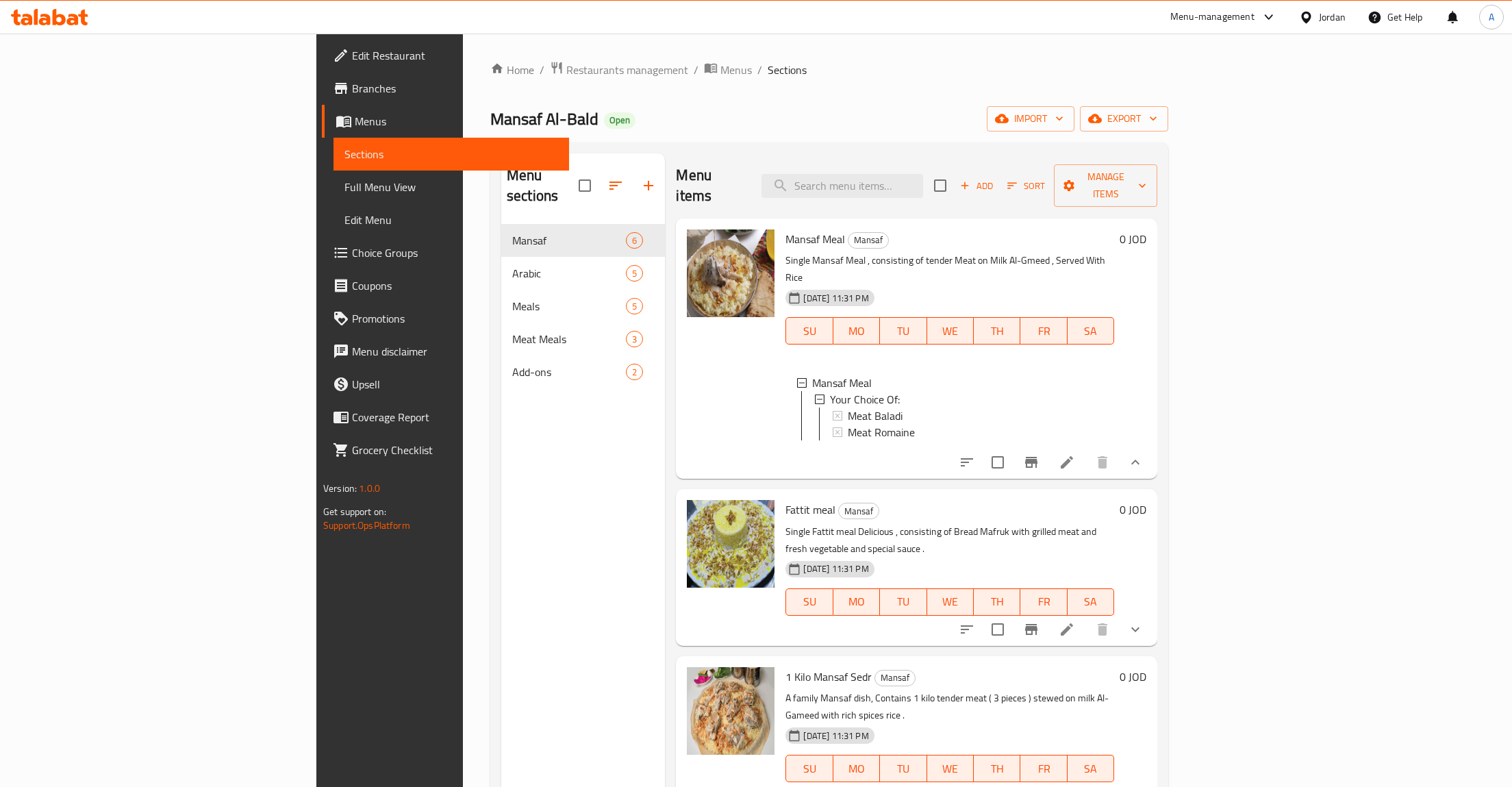
click at [1075, 454] on icon at bounding box center [1067, 462] width 16 height 16
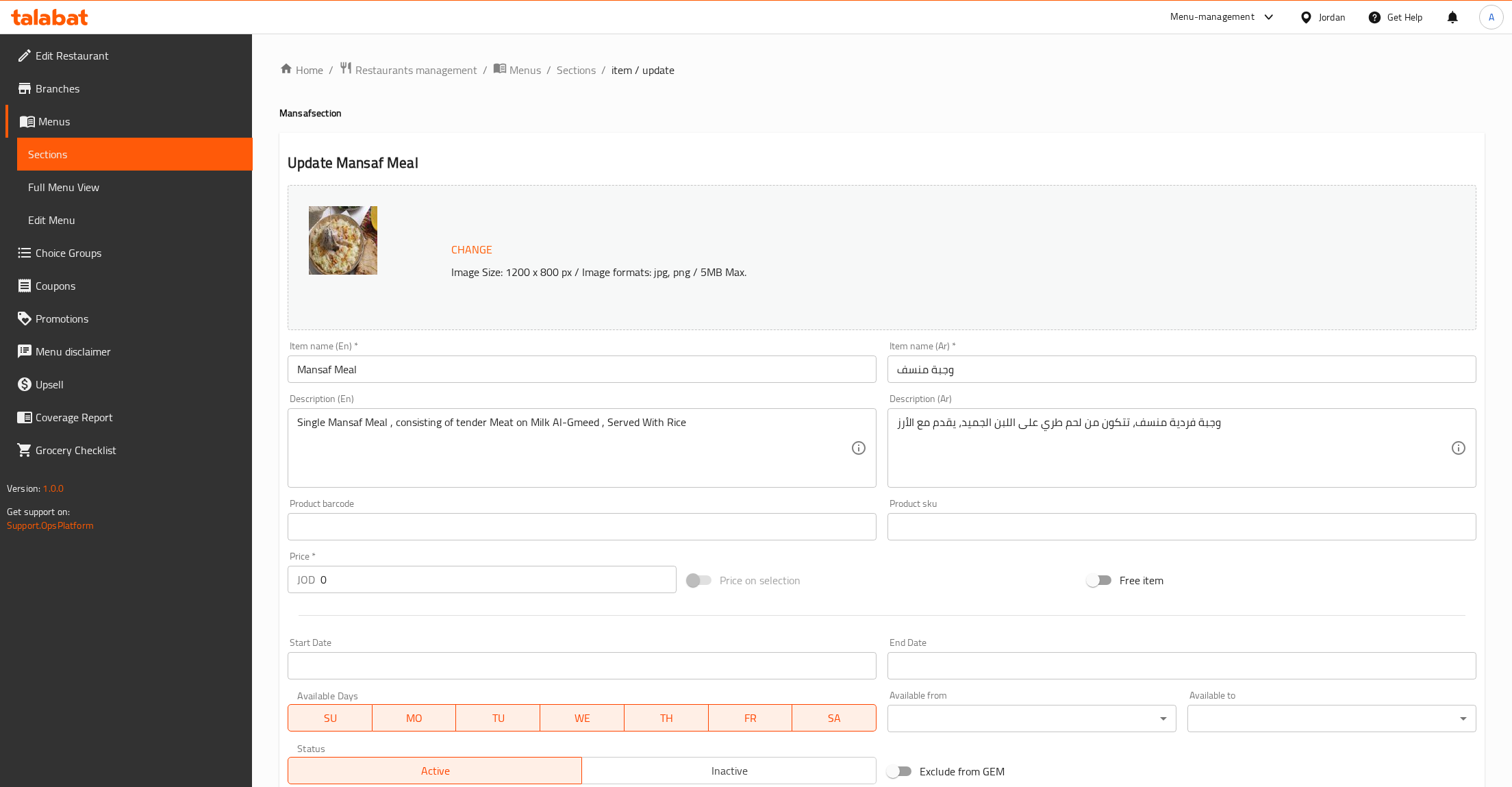
click at [65, 150] on span "Sections" at bounding box center [134, 154] width 213 height 16
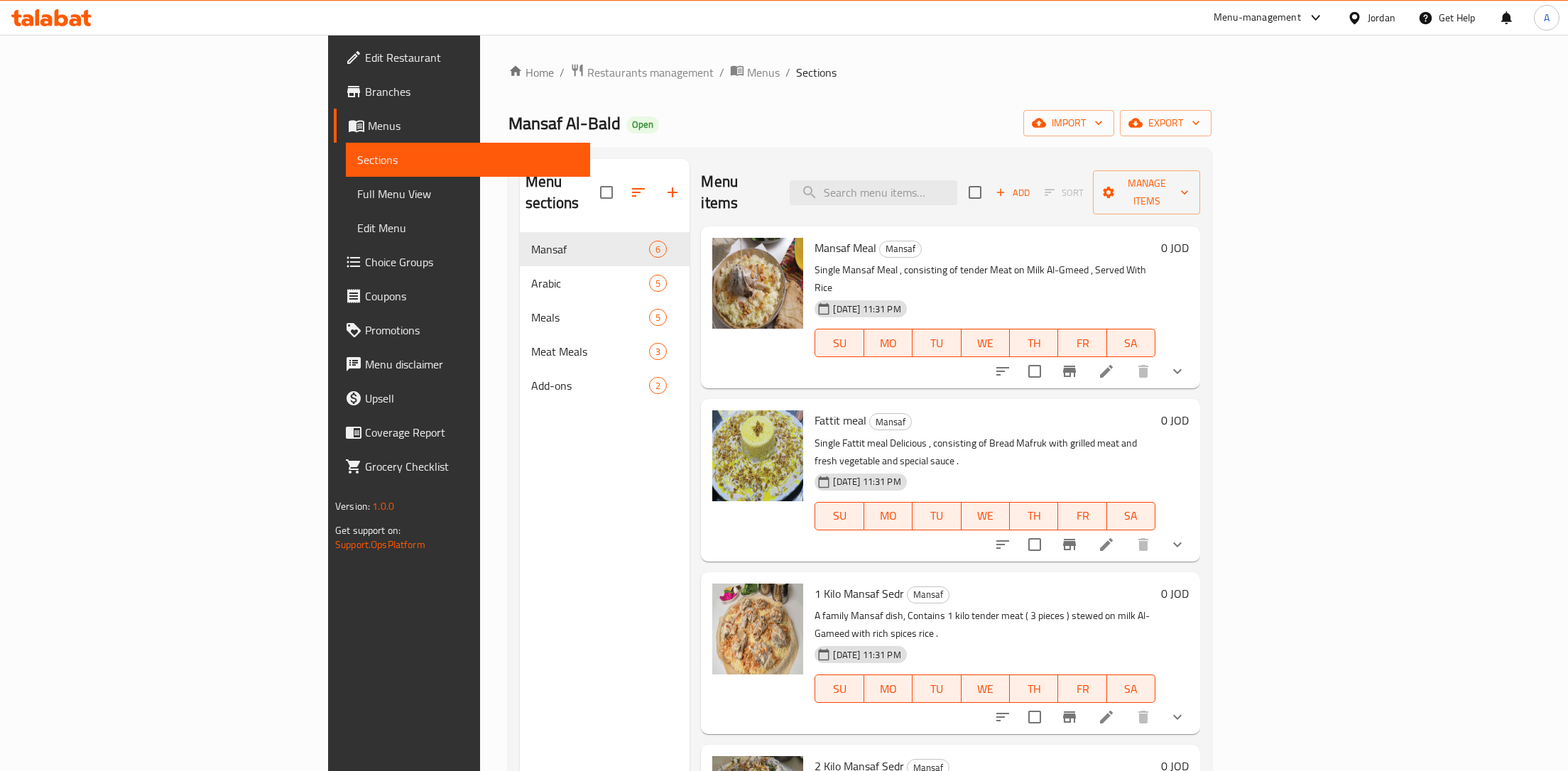
click at [660, 113] on div "Home / Restaurants management / Menus / Sections Mansaf Al-Bald Open import exp…" at bounding box center [860, 502] width 703 height 878
